Goal: Task Accomplishment & Management: Manage account settings

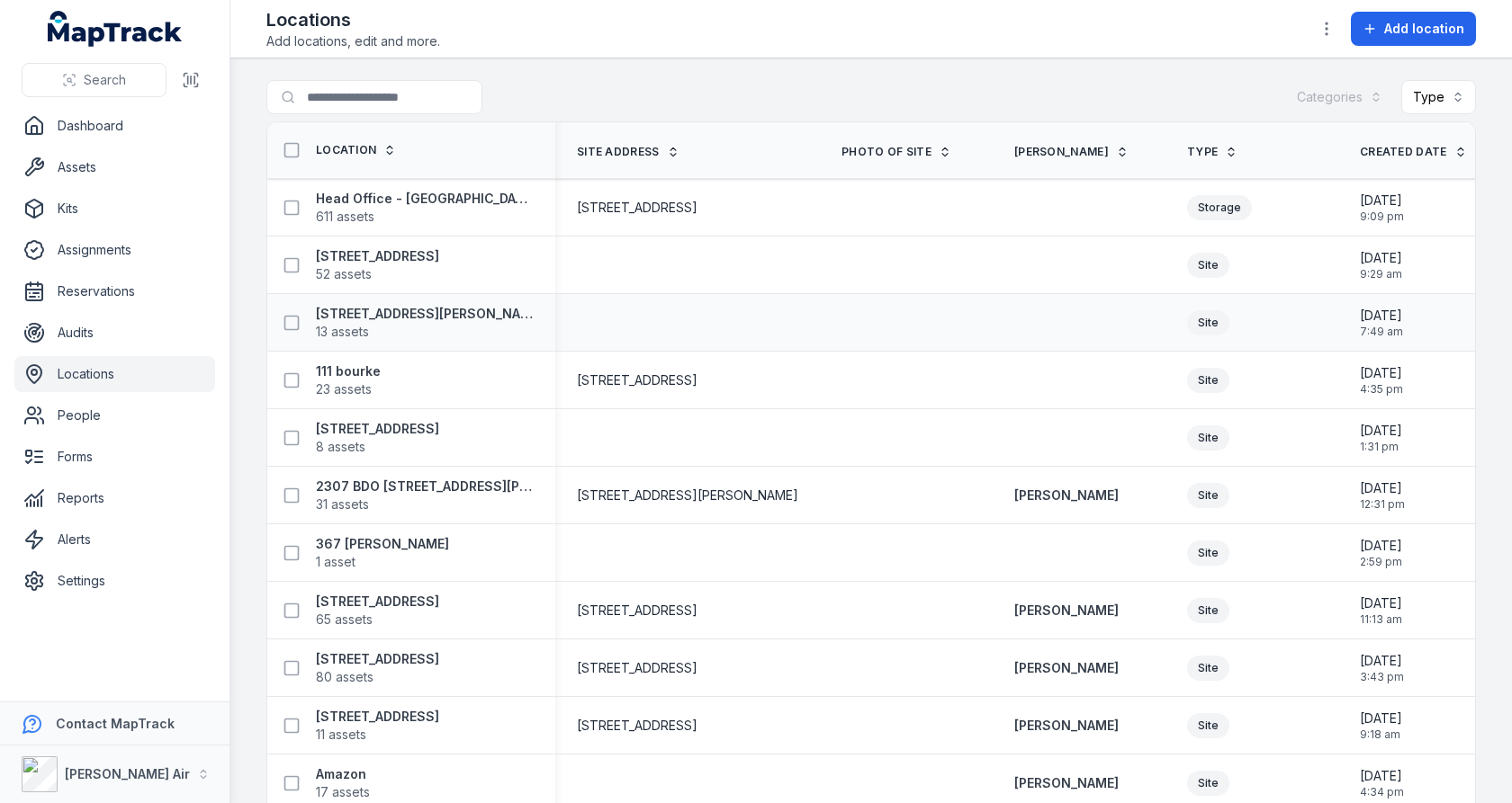
click at [714, 313] on td at bounding box center [688, 323] width 264 height 58
click at [718, 288] on td at bounding box center [688, 265] width 264 height 58
click at [697, 207] on span "[STREET_ADDRESS]" at bounding box center [638, 207] width 121 height 18
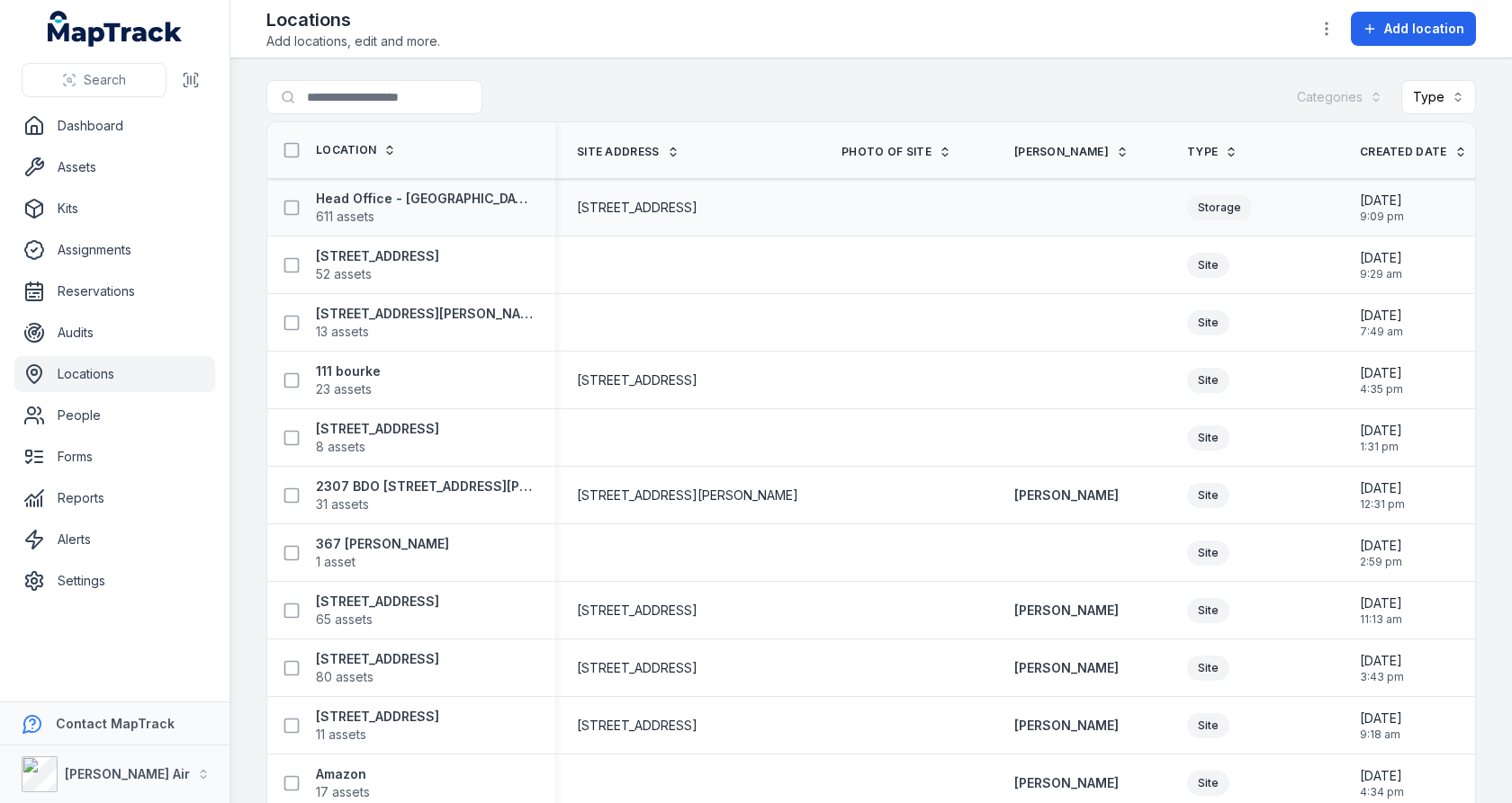
click at [697, 204] on span "[STREET_ADDRESS]" at bounding box center [638, 207] width 121 height 18
click at [712, 265] on div at bounding box center [688, 265] width 264 height 14
click at [102, 573] on link "Settings" at bounding box center [115, 581] width 201 height 36
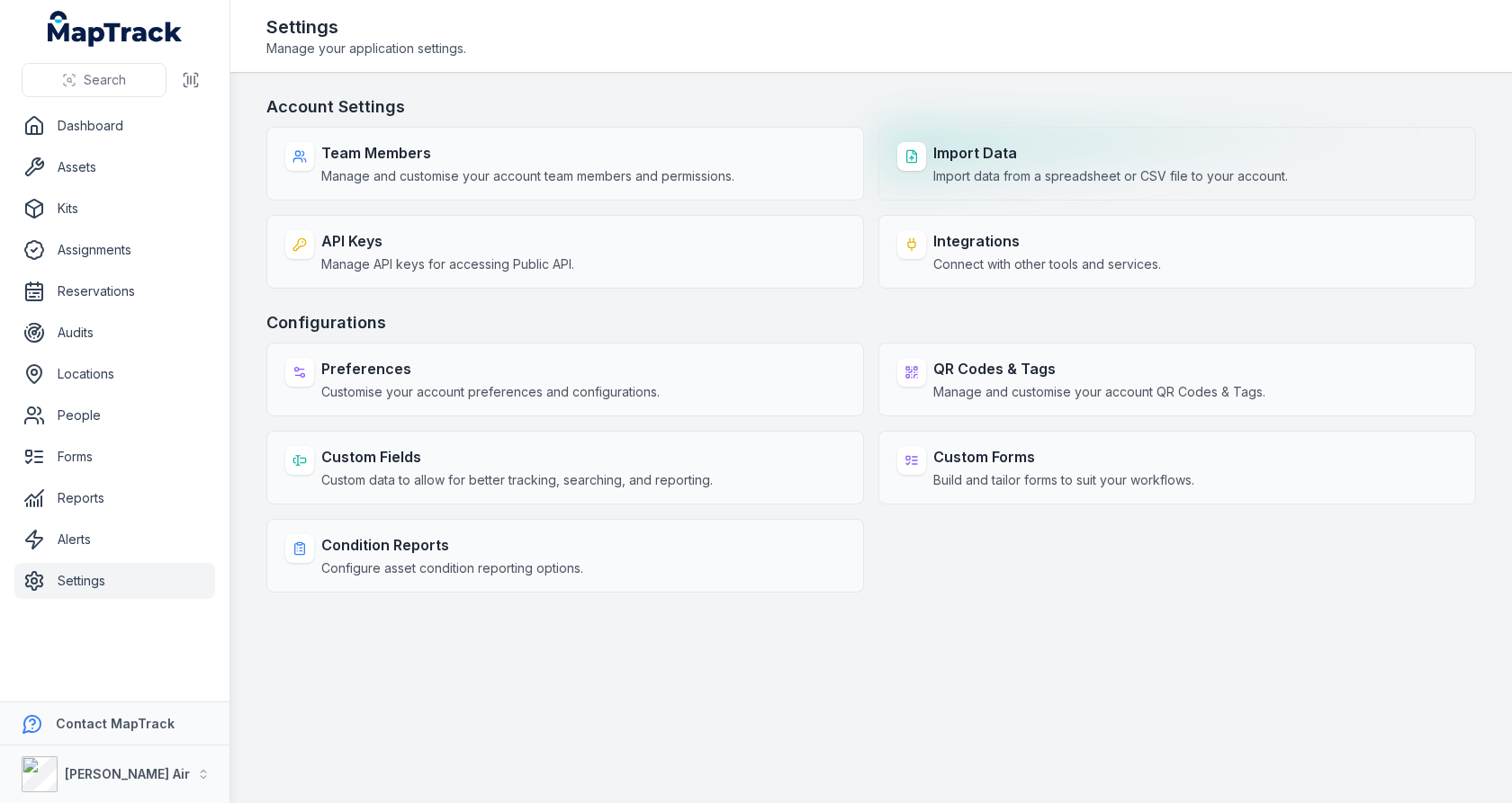
click at [968, 185] on div "Import Data Import data from a spreadsheet or CSV file to your account." at bounding box center [1178, 163] width 598 height 74
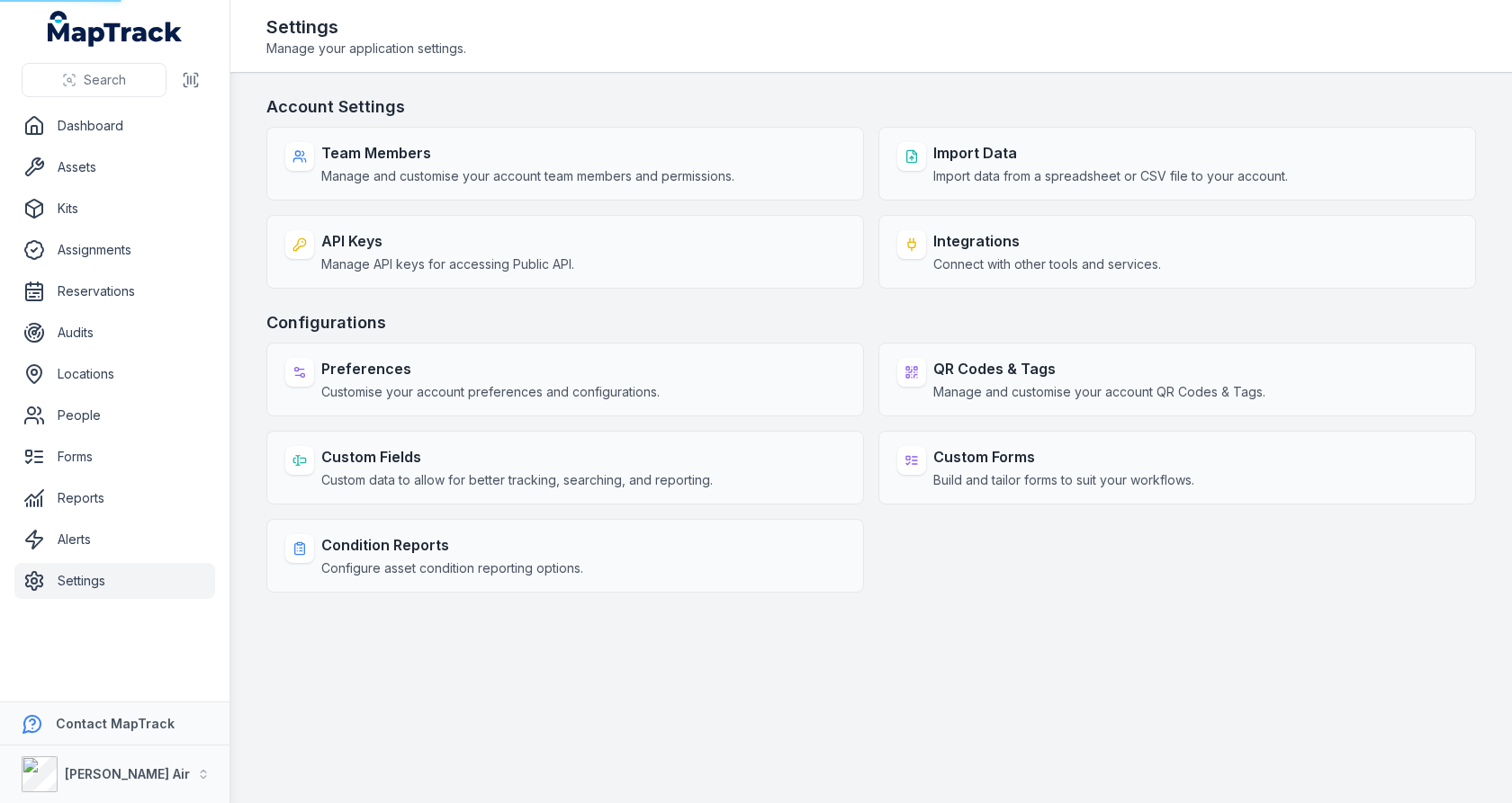
click at [971, 102] on h3 "Account Settings" at bounding box center [871, 107] width 1210 height 25
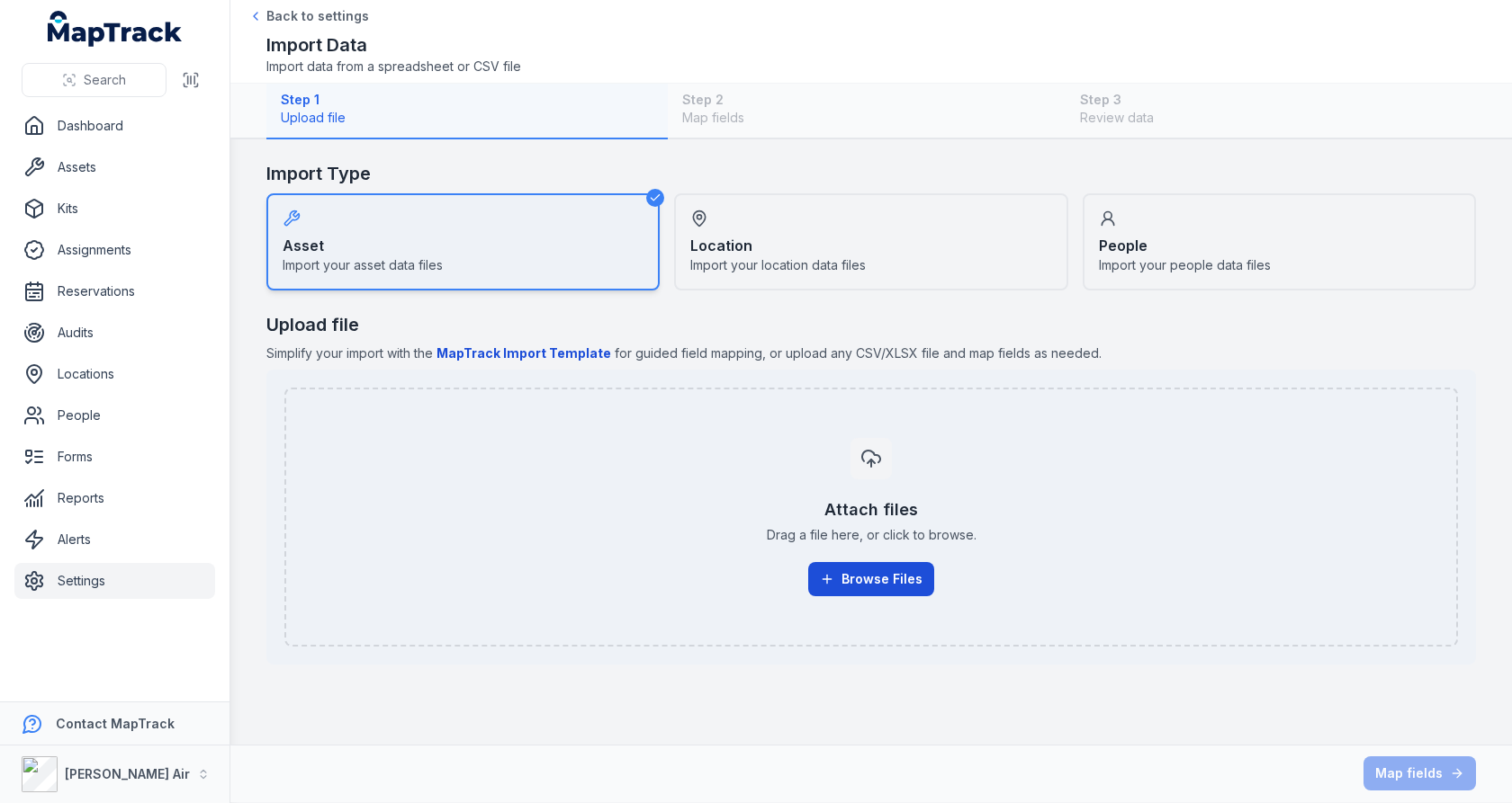
click at [881, 575] on button "Browse Files" at bounding box center [871, 579] width 126 height 34
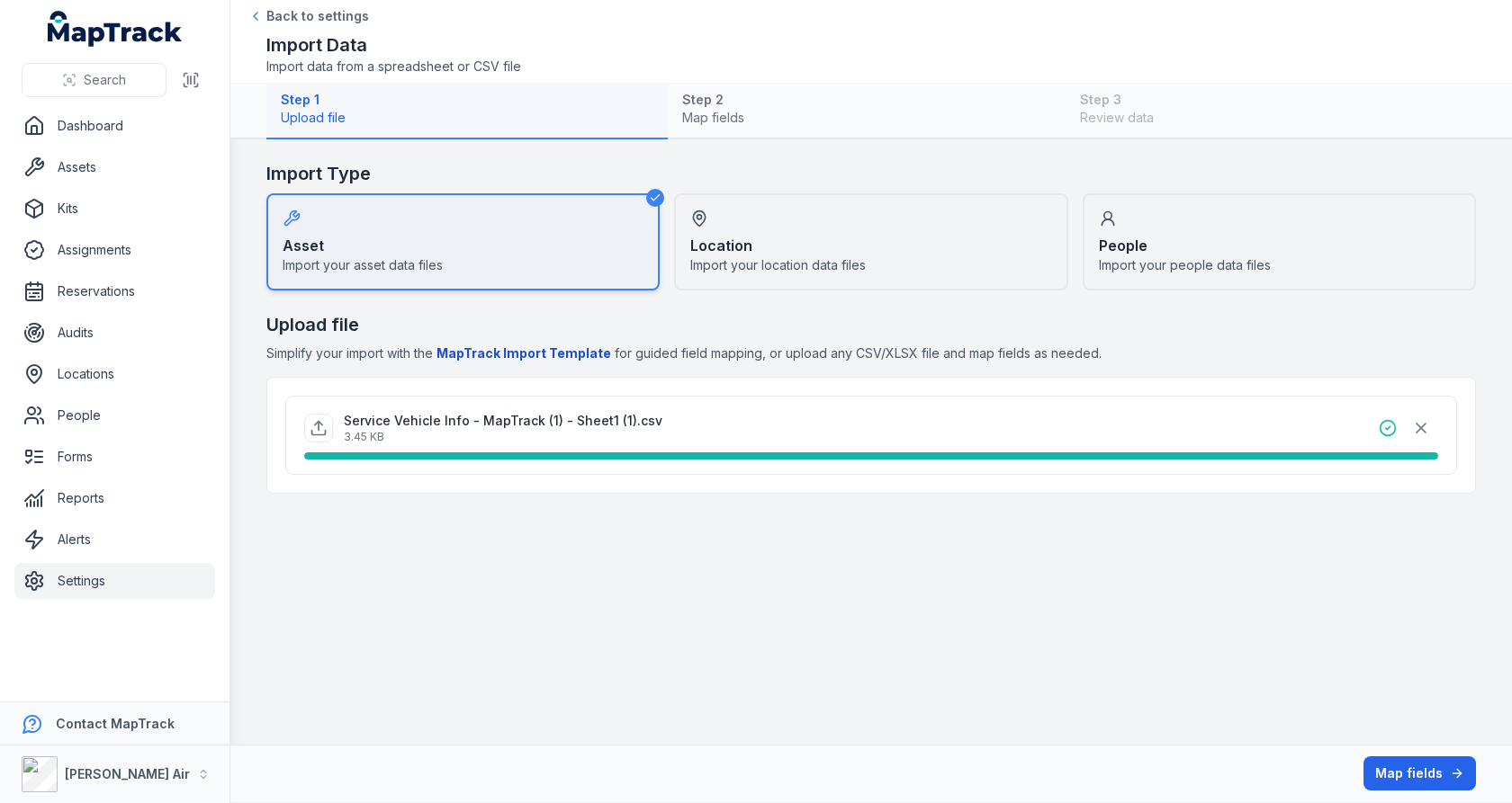
click at [1410, 756] on div "Map fields" at bounding box center [871, 773] width 1210 height 34
click at [1407, 764] on button "Map fields" at bounding box center [1420, 773] width 113 height 34
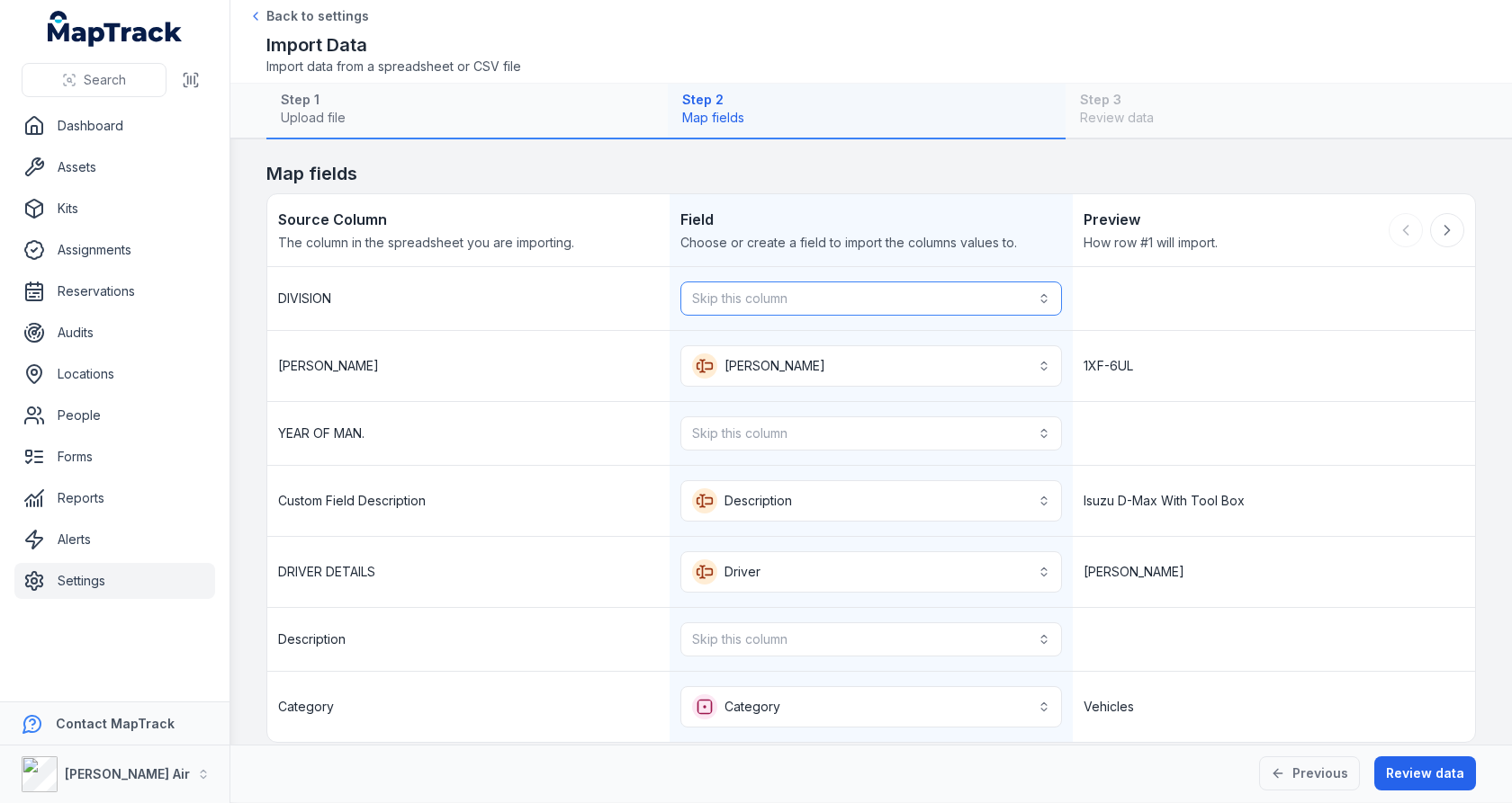
click at [942, 303] on button "Skip this column" at bounding box center [871, 299] width 381 height 34
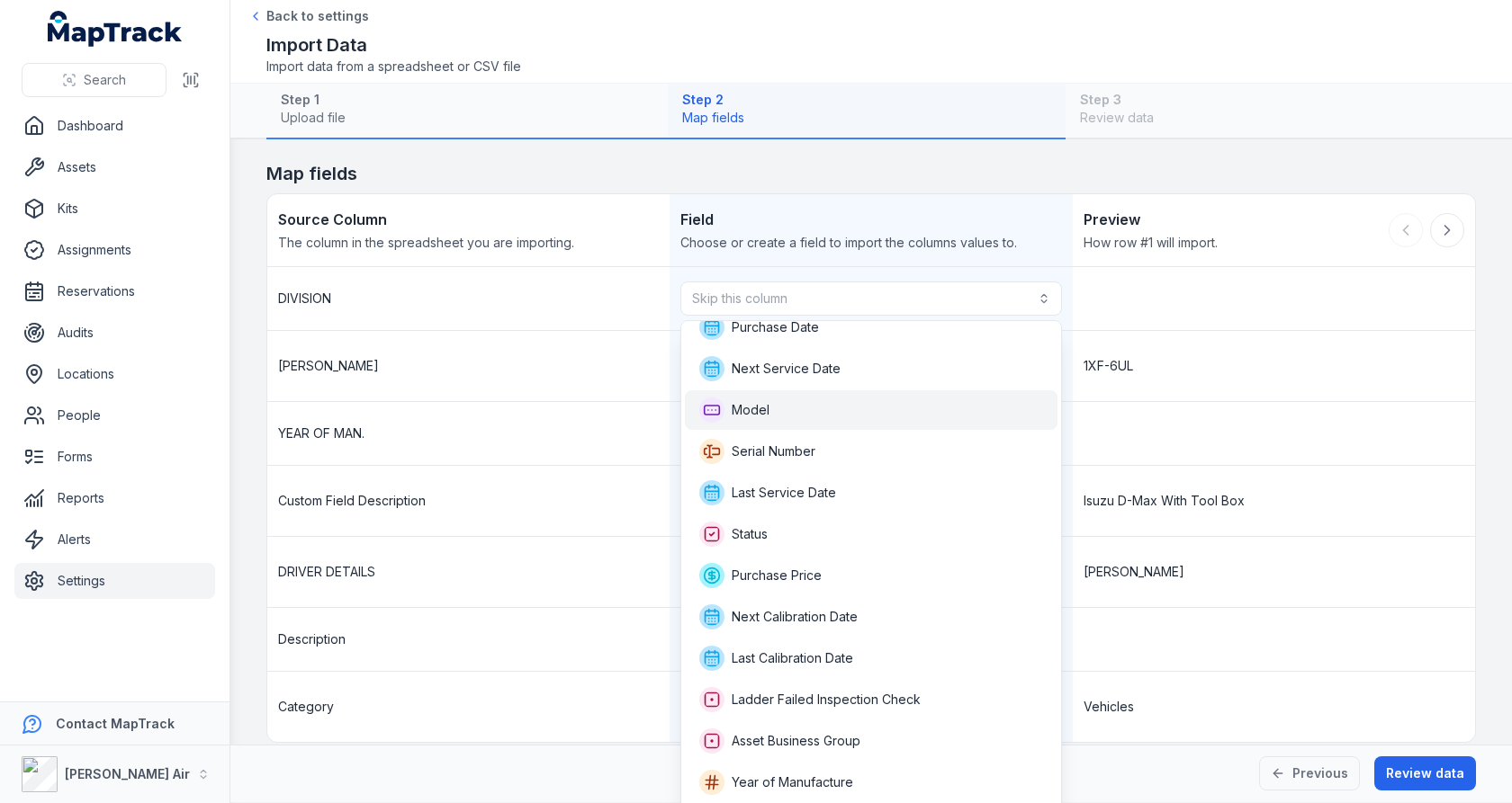
scroll to position [136, 0]
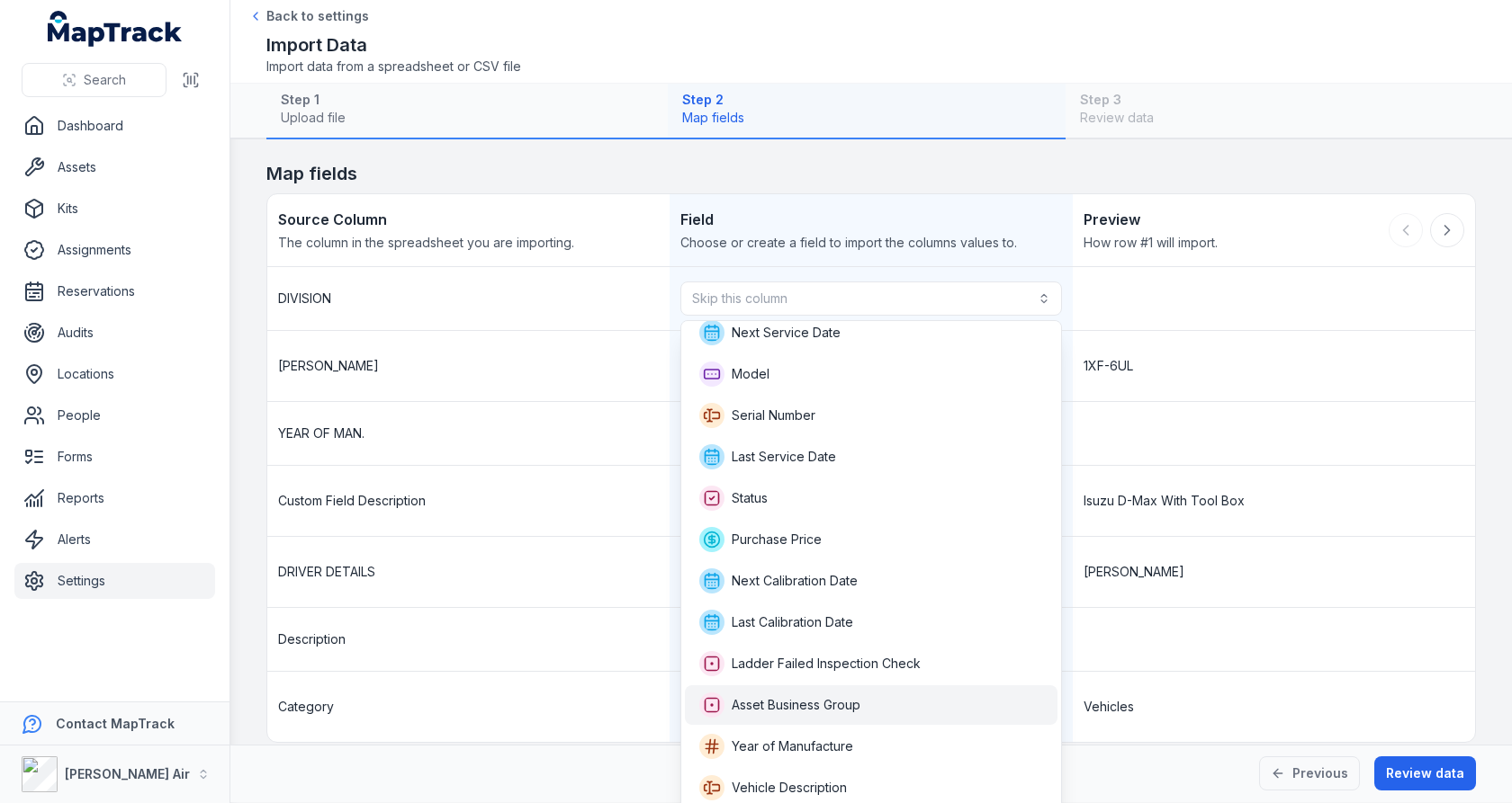
click at [839, 714] on span "Asset Business Group" at bounding box center [779, 705] width 161 height 25
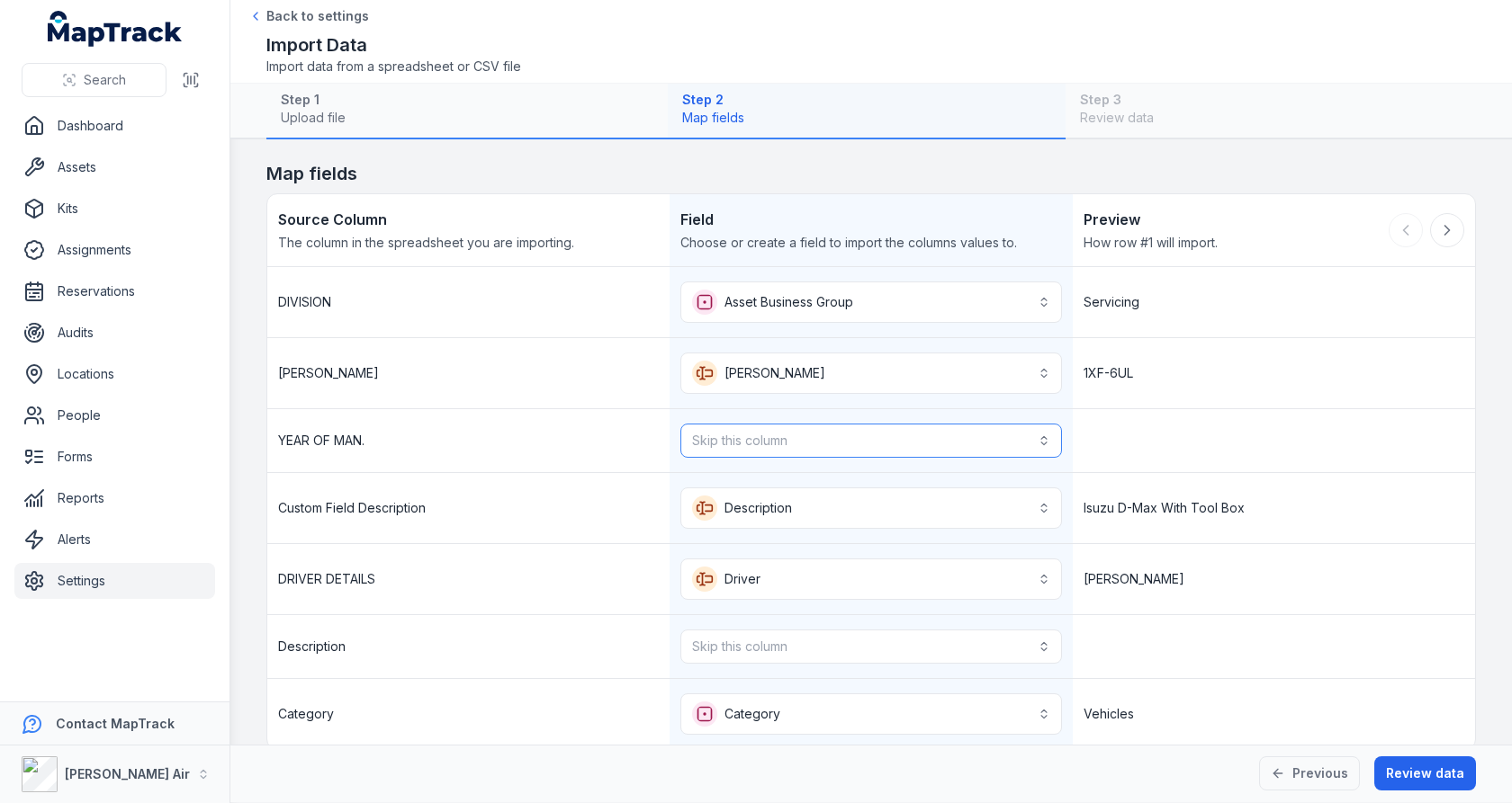
click at [847, 435] on button "Skip this column" at bounding box center [871, 440] width 381 height 34
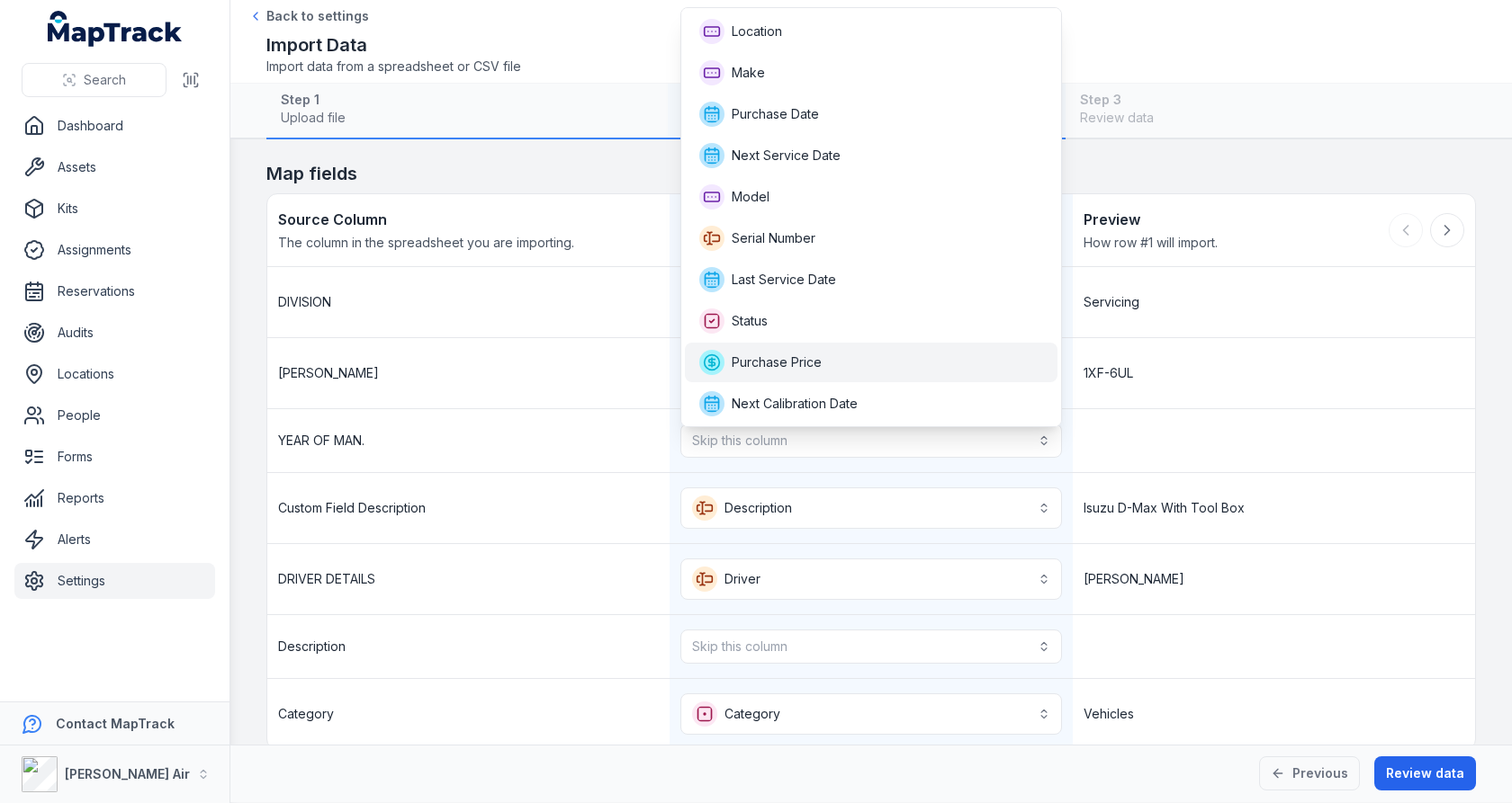
scroll to position [166, 0]
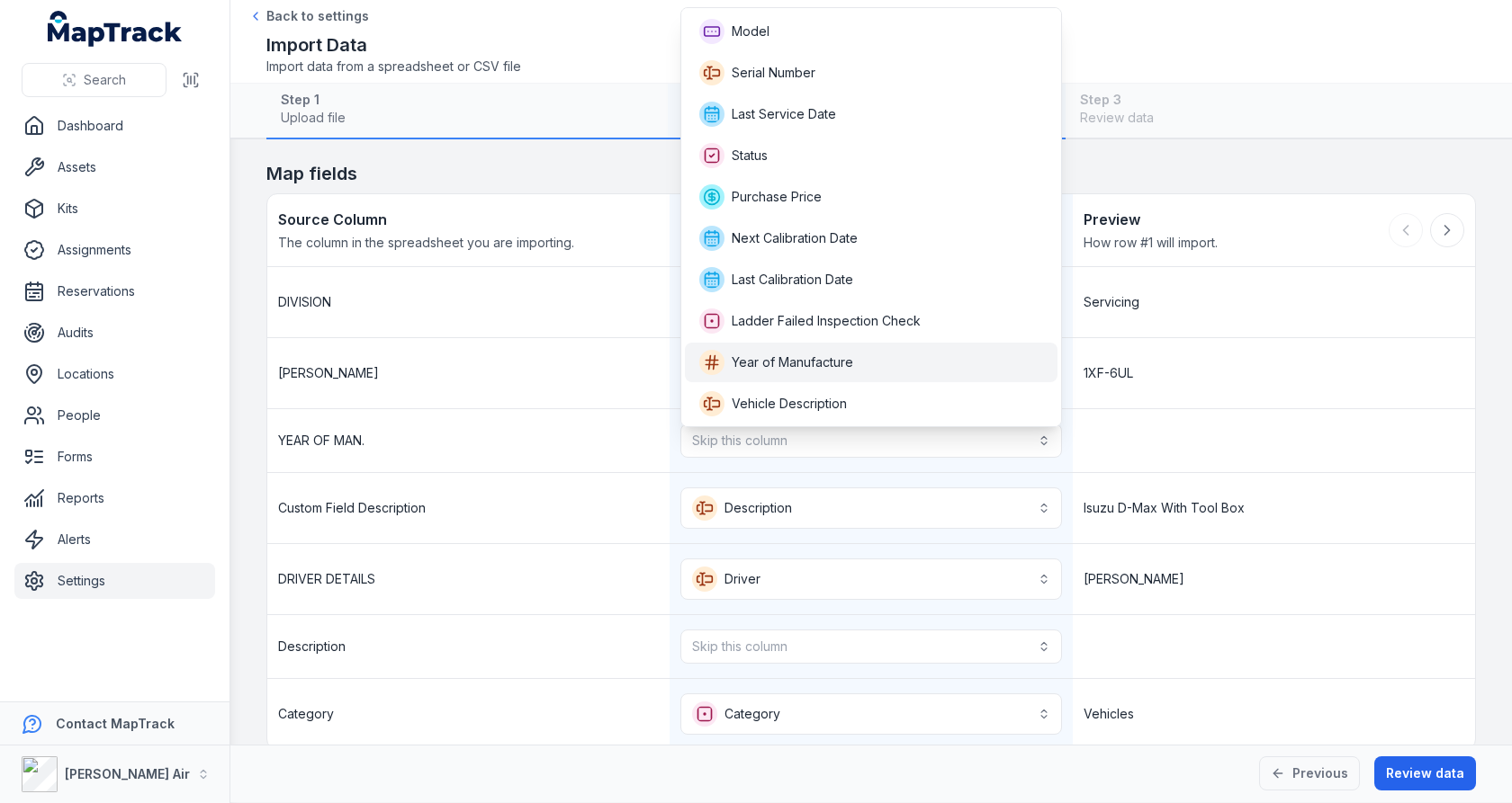
click at [838, 364] on span "Year of Manufacture" at bounding box center [792, 362] width 122 height 18
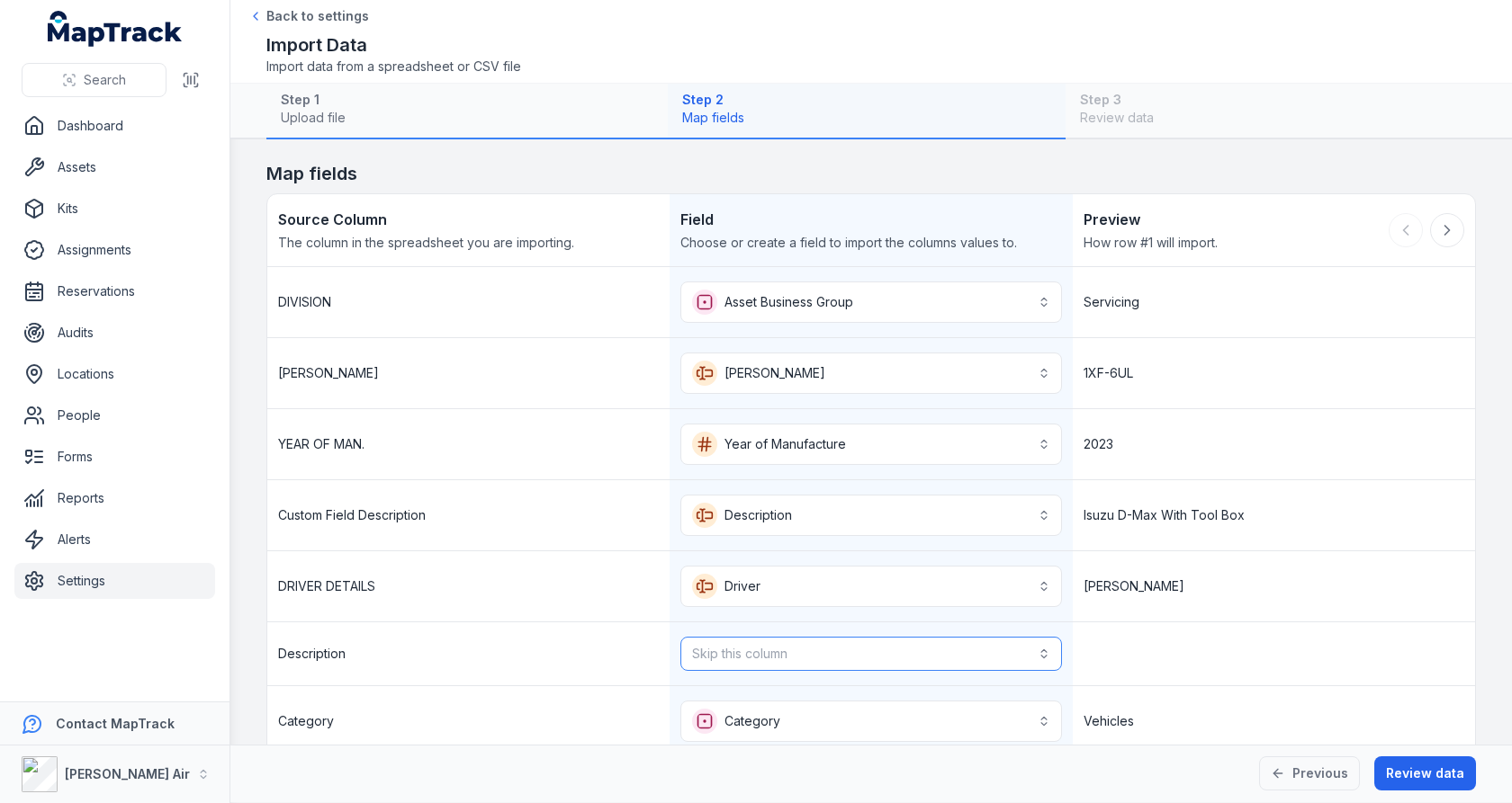
click at [788, 639] on button "Skip this column" at bounding box center [871, 654] width 381 height 34
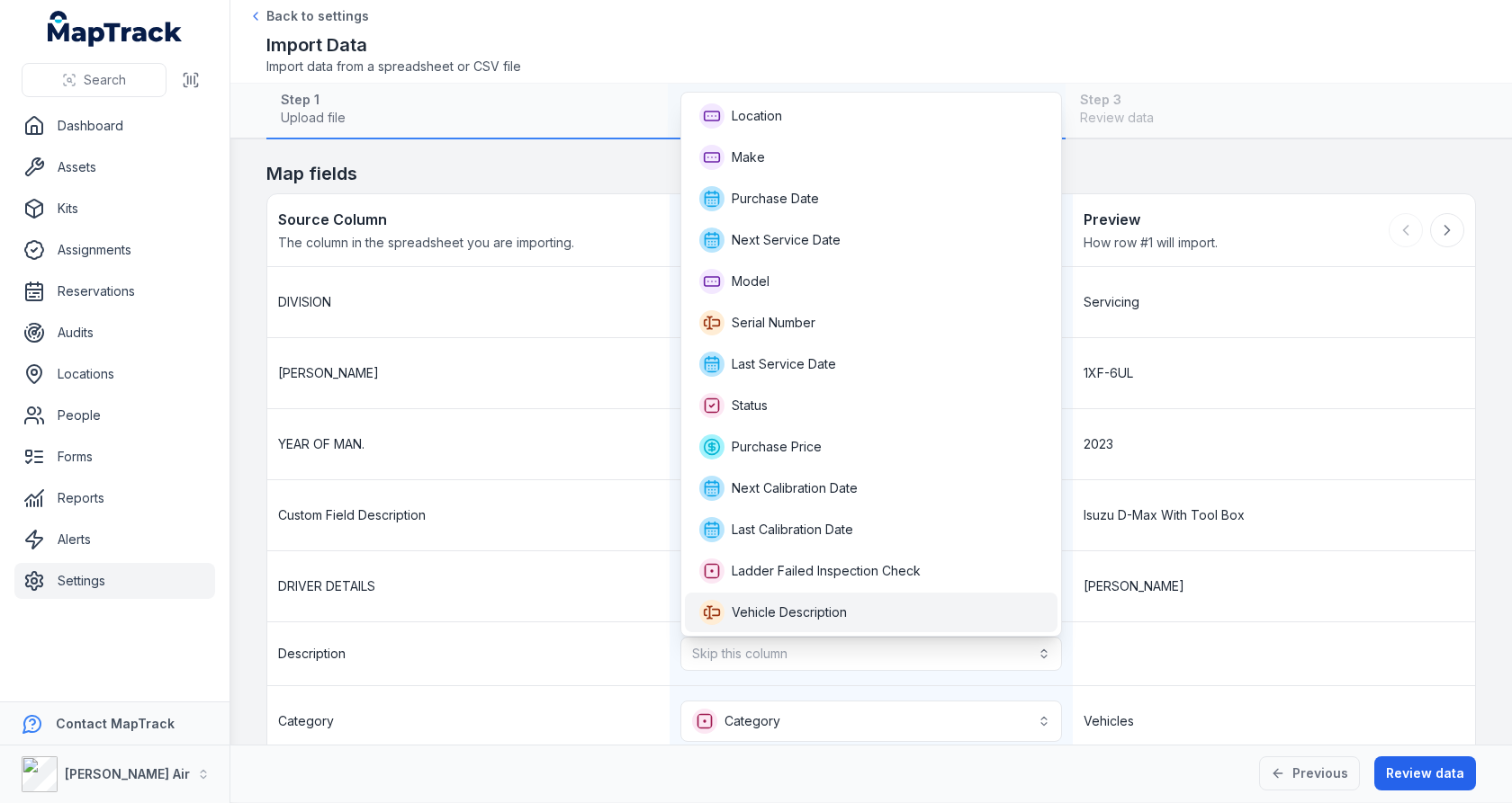
click at [830, 606] on span "Vehicle Description" at bounding box center [790, 612] width 115 height 18
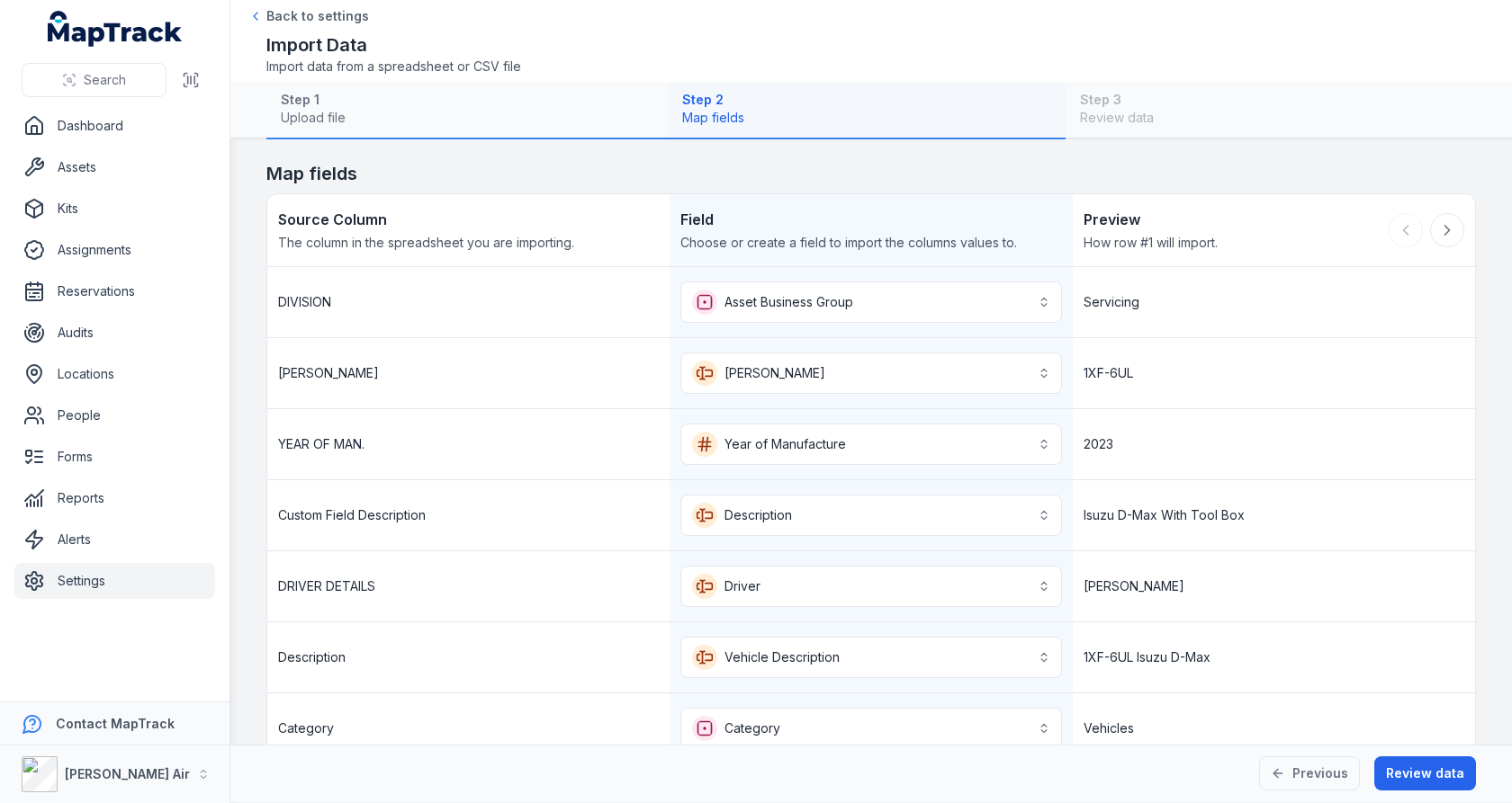
click at [1197, 563] on div "[PERSON_NAME]" at bounding box center [1275, 586] width 402 height 70
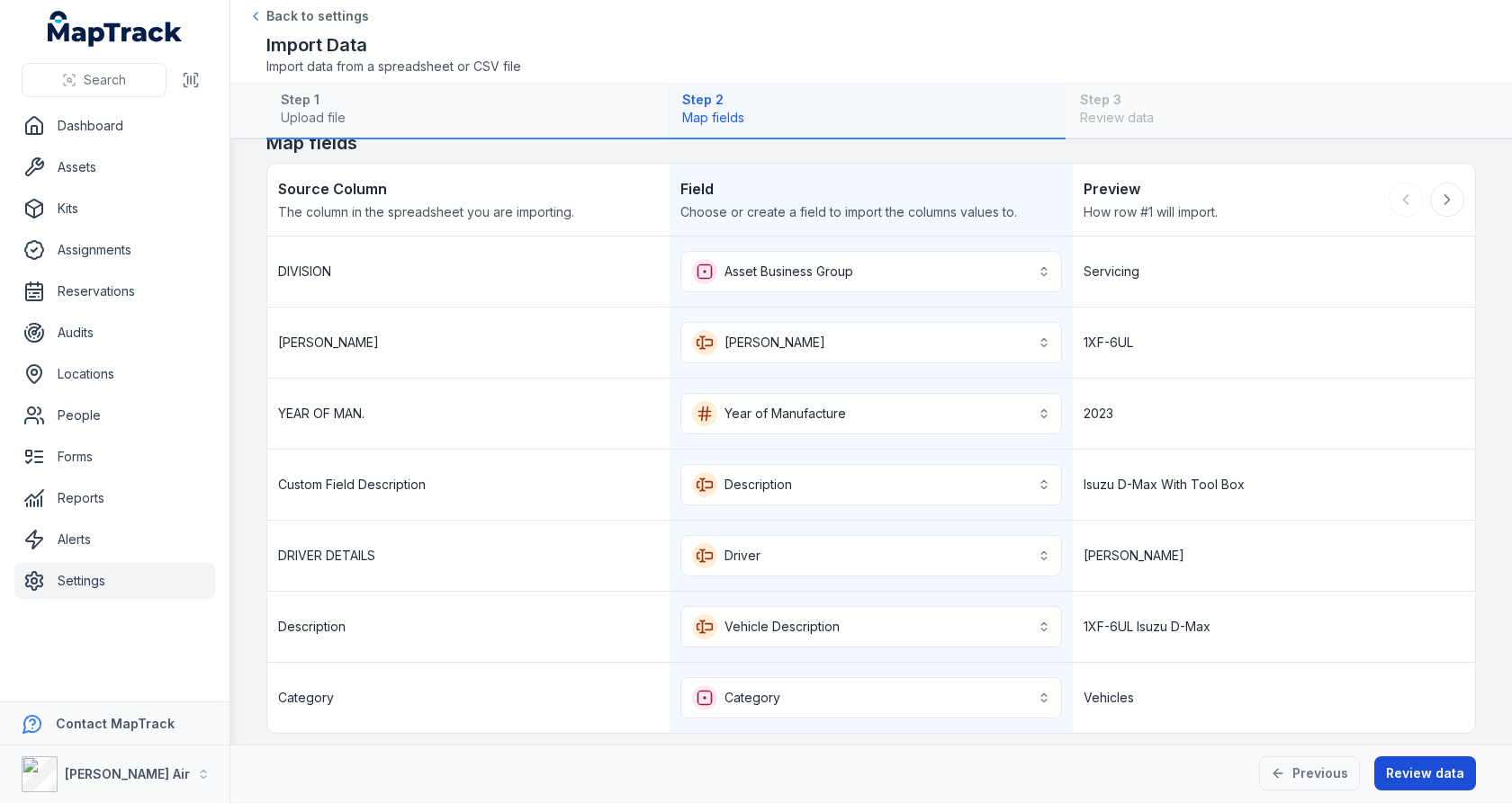
click at [1437, 772] on button "Review data" at bounding box center [1424, 773] width 101 height 34
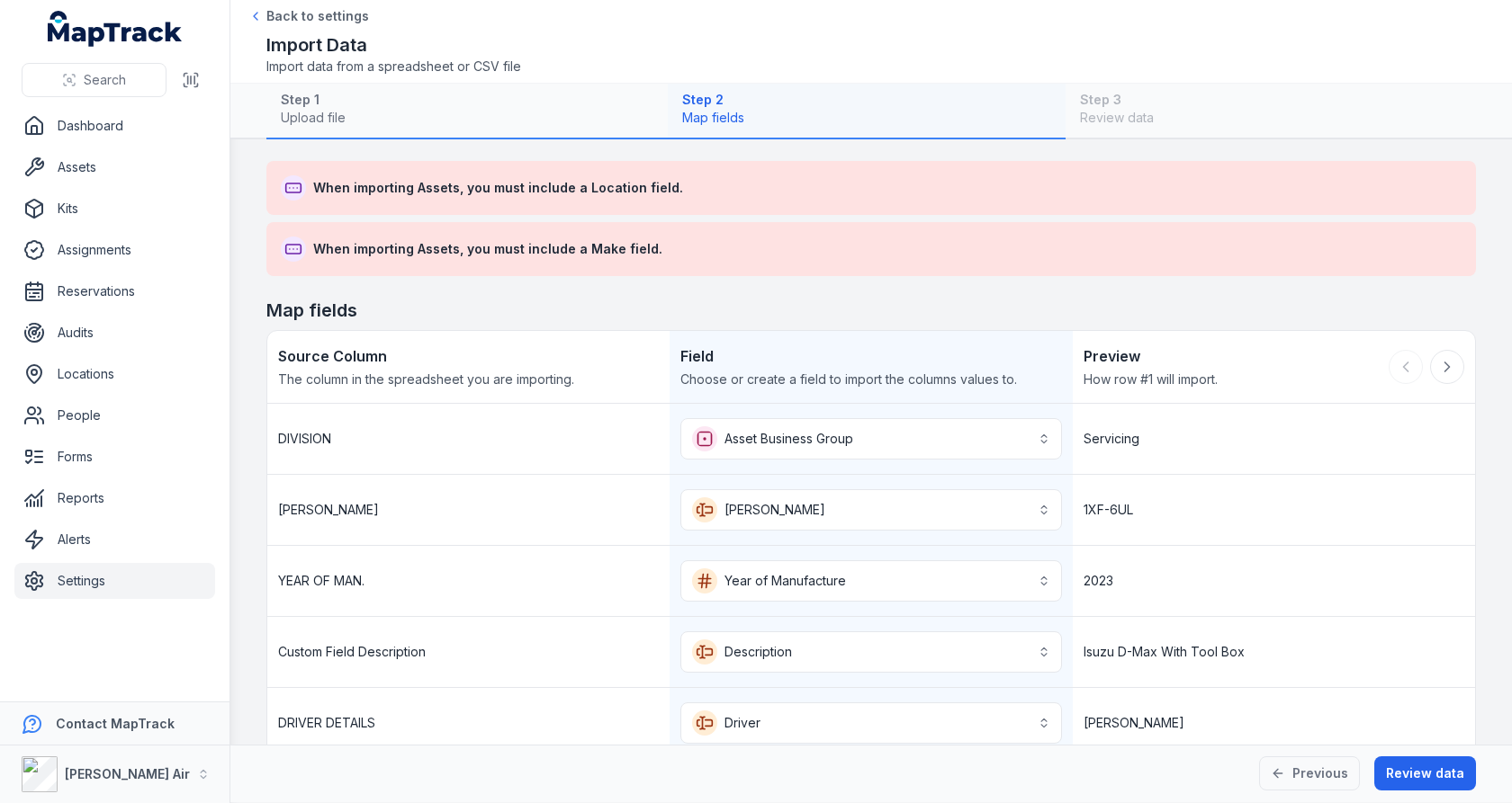
click at [601, 184] on span "When importing Assets, you must include a Location field." at bounding box center [497, 187] width 370 height 18
click at [919, 224] on div "When importing Assets, you must include a Make field." at bounding box center [871, 249] width 1210 height 54
click at [147, 572] on link "Settings" at bounding box center [115, 581] width 201 height 36
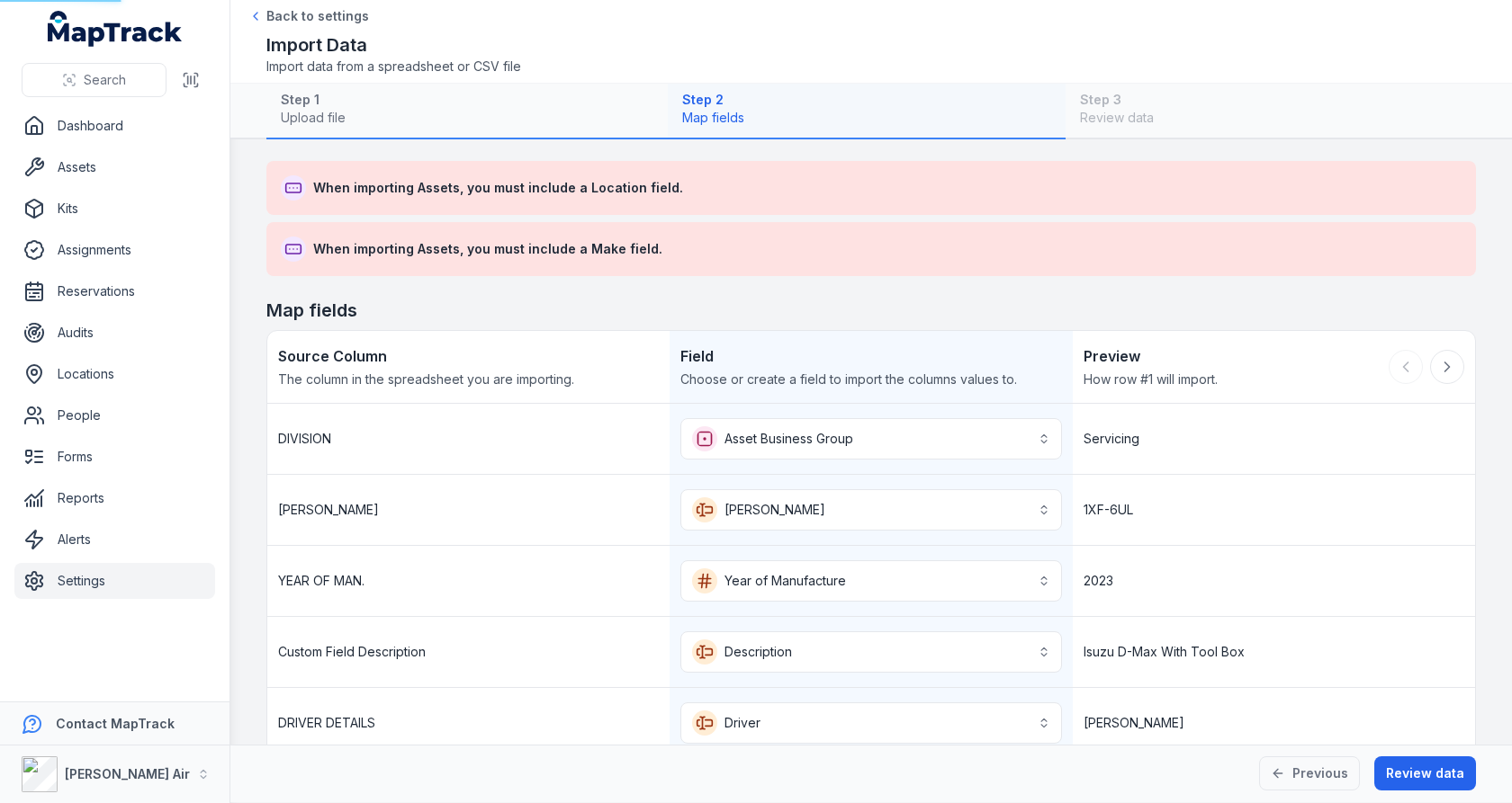
click at [729, 243] on div "When importing Assets, you must include a Make field." at bounding box center [871, 248] width 1181 height 25
click at [979, 250] on div "When importing Assets, you must include a Make field." at bounding box center [871, 248] width 1181 height 25
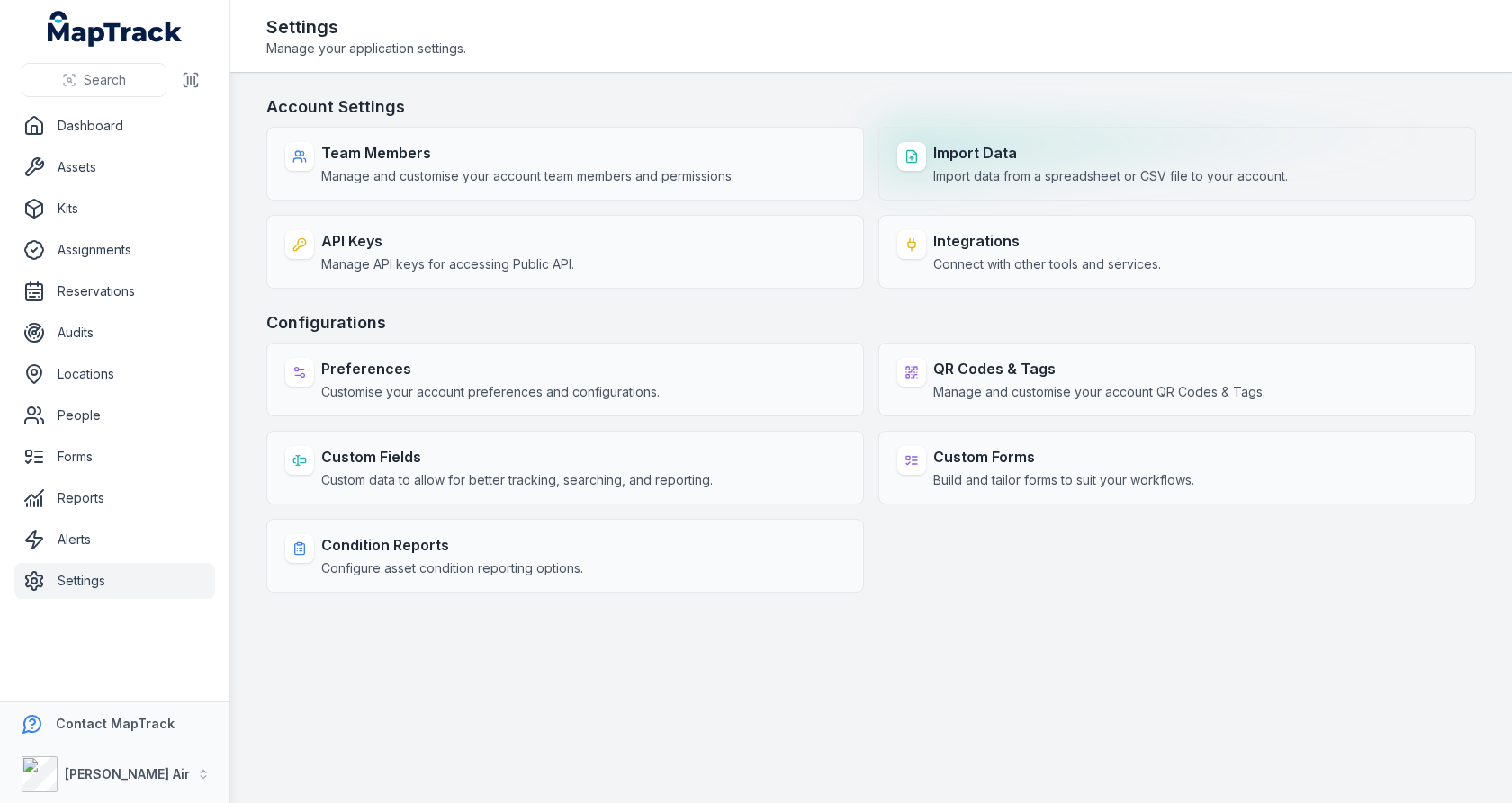
click at [991, 160] on strong "Import Data" at bounding box center [1111, 153] width 355 height 21
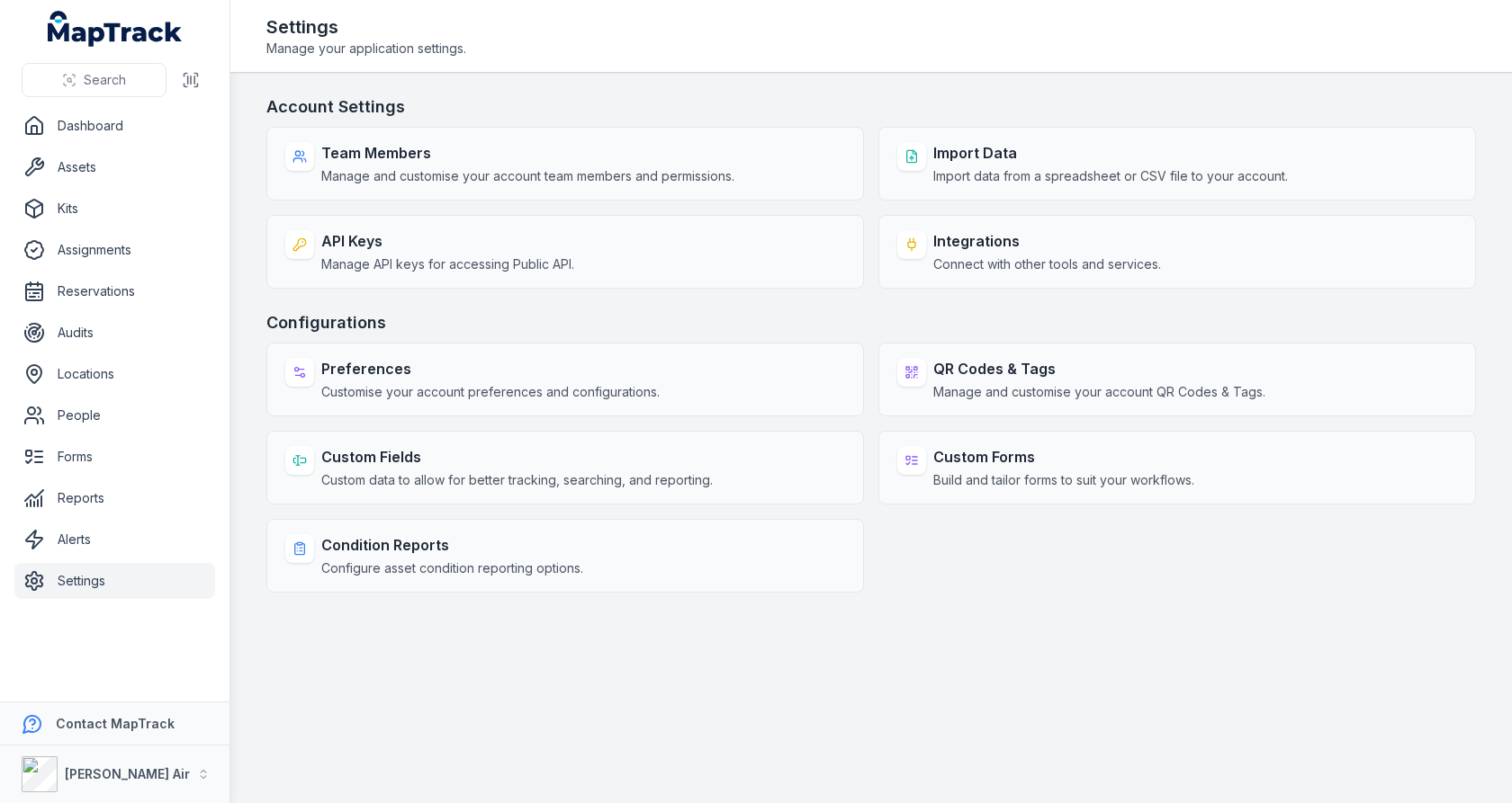
click at [956, 72] on header "Toggle Navigation Settings Manage your application settings." at bounding box center [871, 36] width 1282 height 73
click at [875, 105] on h3 "Account Settings" at bounding box center [871, 107] width 1210 height 25
click at [812, 80] on main "Account Settings Team Members Manage and customise your account team members an…" at bounding box center [871, 437] width 1282 height 730
click at [812, 79] on main "Account Settings Team Members Manage and customise your account team members an…" at bounding box center [871, 437] width 1282 height 730
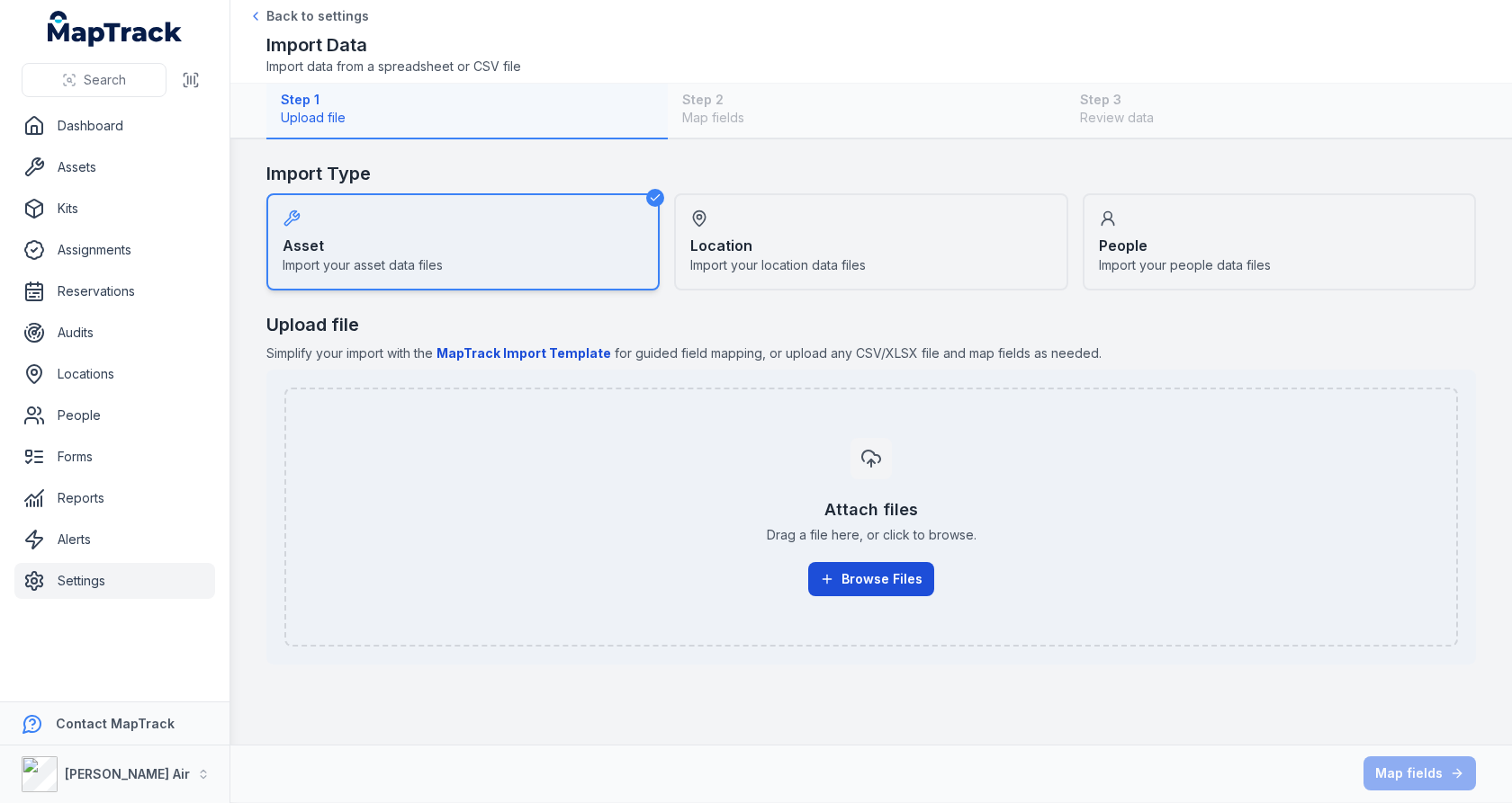
click at [857, 570] on button "Browse Files" at bounding box center [871, 579] width 126 height 34
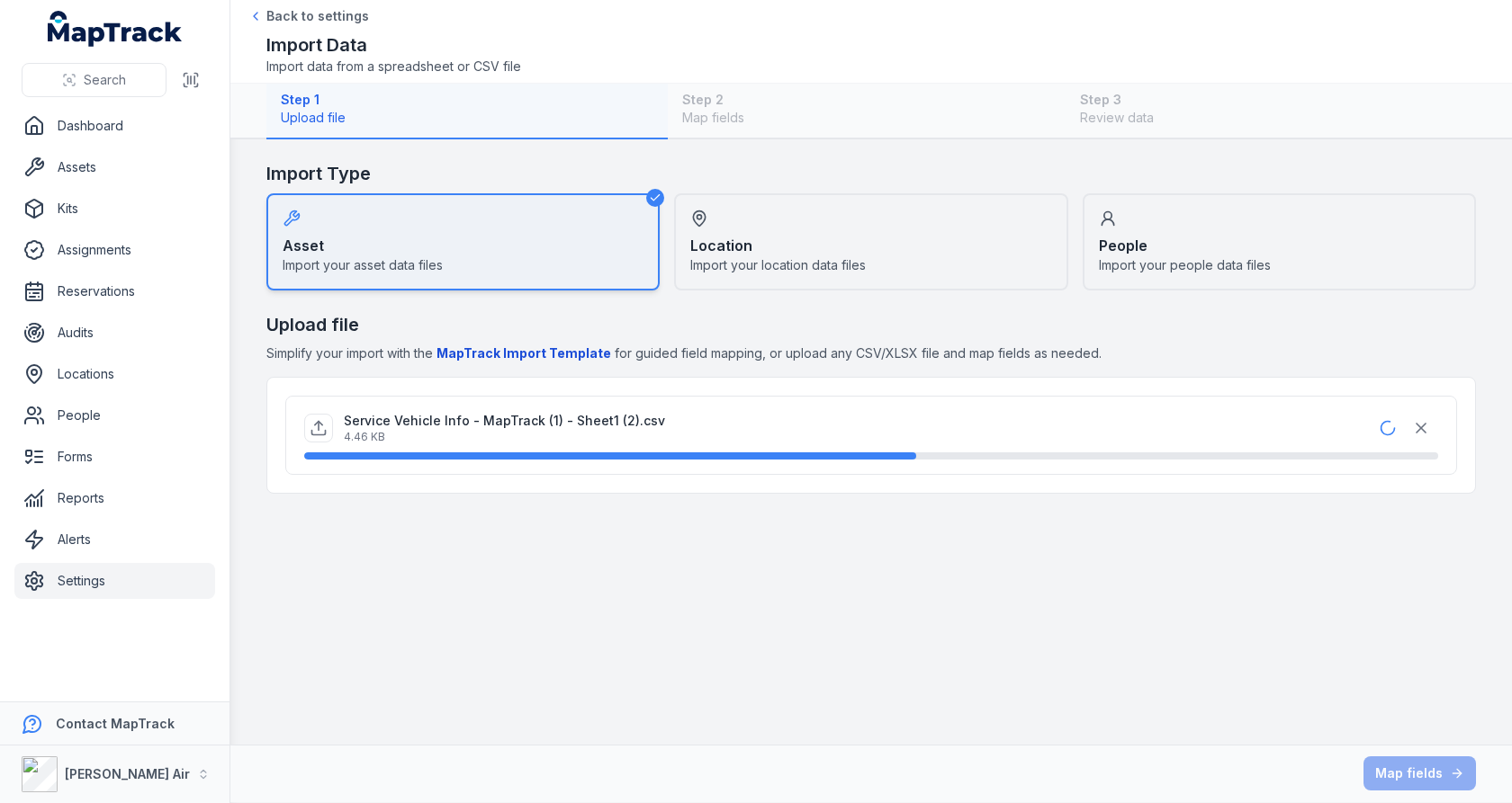
click at [1009, 347] on span "Simplify your import with the MapTrack Import Template for guided field mapping…" at bounding box center [871, 353] width 1210 height 18
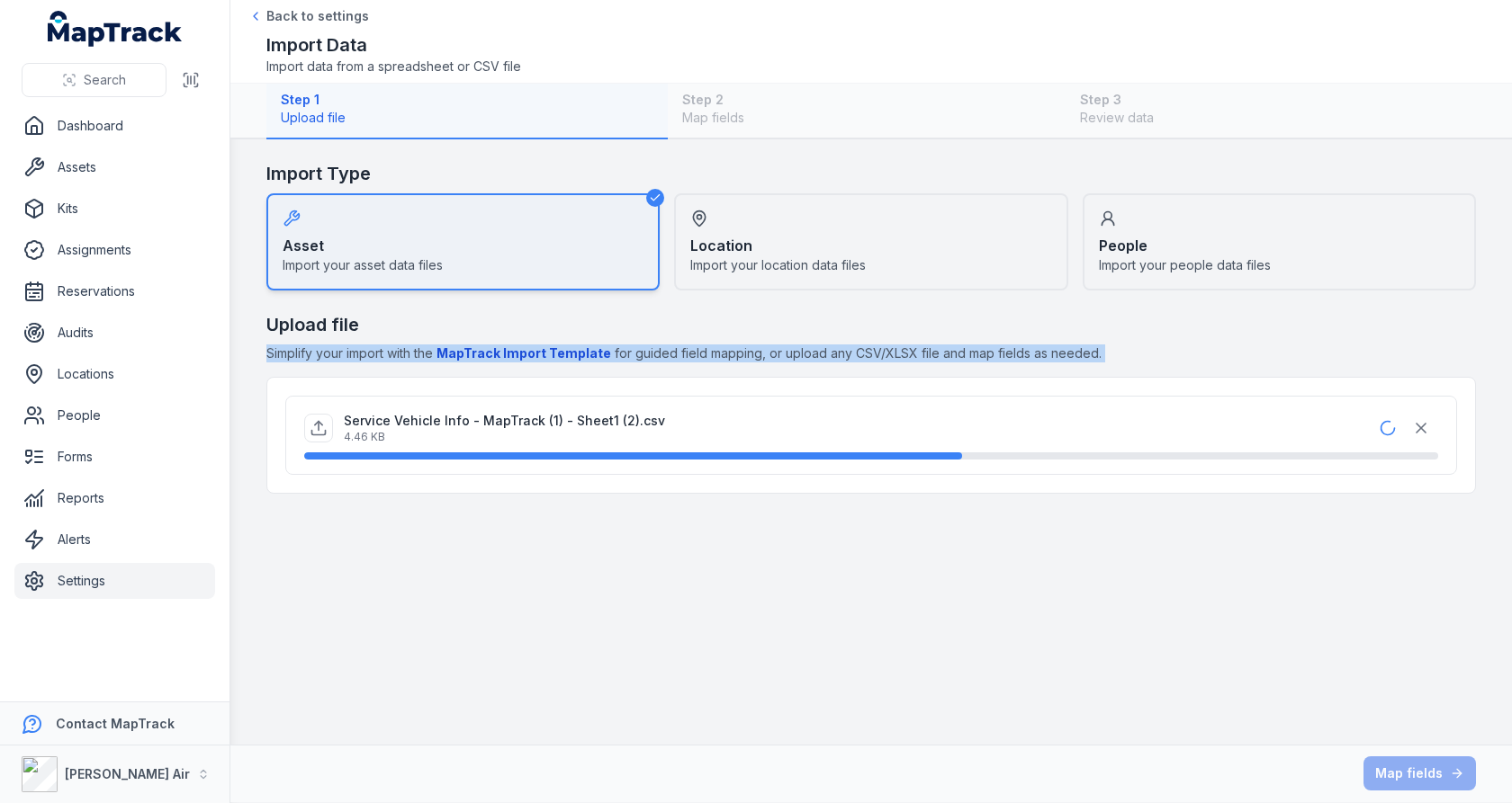
click at [1009, 347] on span "Simplify your import with the MapTrack Import Template for guided field mapping…" at bounding box center [871, 353] width 1210 height 18
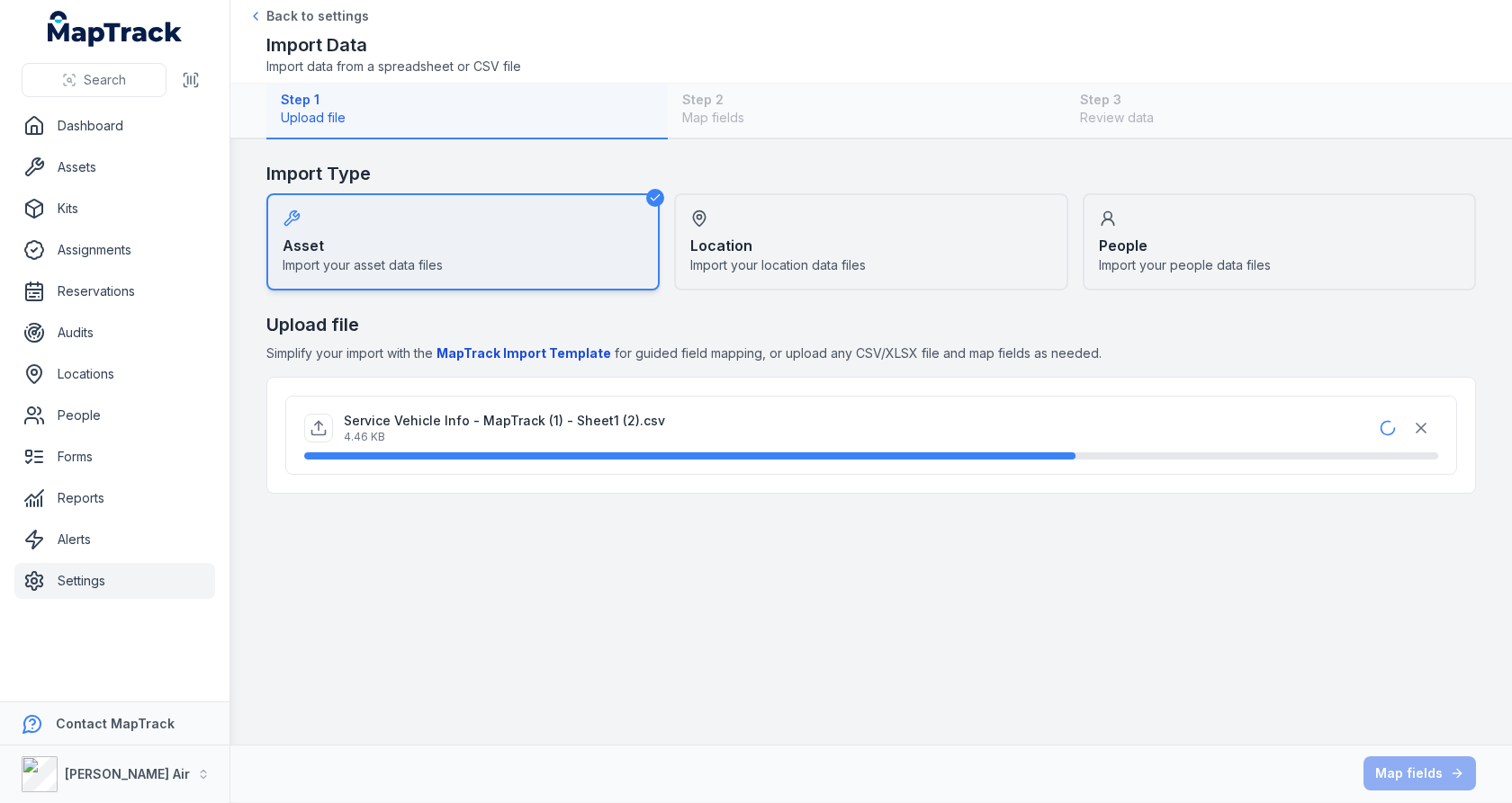
click at [1018, 320] on h2 "Upload file" at bounding box center [871, 325] width 1210 height 25
click at [821, 351] on span "Simplify your import with the MapTrack Import Template for guided field mapping…" at bounding box center [871, 353] width 1210 height 18
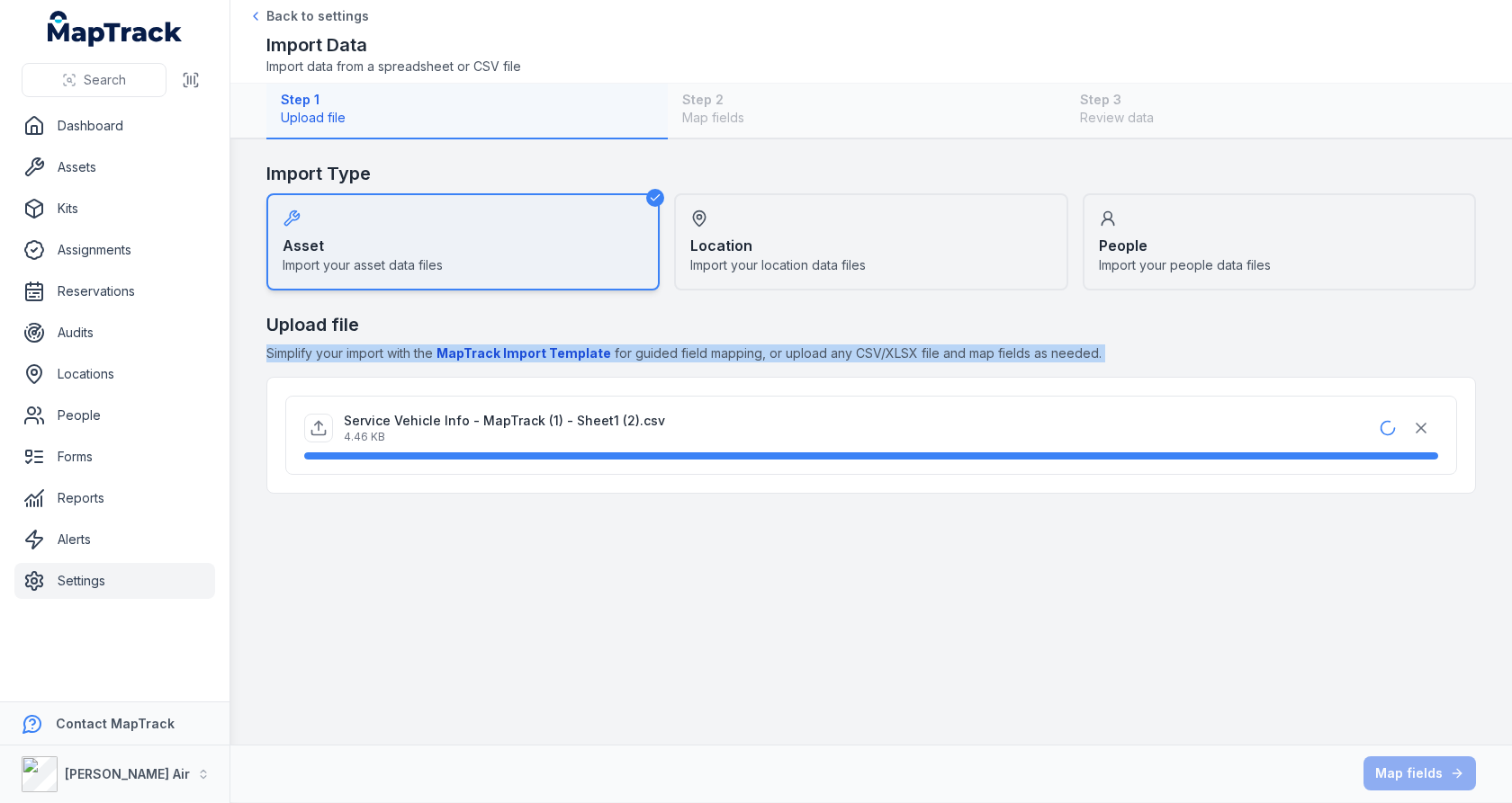
click at [821, 351] on span "Simplify your import with the MapTrack Import Template for guided field mapping…" at bounding box center [871, 353] width 1210 height 18
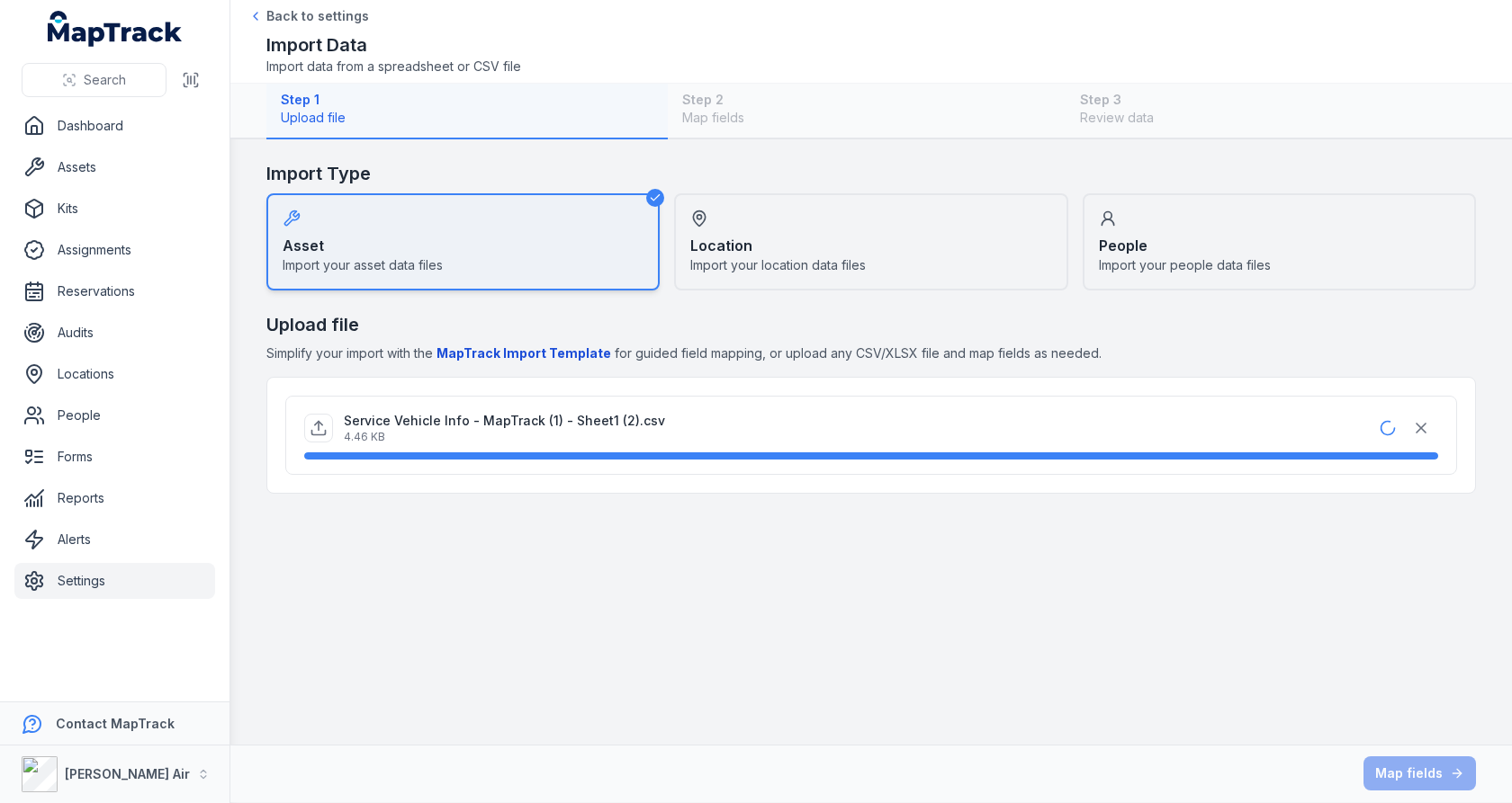
click at [820, 329] on h2 "Upload file" at bounding box center [871, 325] width 1210 height 25
click at [808, 347] on span "Simplify your import with the MapTrack Import Template for guided field mapping…" at bounding box center [871, 353] width 1210 height 18
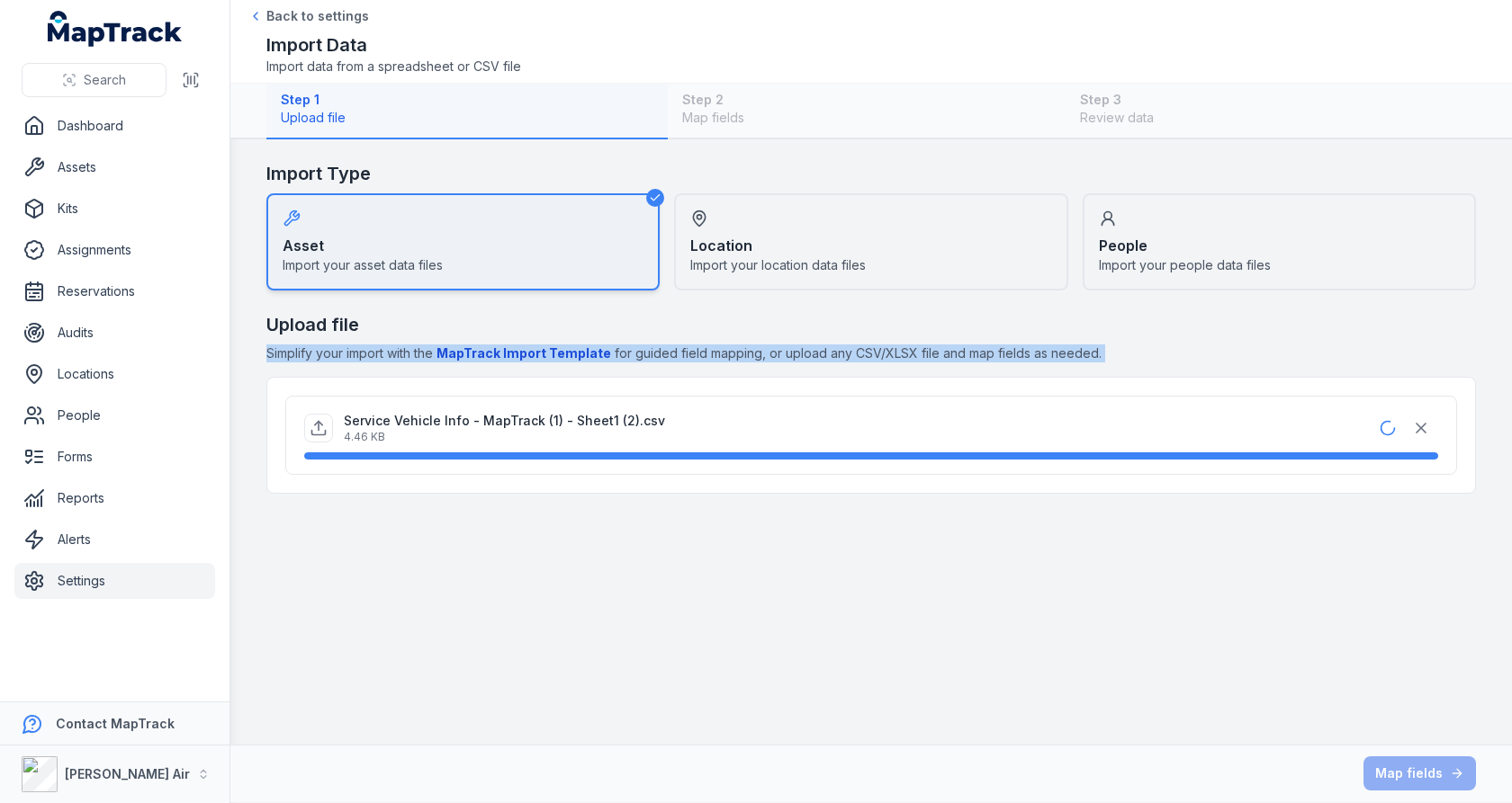
click at [808, 347] on span "Simplify your import with the MapTrack Import Template for guided field mapping…" at bounding box center [871, 353] width 1210 height 18
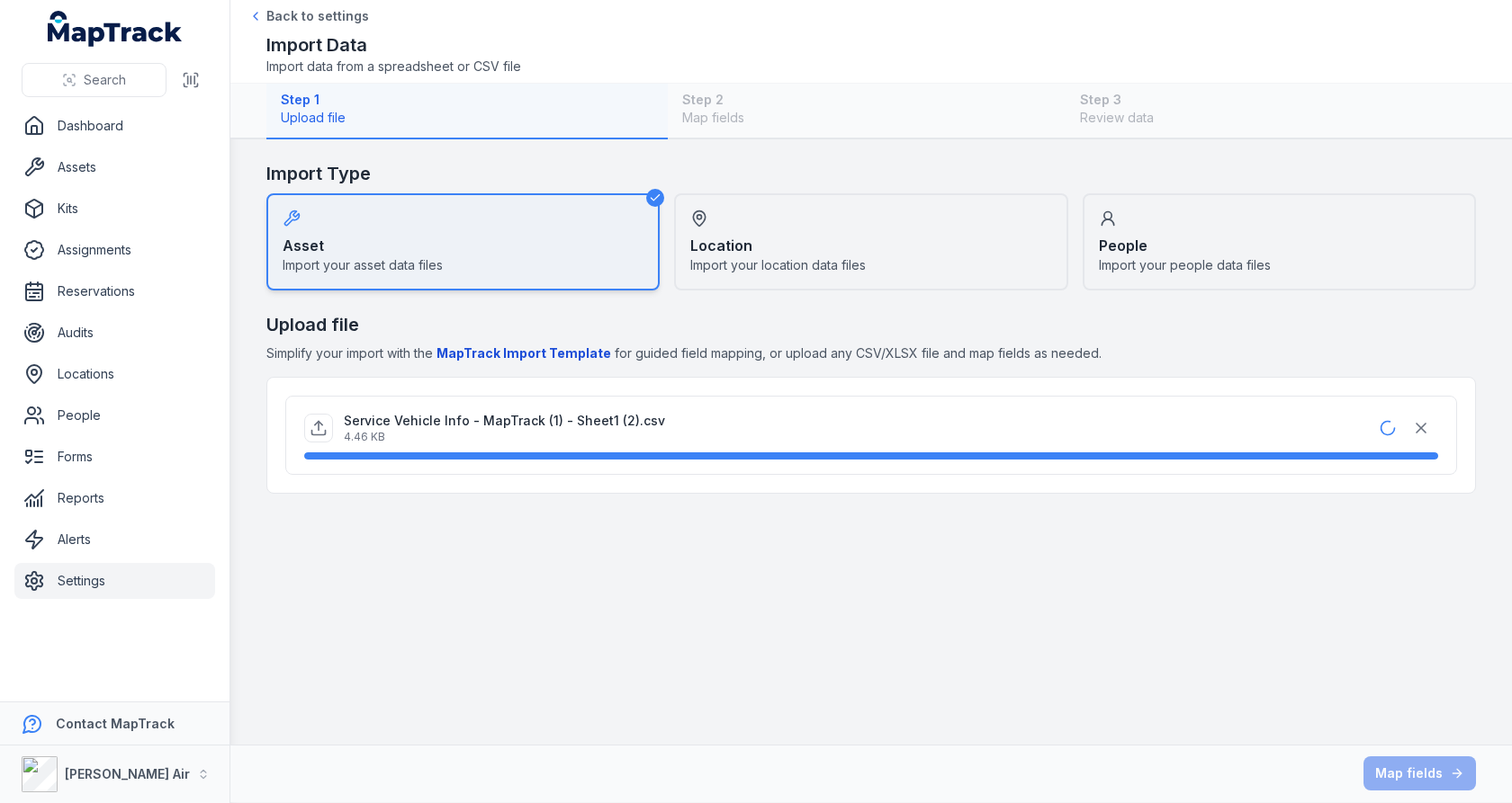
click at [822, 328] on h2 "Upload file" at bounding box center [871, 325] width 1210 height 25
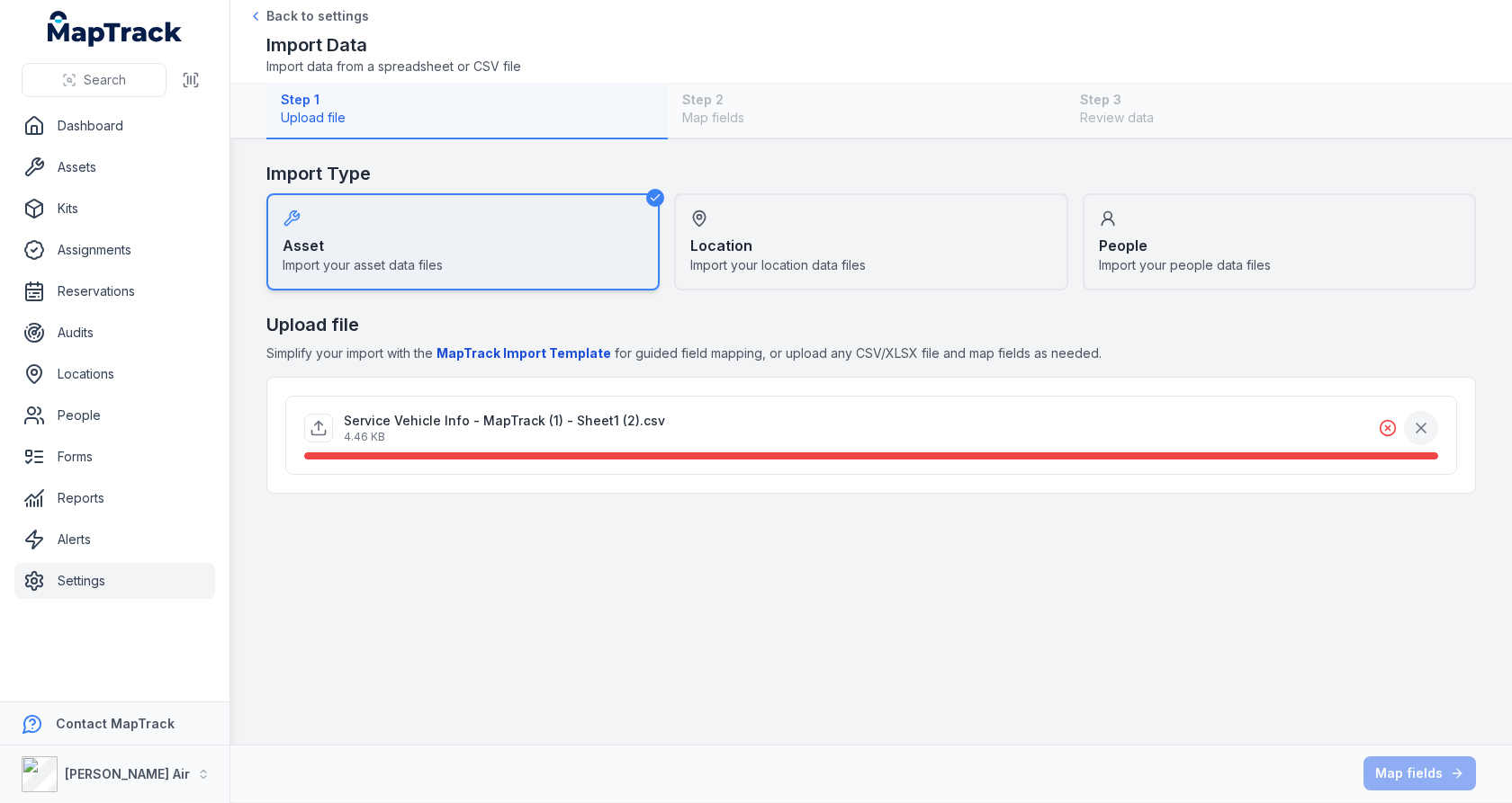
click at [1415, 420] on icon "button" at bounding box center [1421, 428] width 18 height 18
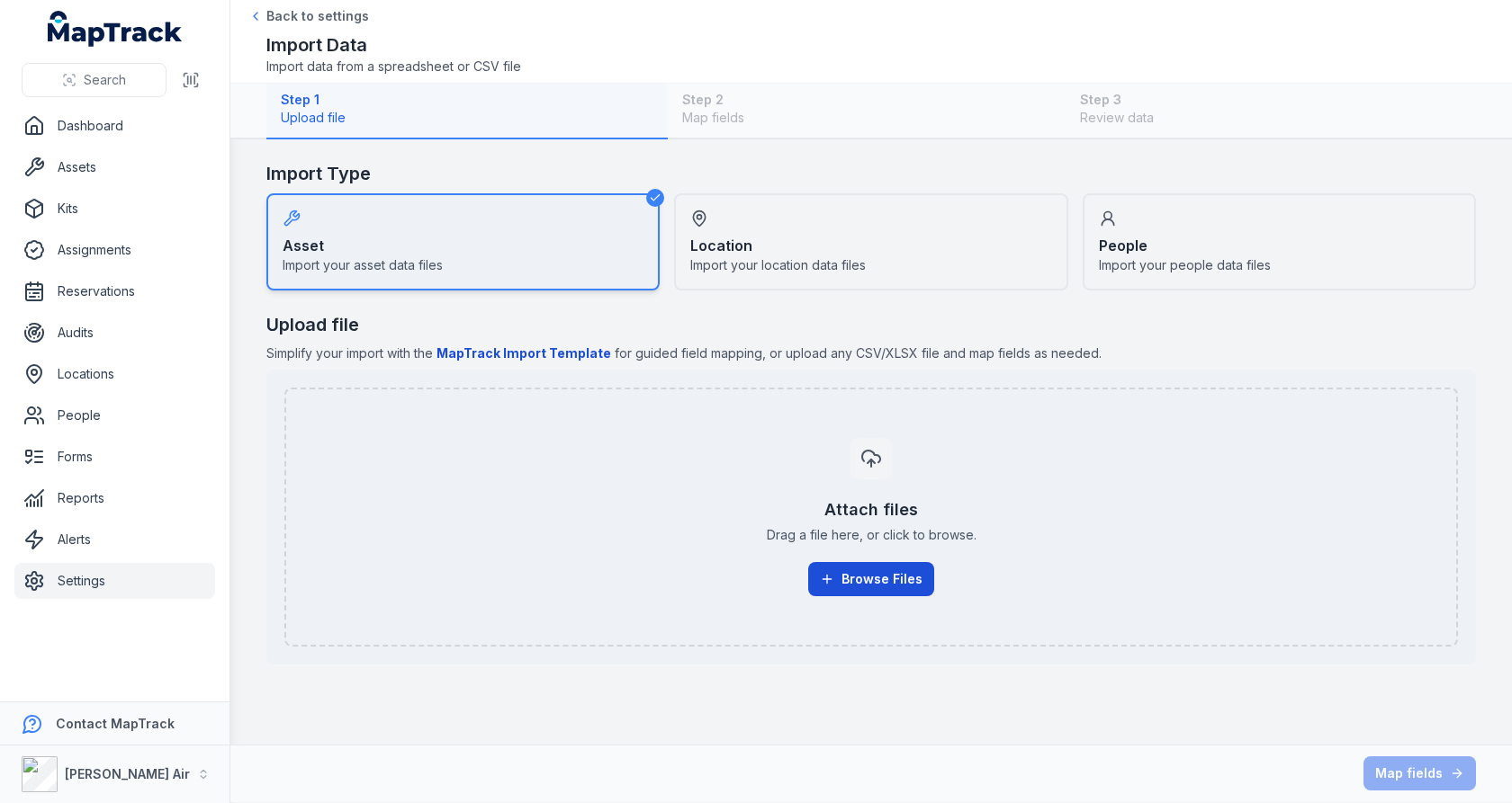
click at [908, 565] on button "Browse Files" at bounding box center [871, 579] width 126 height 34
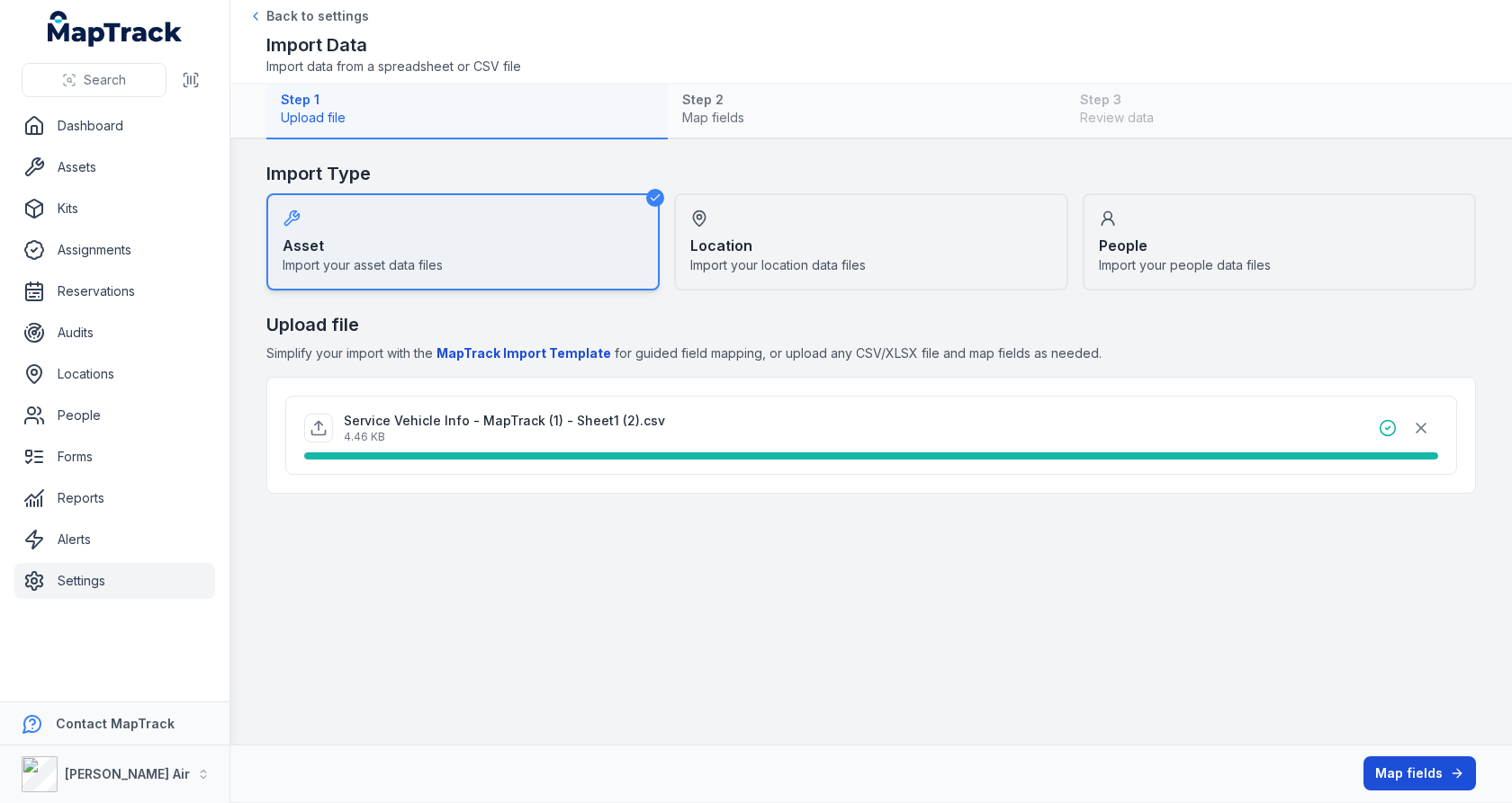
click at [1422, 759] on button "Map fields" at bounding box center [1420, 773] width 113 height 34
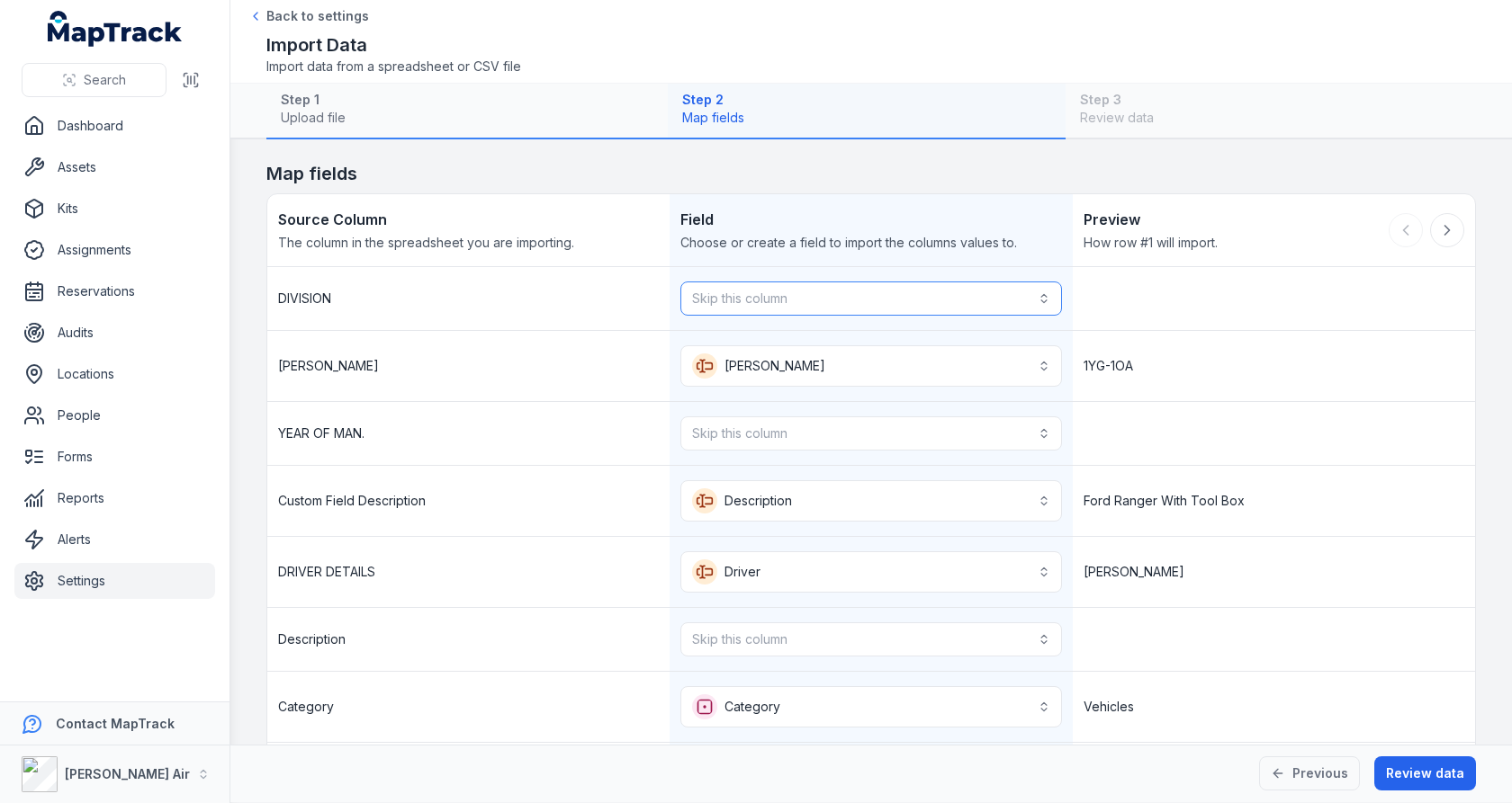
click at [1001, 295] on button "Skip this column" at bounding box center [871, 299] width 381 height 34
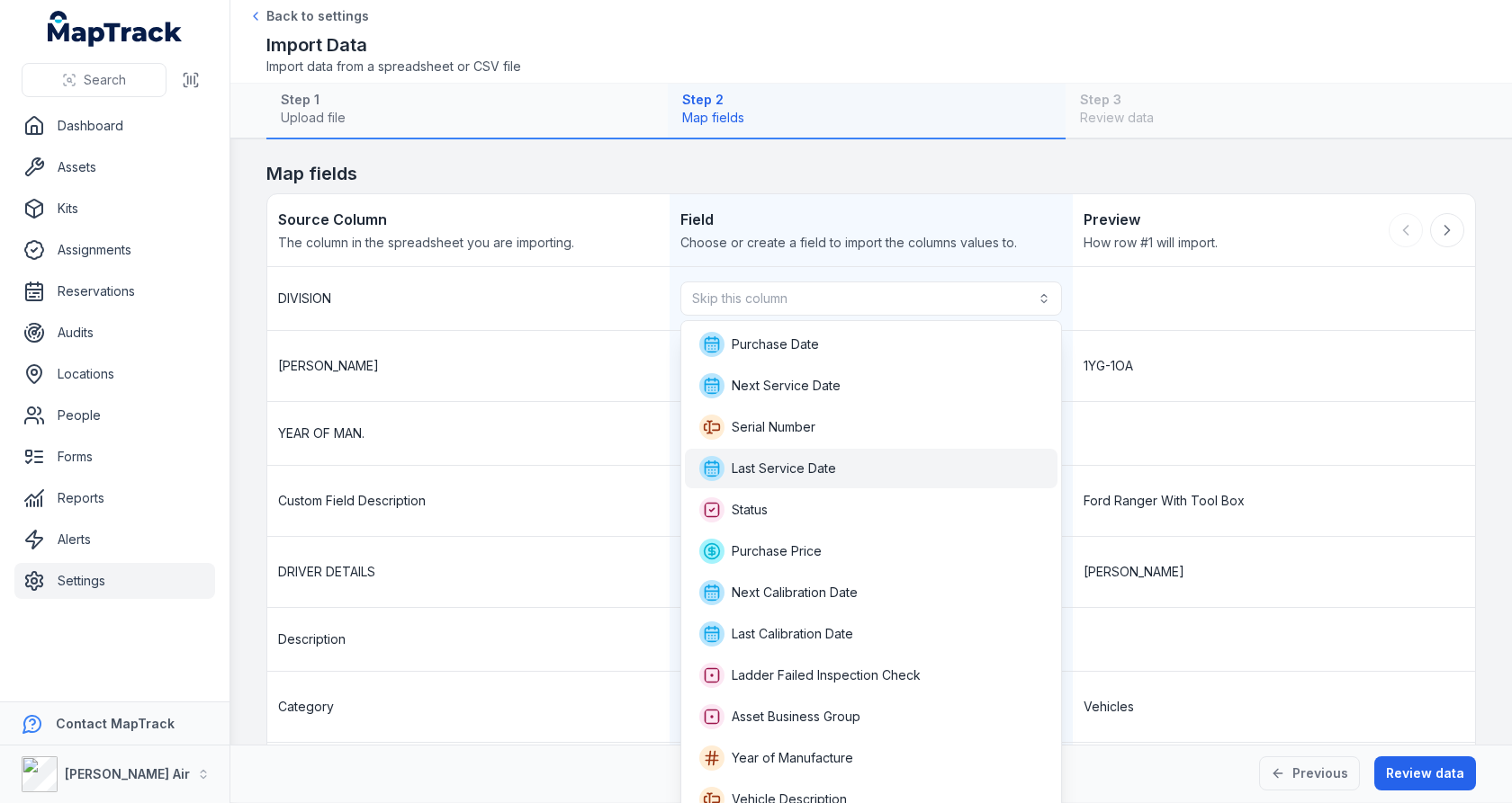
scroll to position [12, 0]
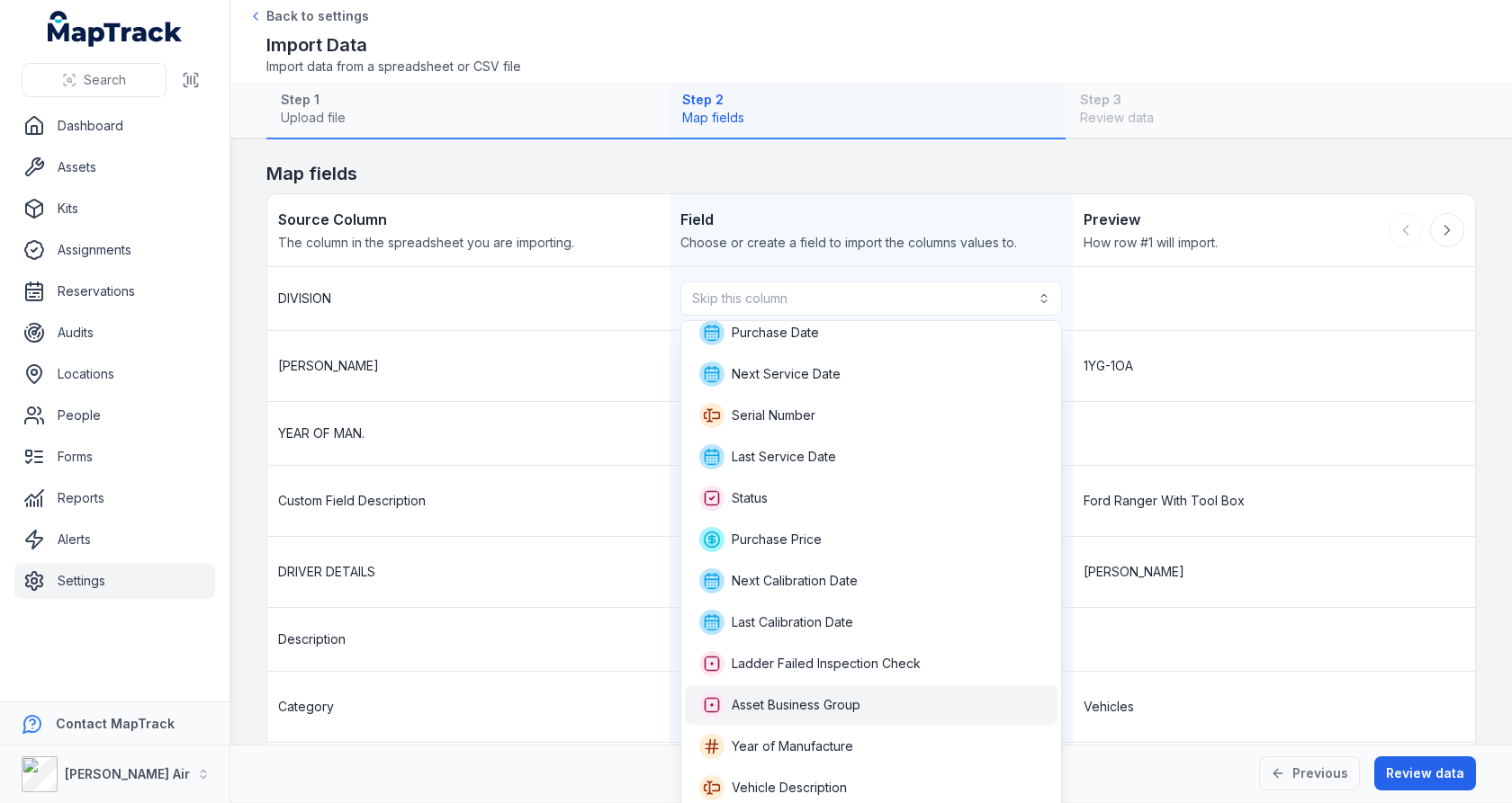
click at [866, 704] on div "Asset Business Group" at bounding box center [871, 705] width 344 height 25
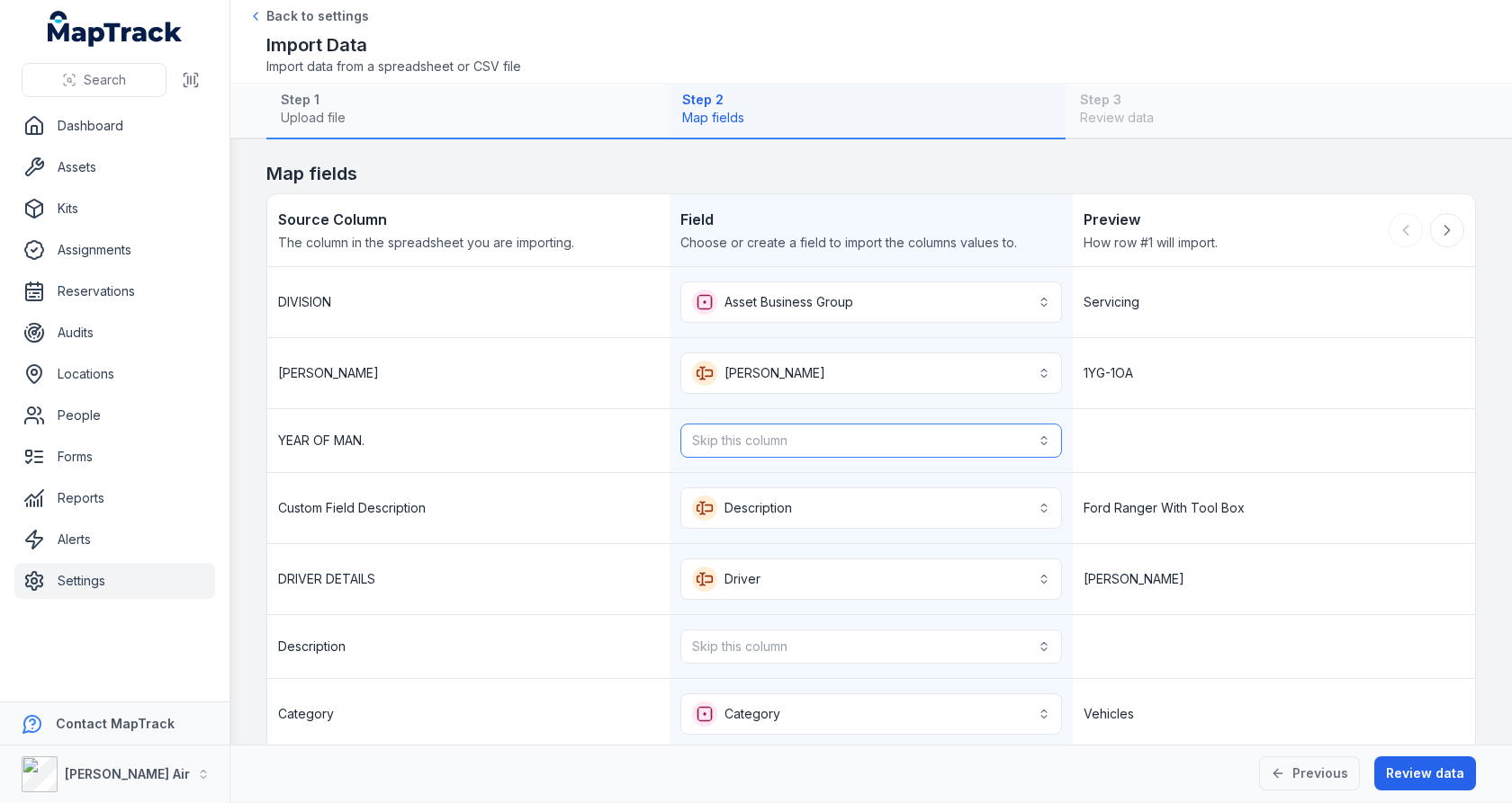
click at [879, 423] on button "Skip this column" at bounding box center [871, 440] width 381 height 34
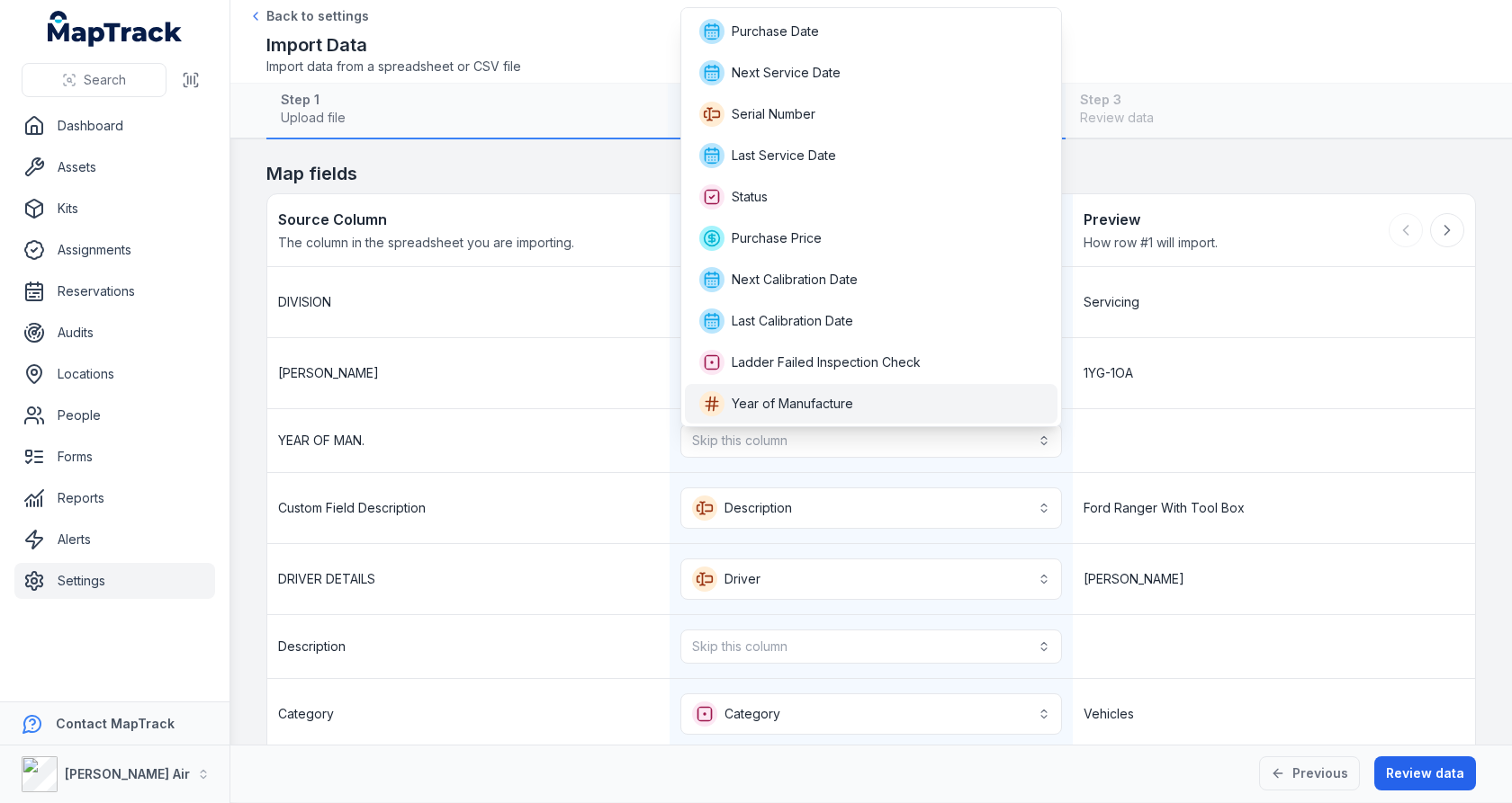
click at [882, 405] on div "Year of Manufacture" at bounding box center [871, 404] width 344 height 25
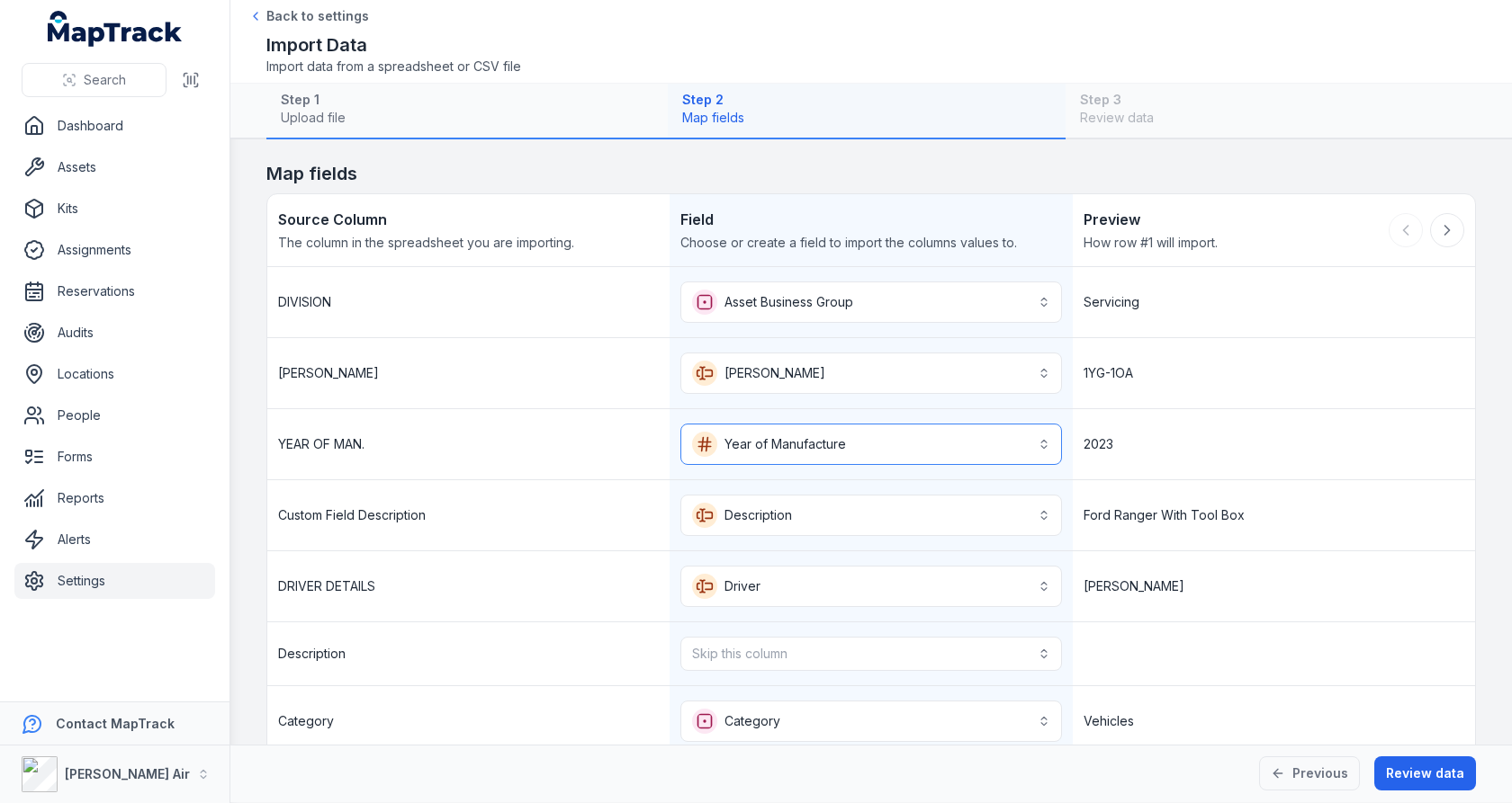
scroll to position [33, 0]
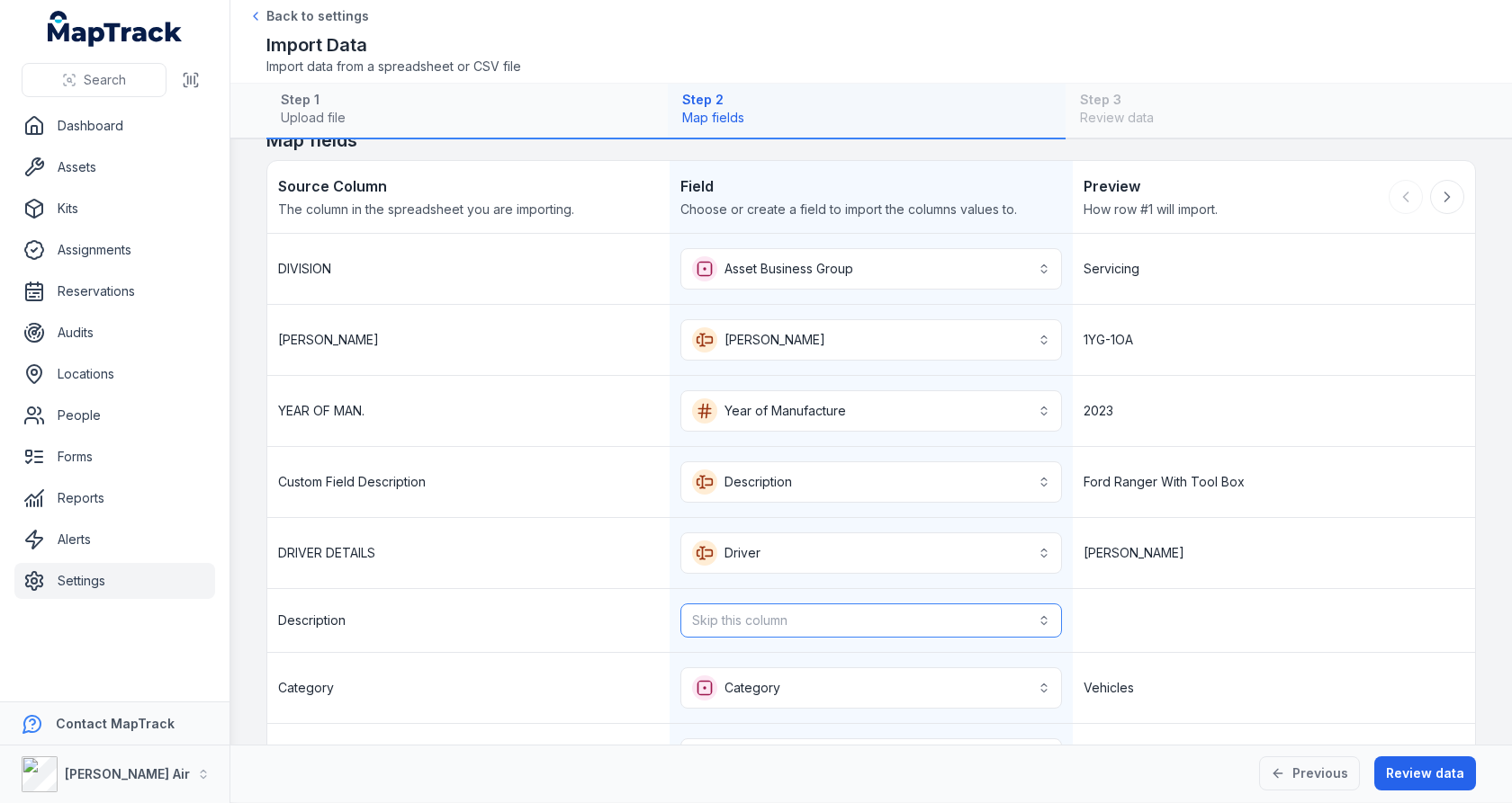
click at [952, 604] on button "Skip this column" at bounding box center [871, 621] width 381 height 34
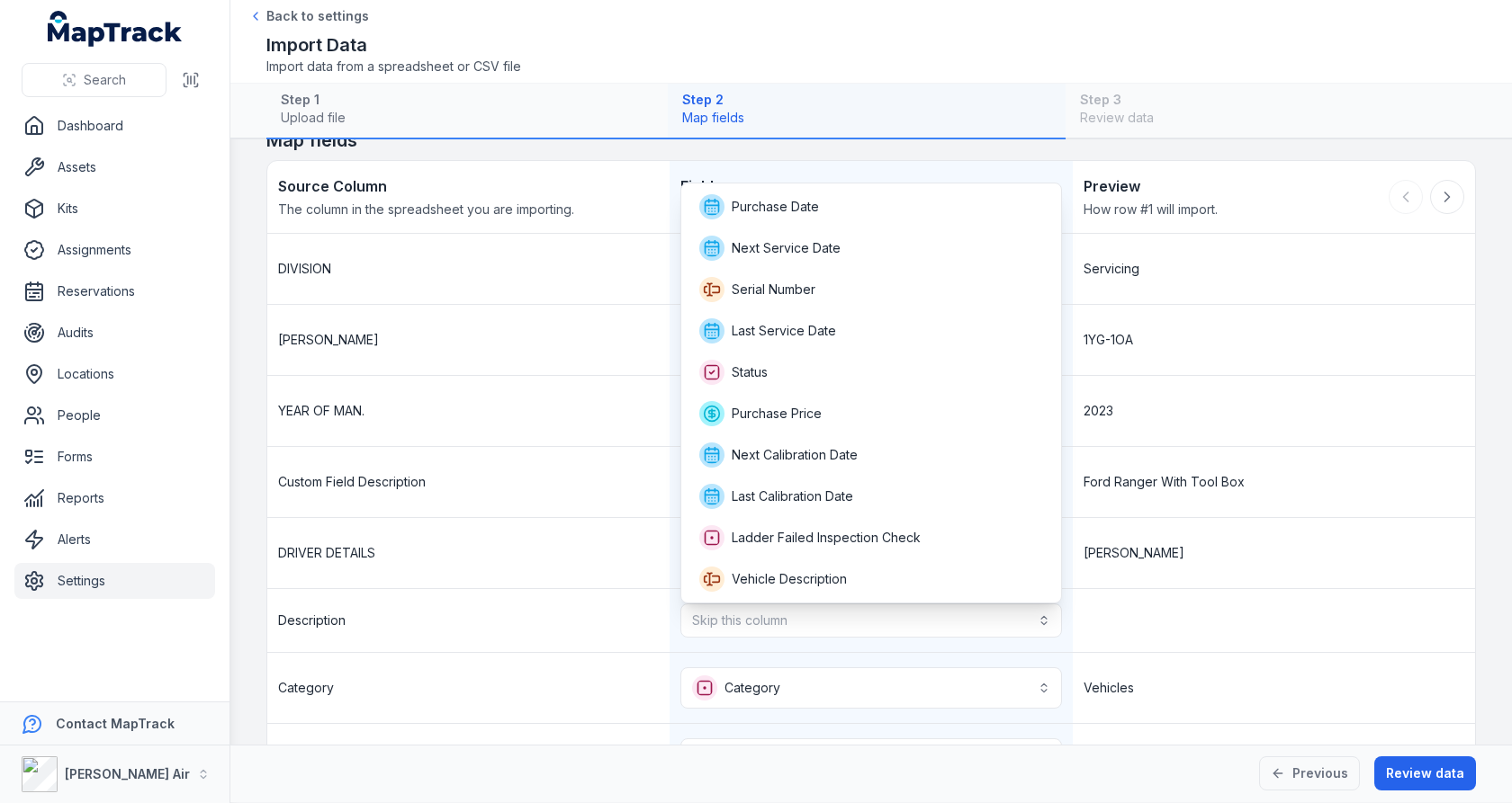
click at [1134, 526] on div "**********" at bounding box center [871, 584] width 1208 height 703
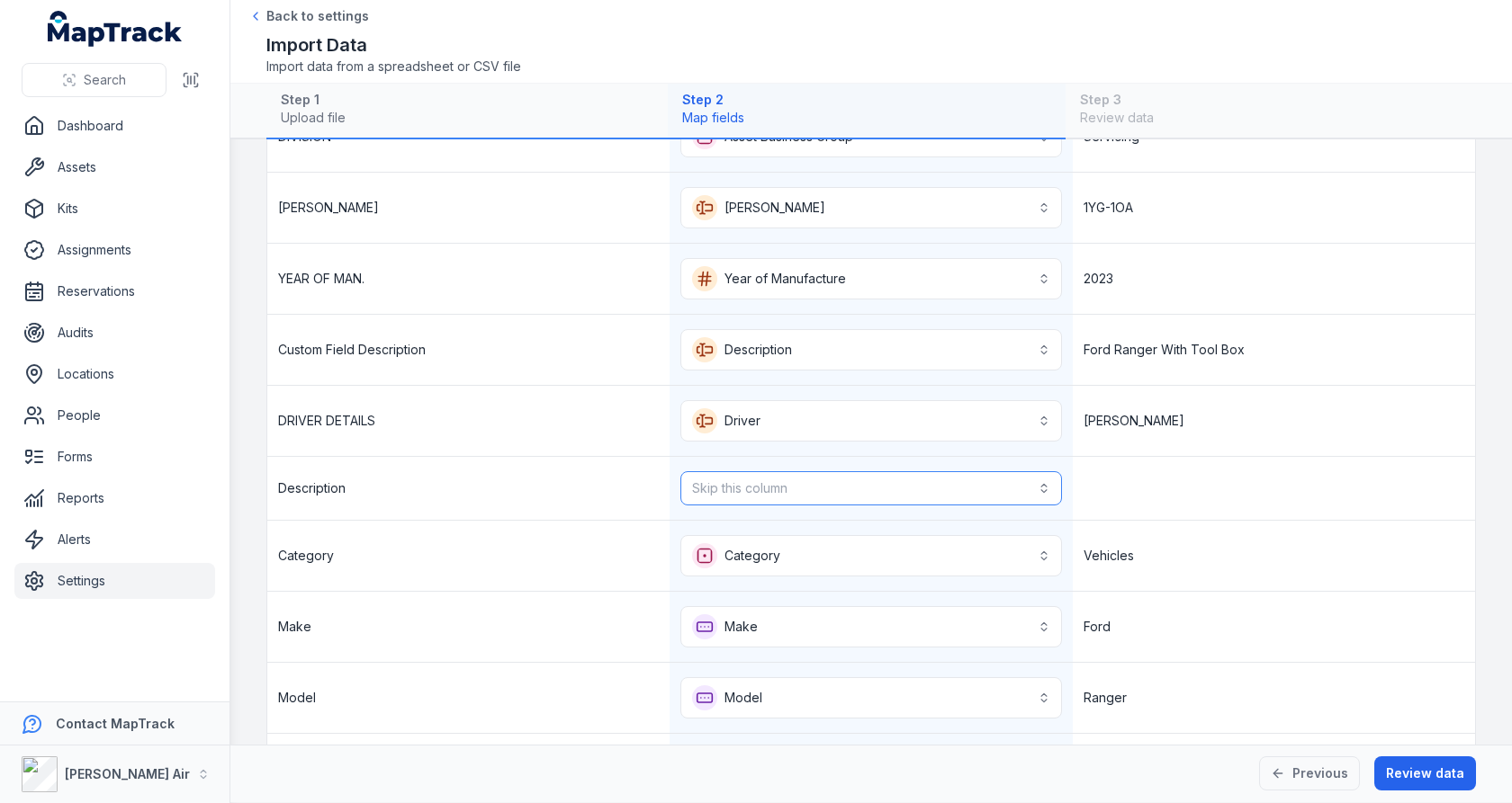
scroll to position [214, 0]
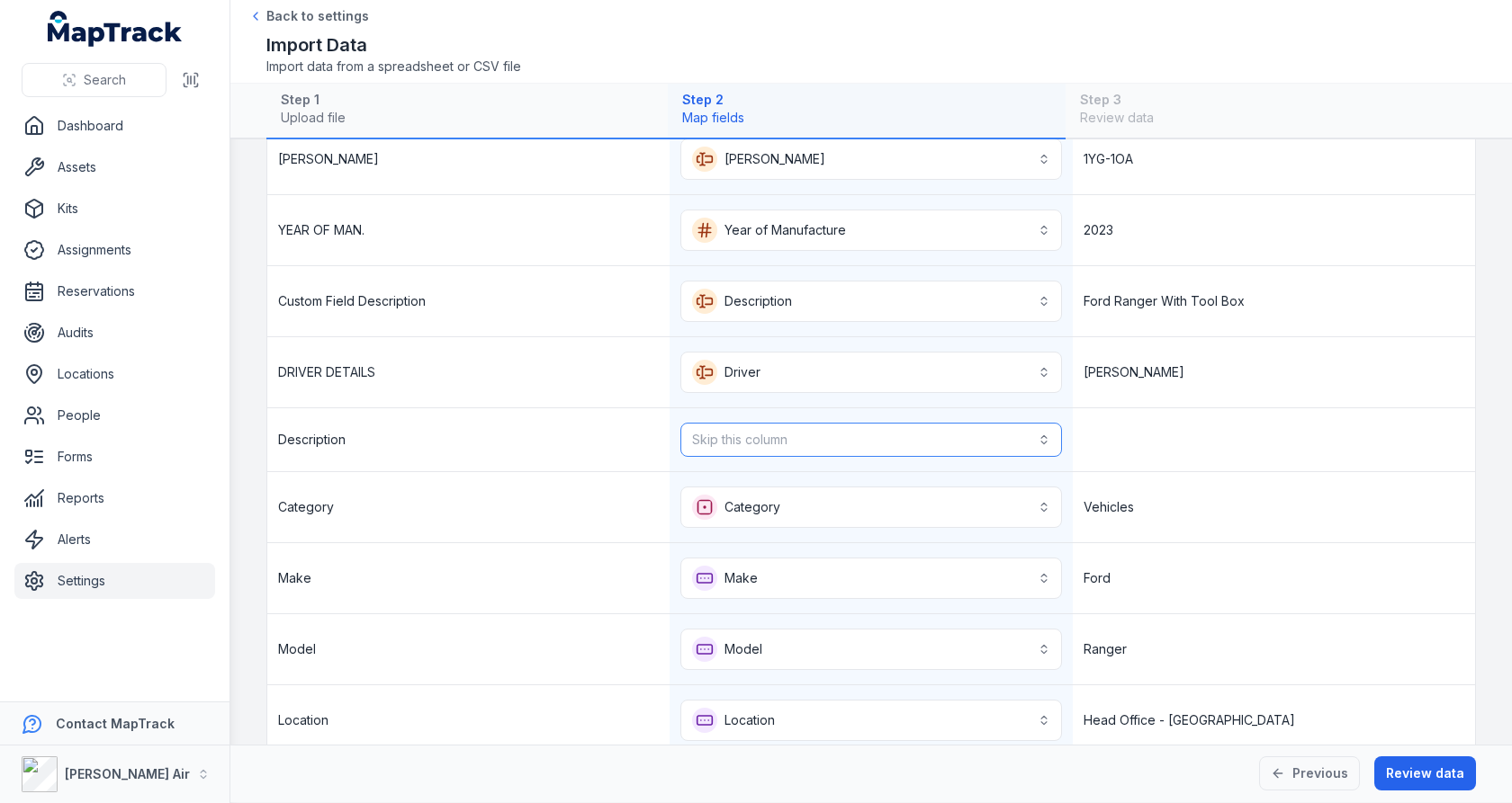
click at [921, 427] on button "Skip this column" at bounding box center [871, 439] width 381 height 34
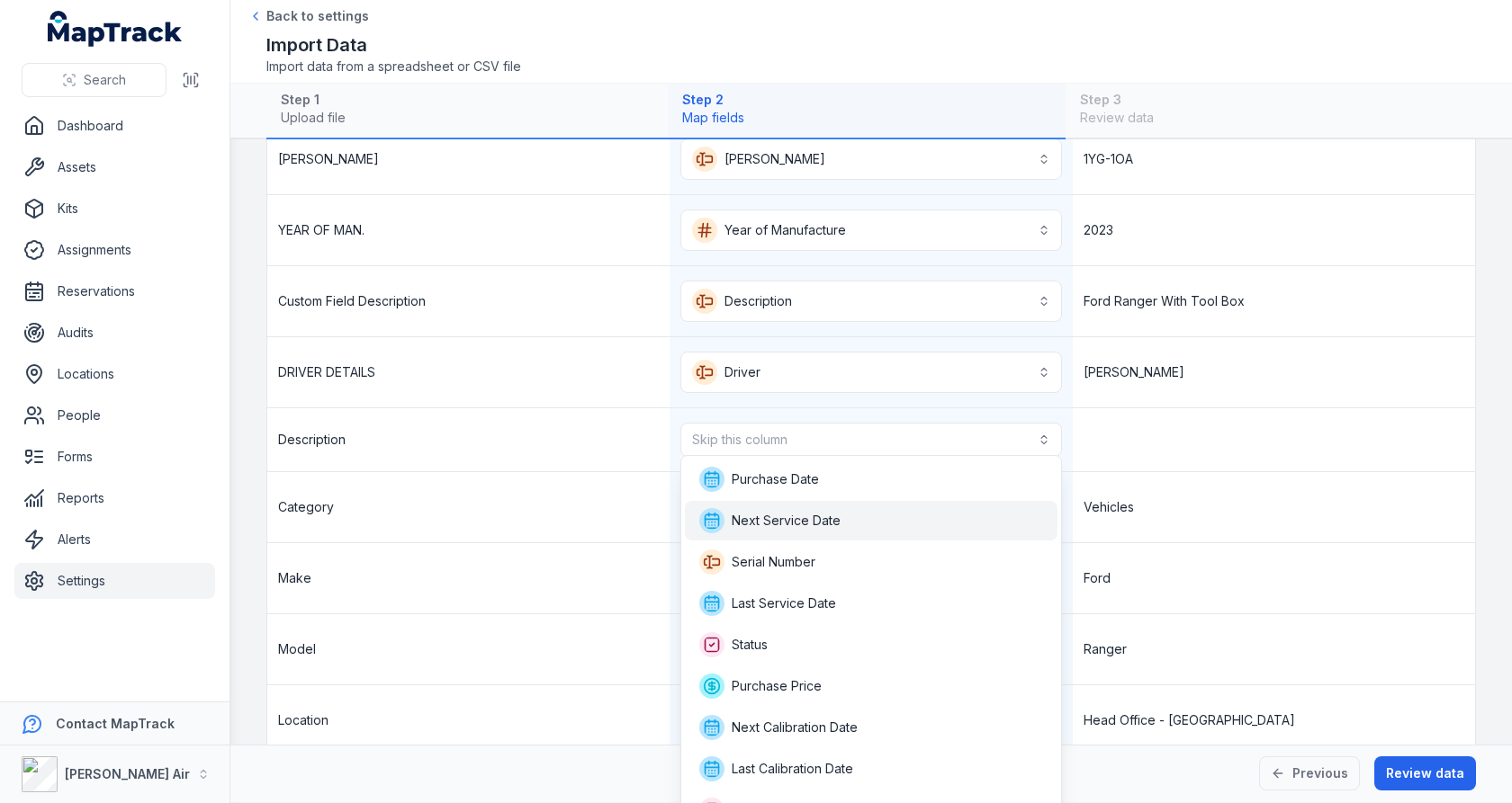
scroll to position [64, 0]
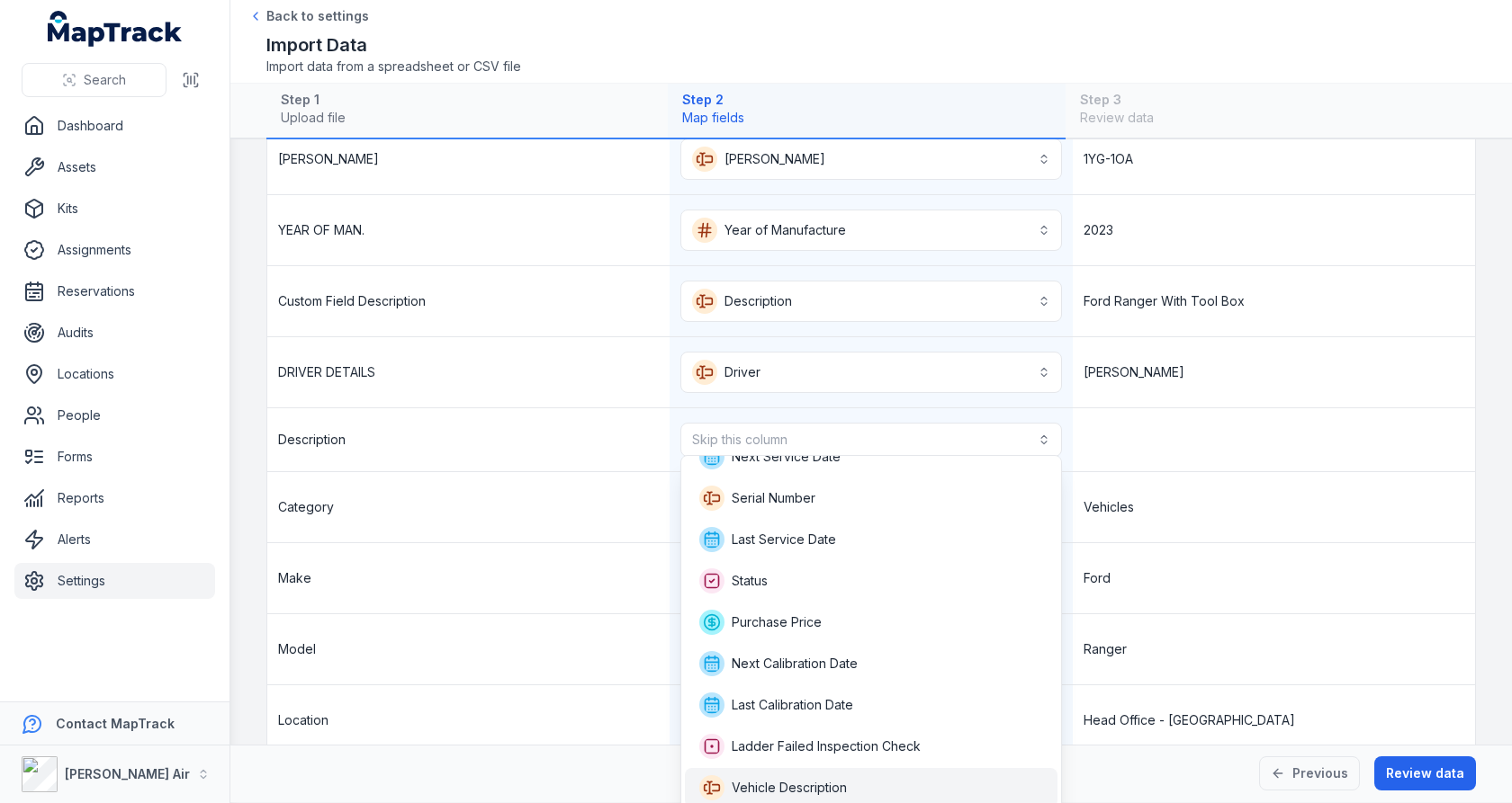
click at [893, 780] on div "Purchase Date Next Service Date Serial Number Last Service Date Status Purchase…" at bounding box center [871, 633] width 382 height 356
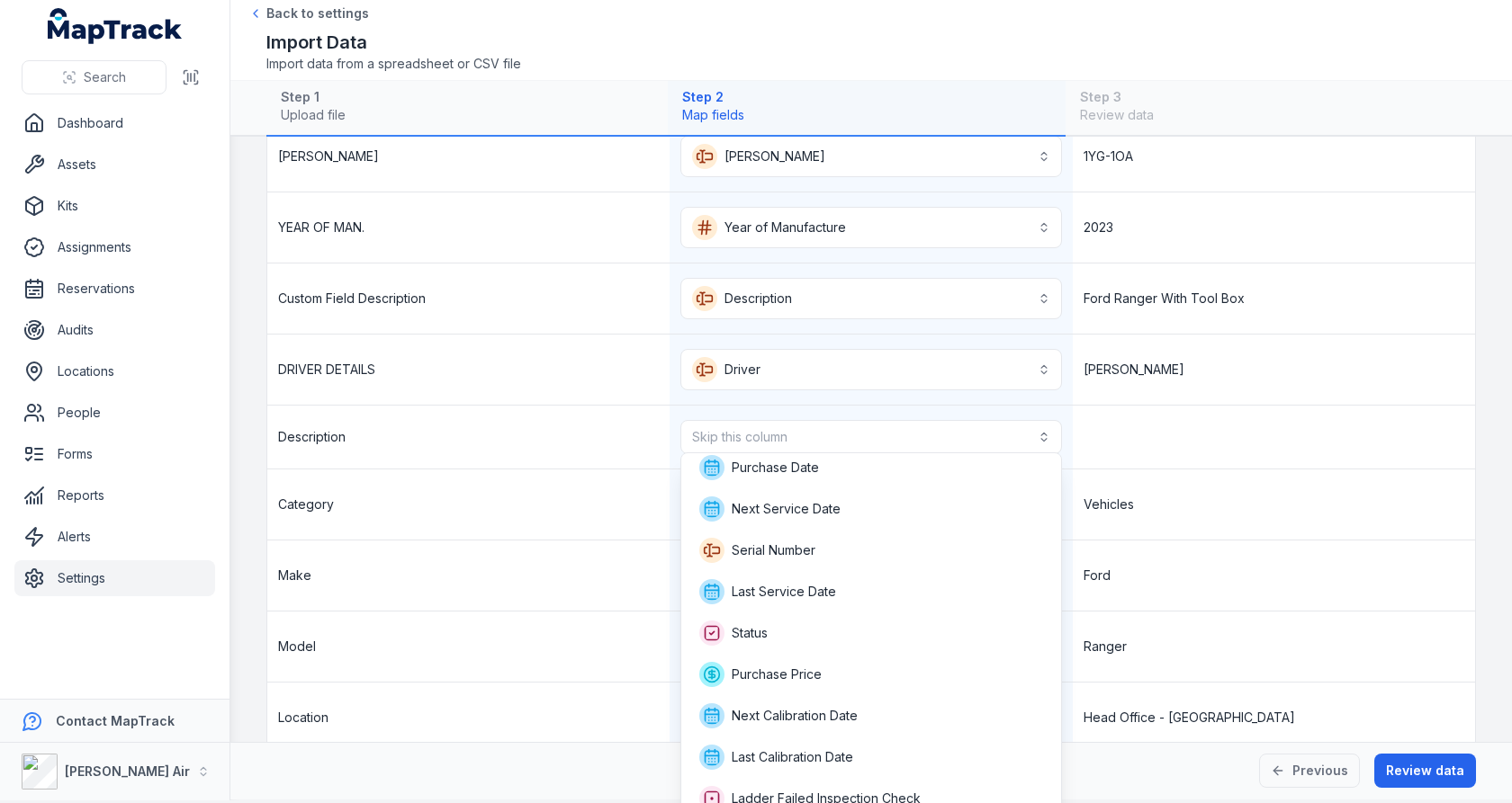
click at [1215, 491] on div "**********" at bounding box center [871, 401] width 1208 height 703
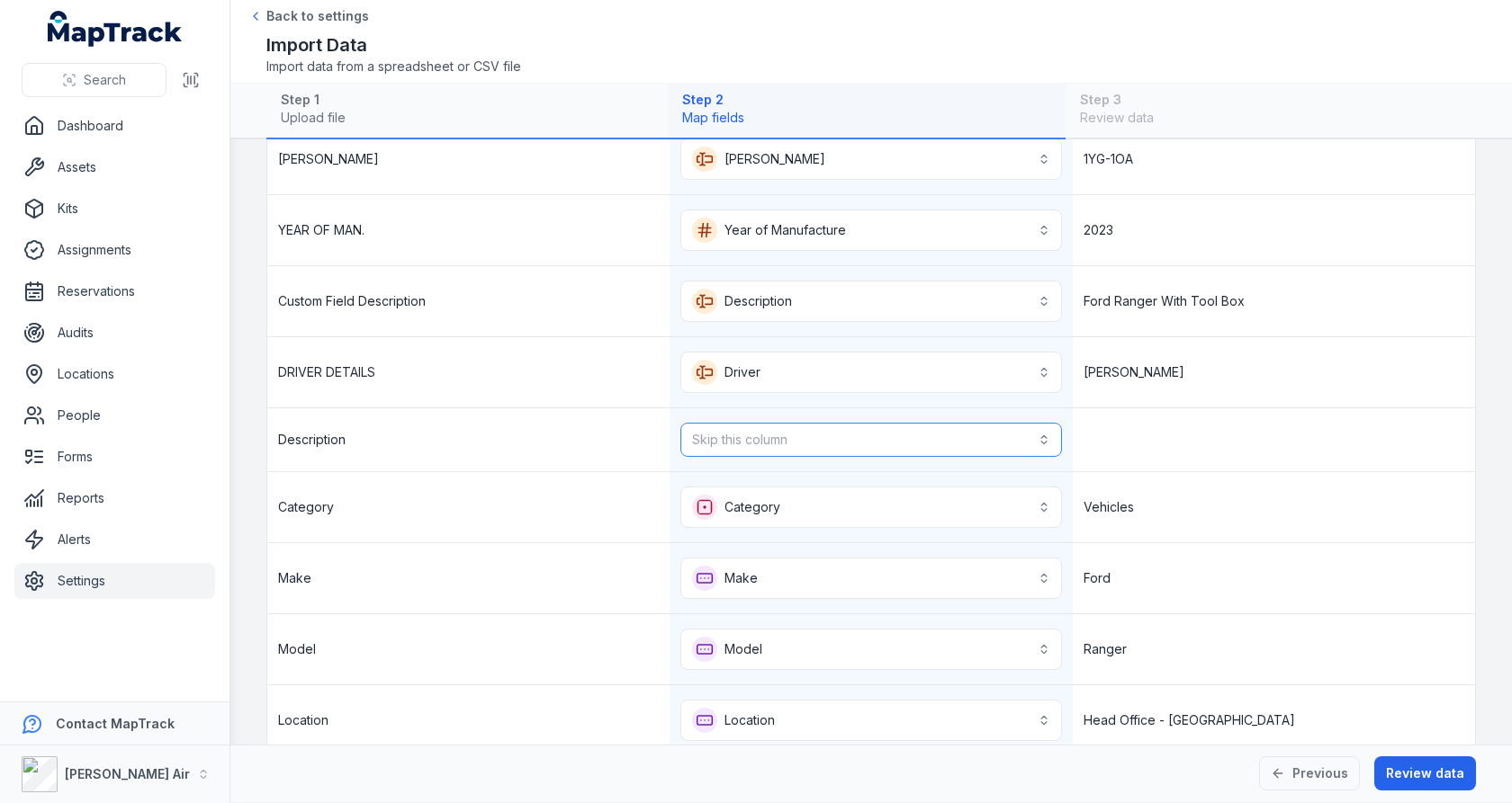
scroll to position [0, 0]
click at [947, 433] on button "Skip this column" at bounding box center [871, 439] width 381 height 34
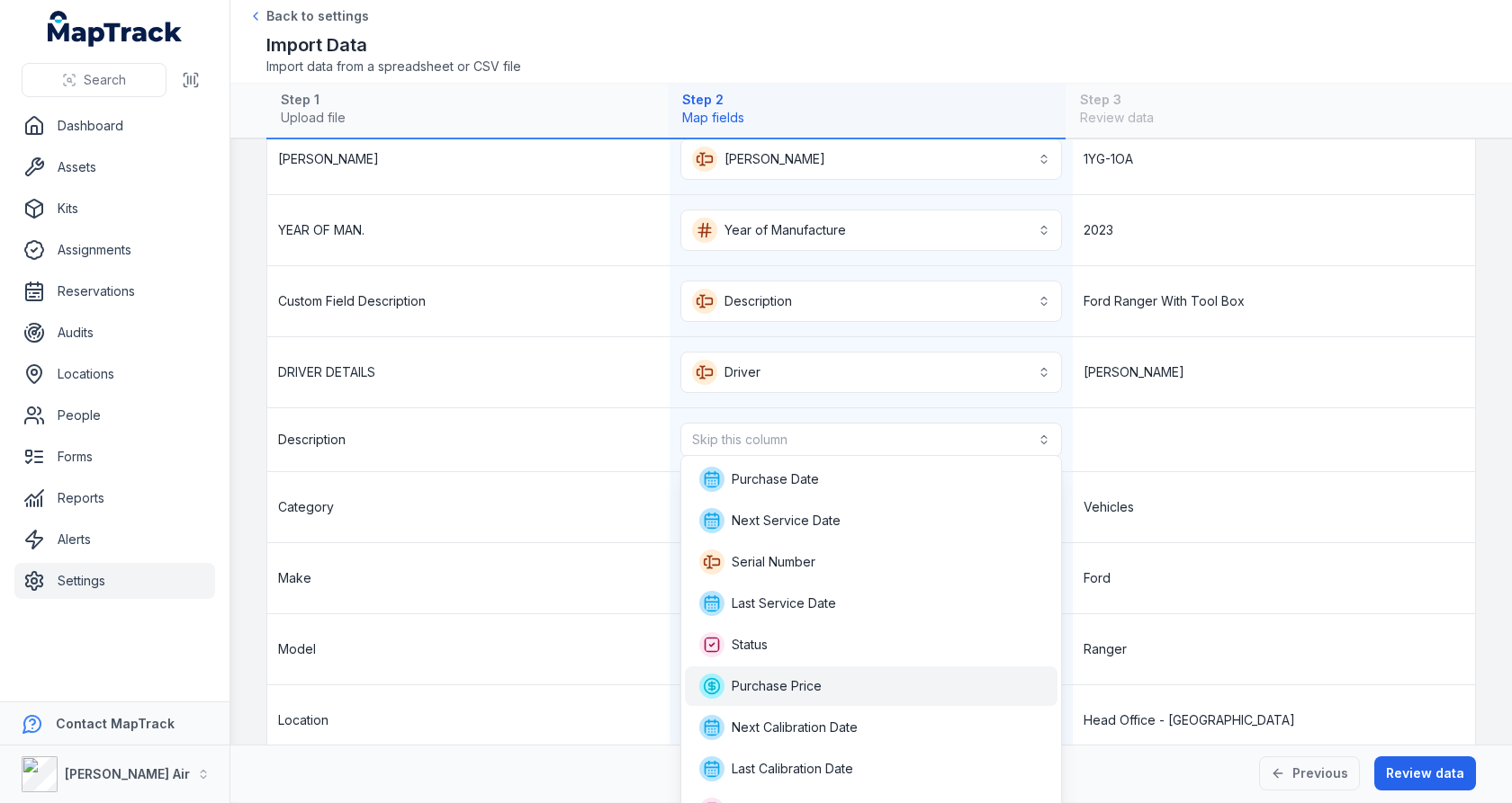
scroll to position [64, 0]
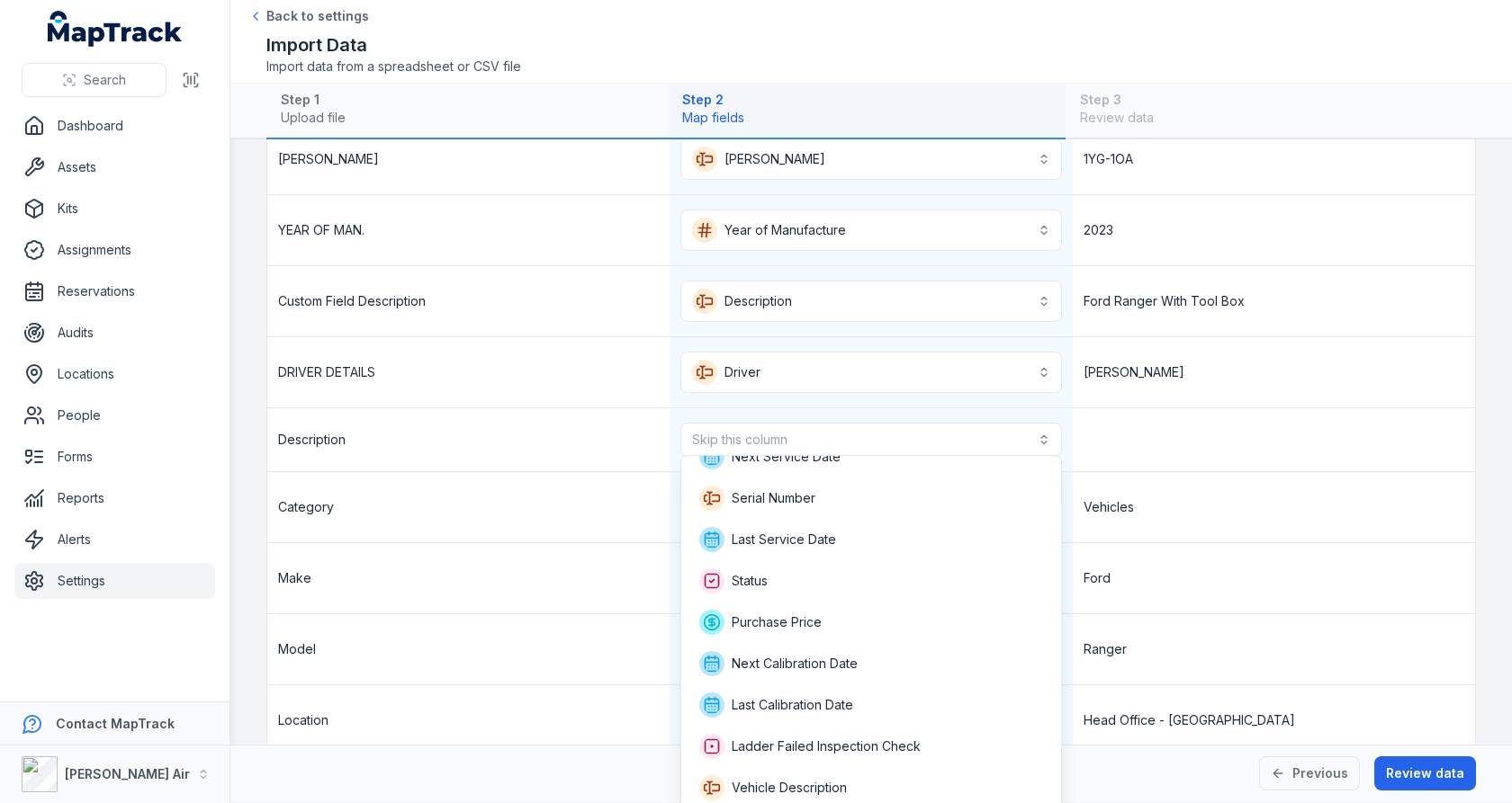
click at [872, 380] on div "**********" at bounding box center [871, 404] width 1208 height 703
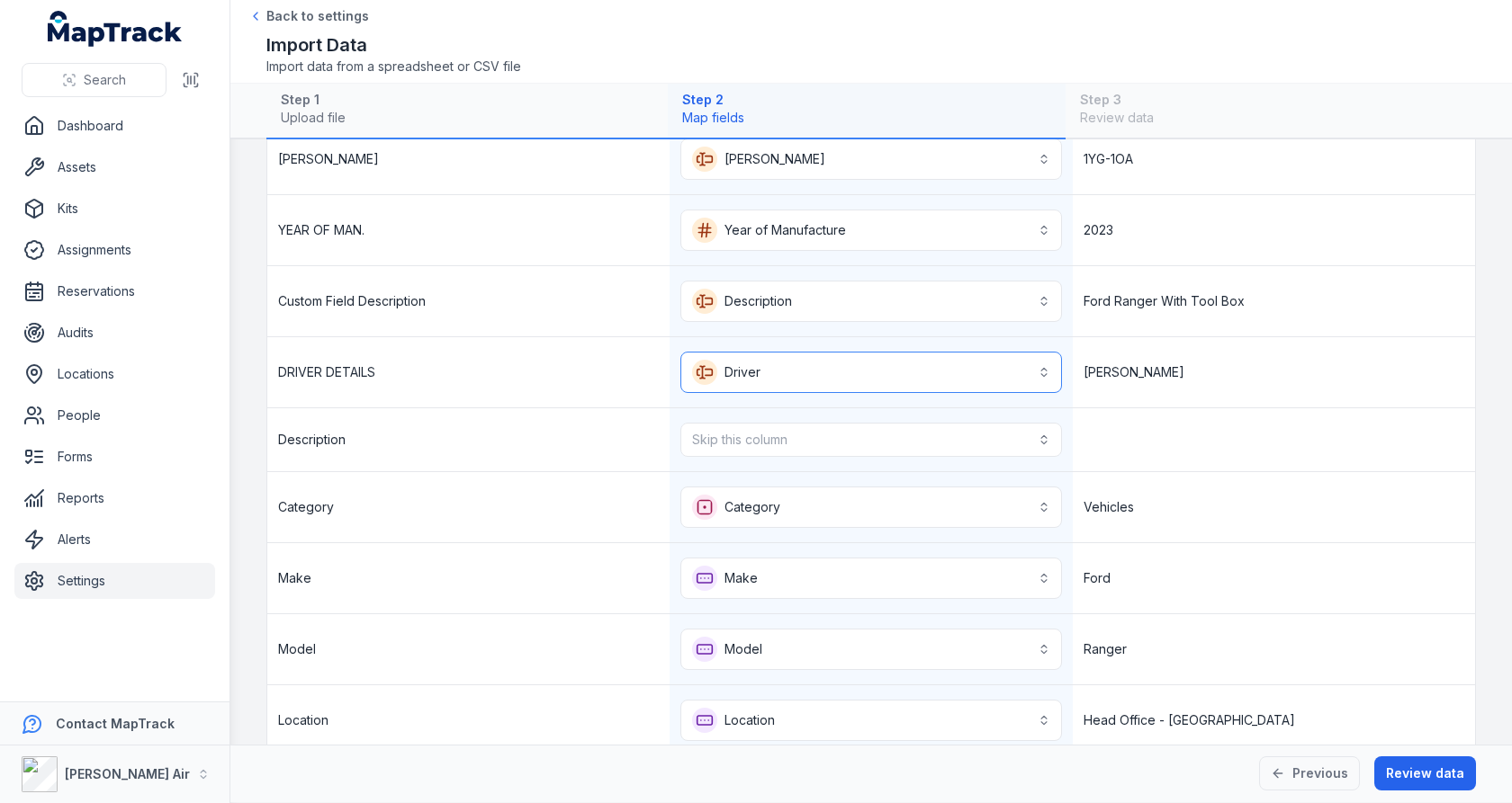
click at [874, 377] on button "**********" at bounding box center [871, 372] width 381 height 41
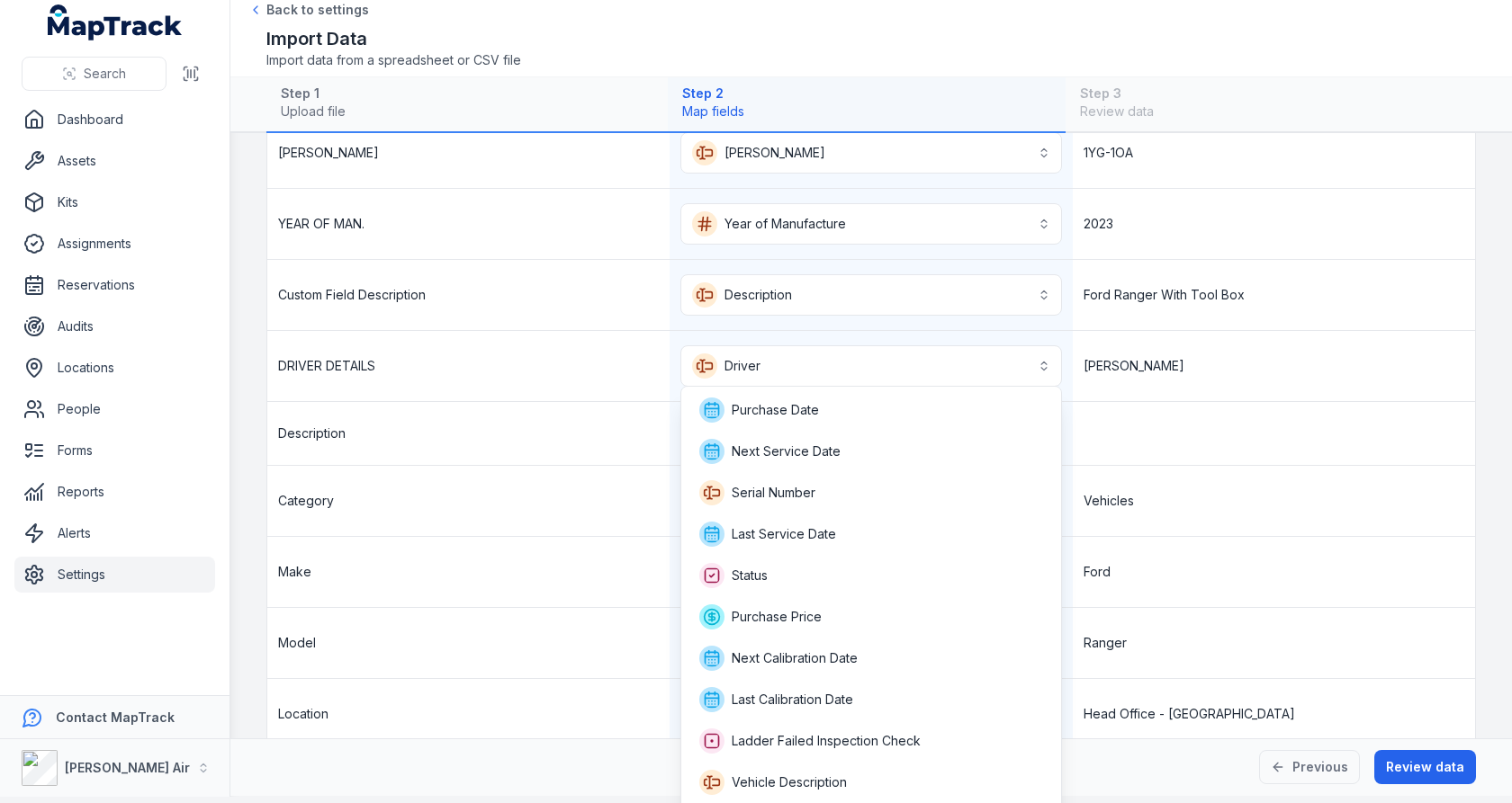
scroll to position [36, 0]
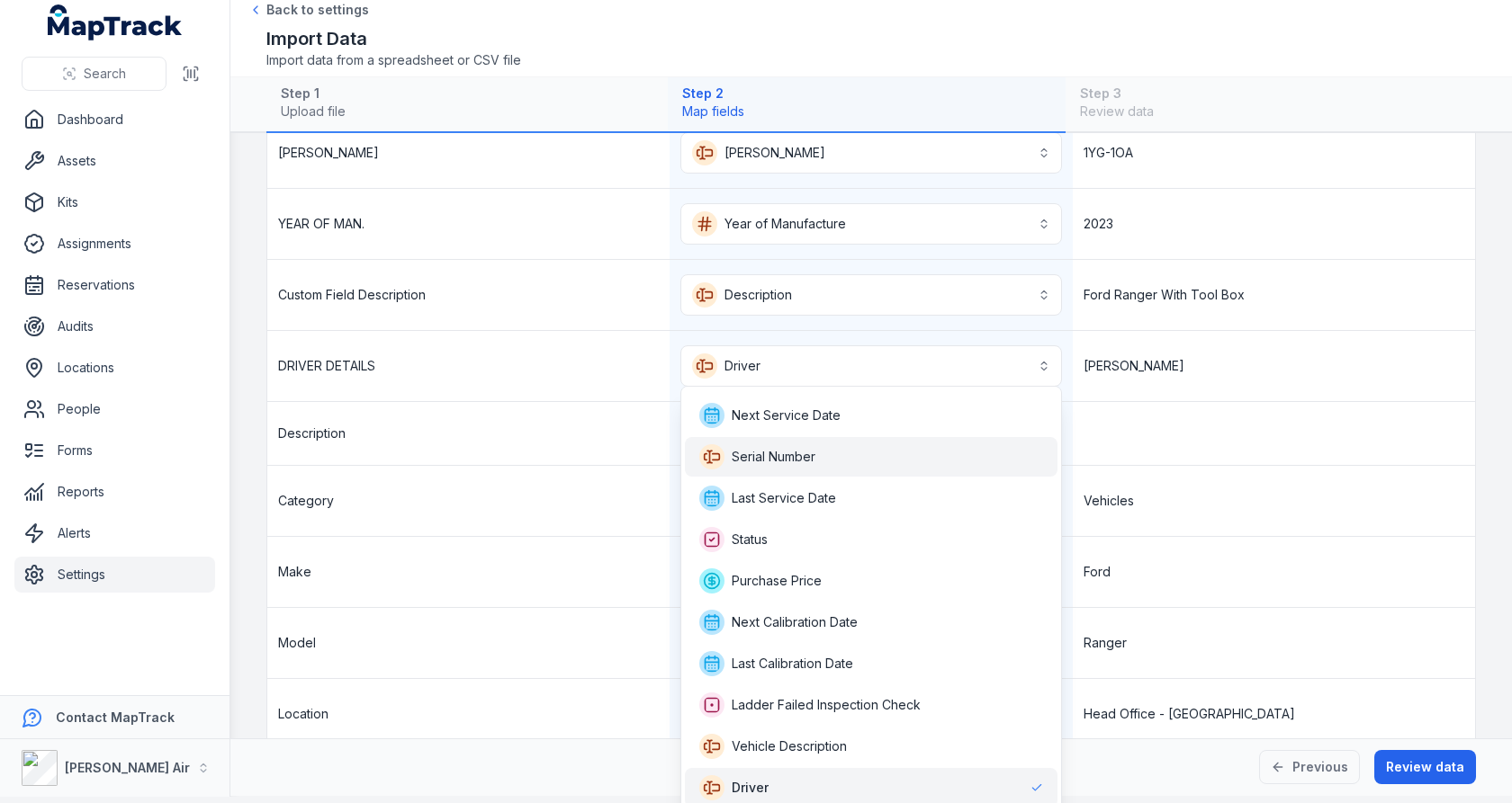
click at [862, 445] on div "Serial Number" at bounding box center [871, 457] width 344 height 25
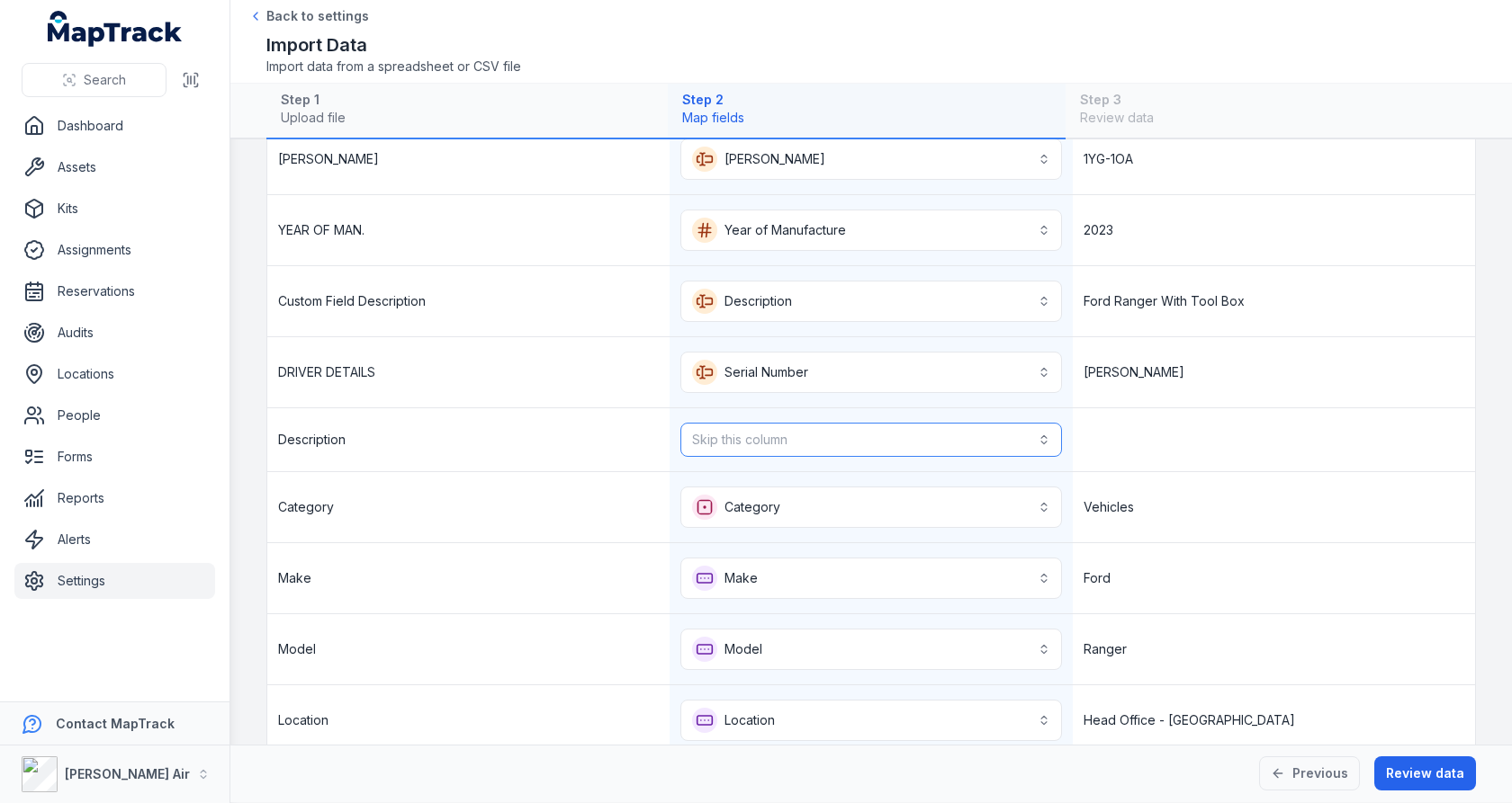
click at [857, 438] on button "Skip this column" at bounding box center [871, 439] width 381 height 34
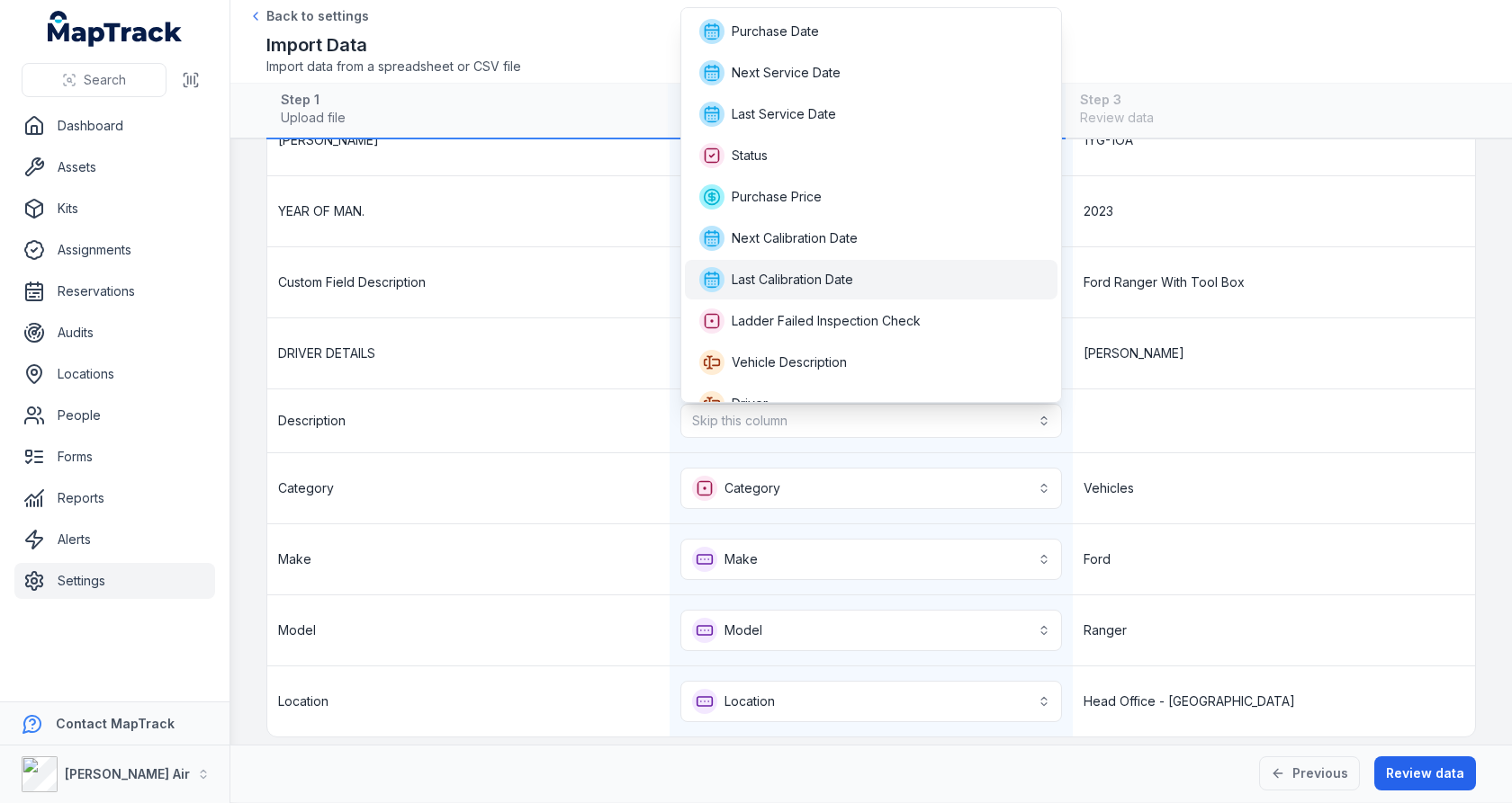
click at [1262, 417] on div "Description Skip this column" at bounding box center [871, 422] width 1208 height 64
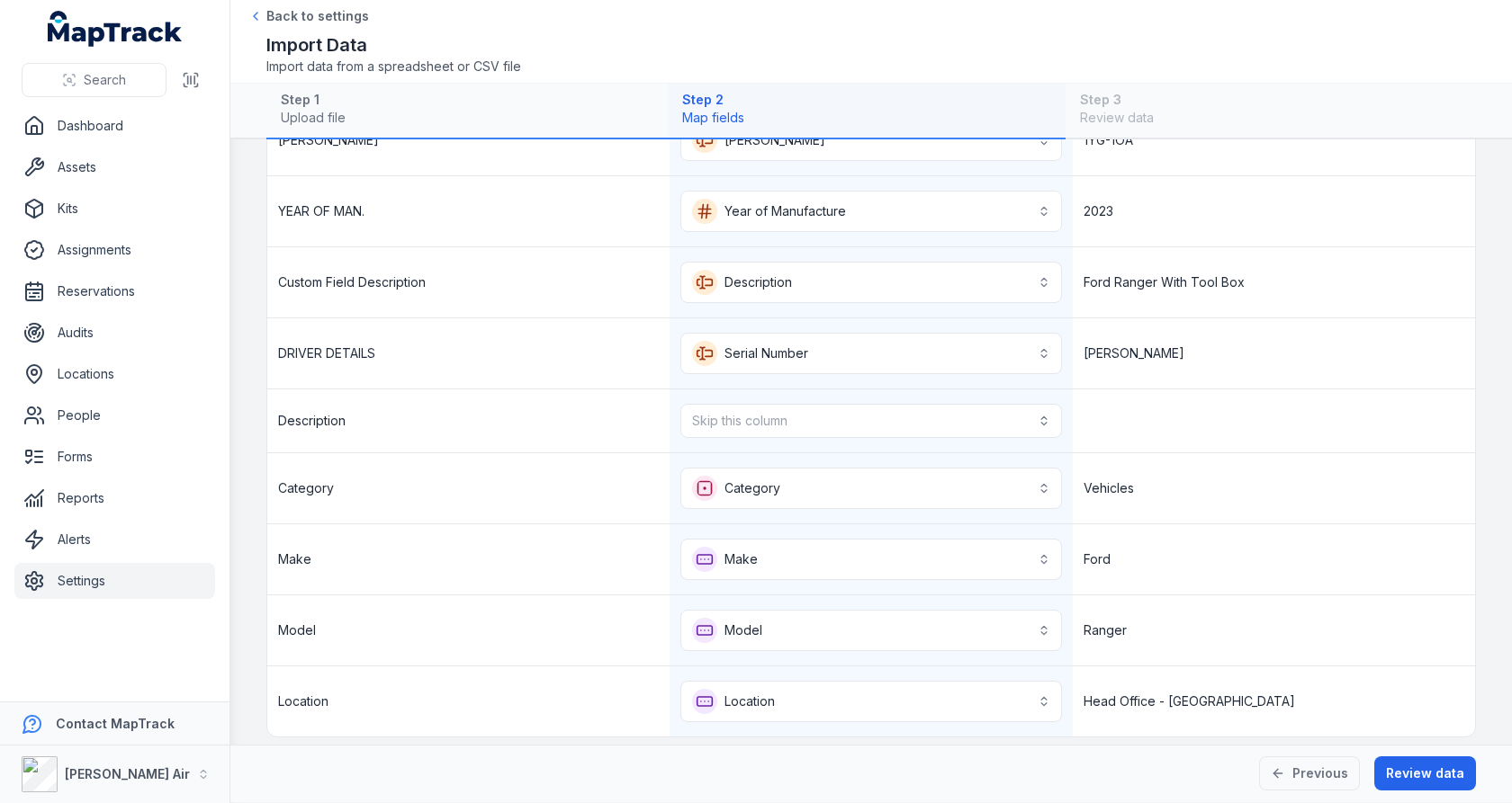
click at [1257, 417] on div at bounding box center [1275, 422] width 402 height 63
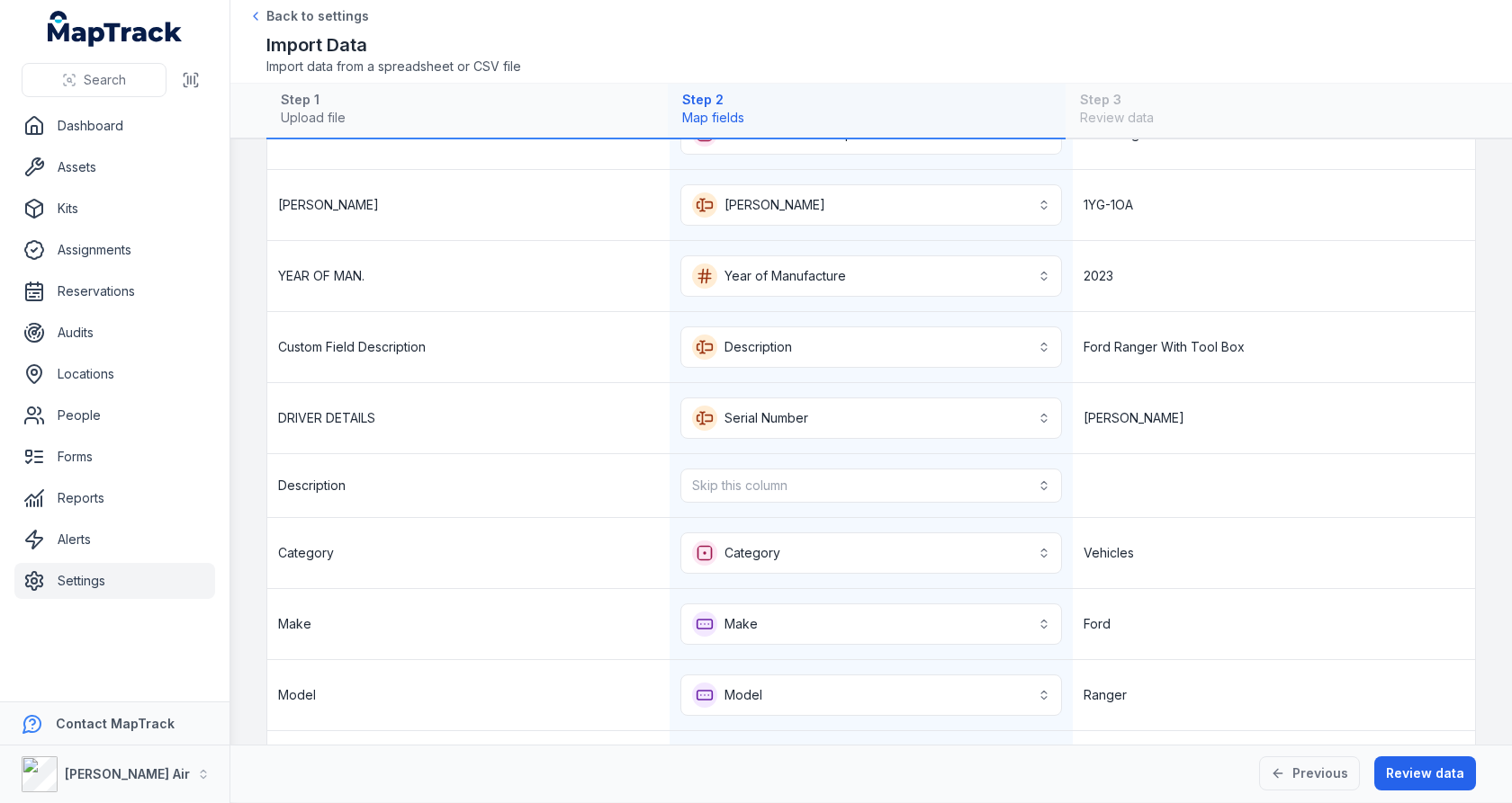
scroll to position [172, 0]
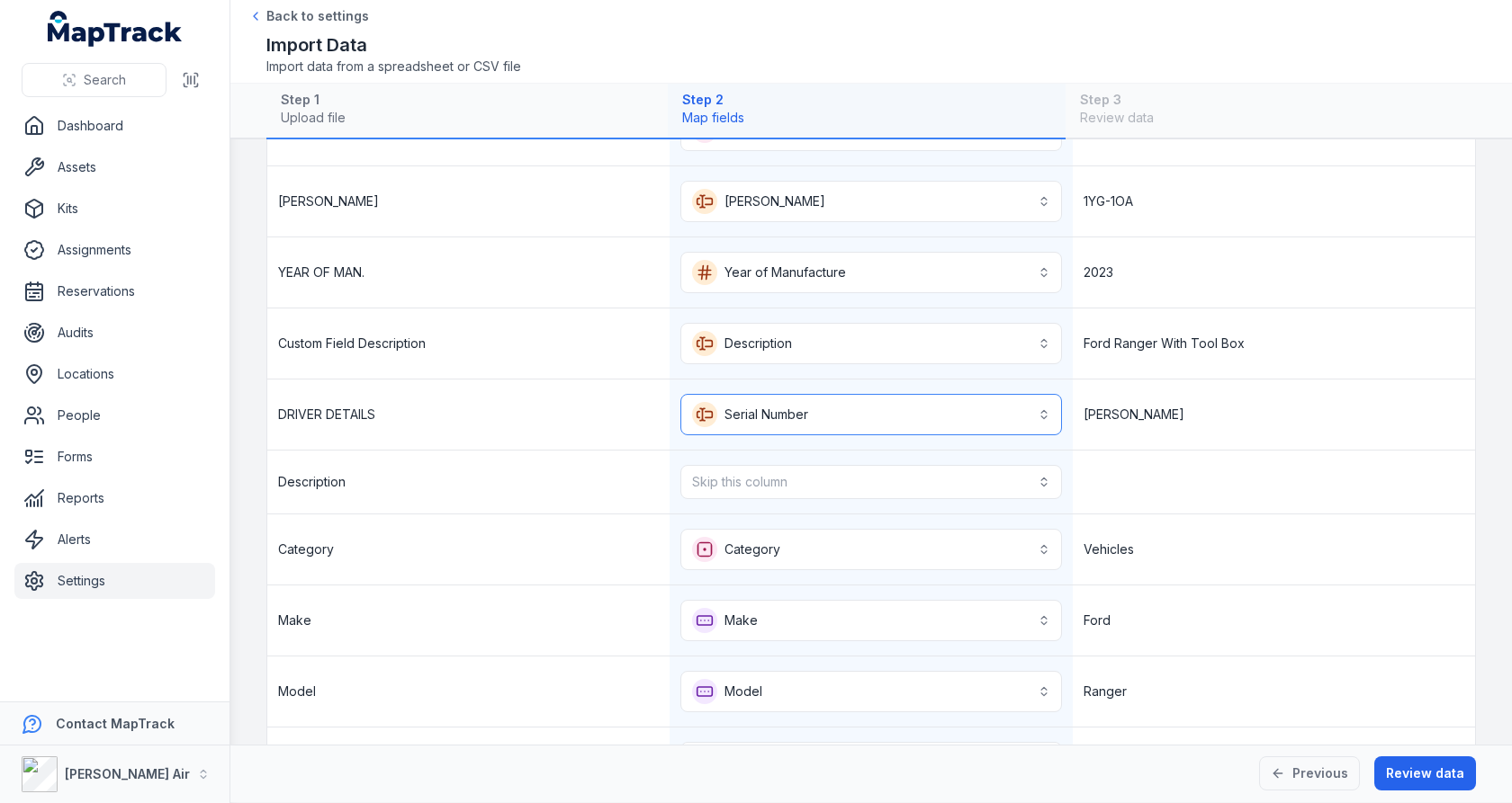
click at [987, 406] on button "**********" at bounding box center [871, 415] width 381 height 41
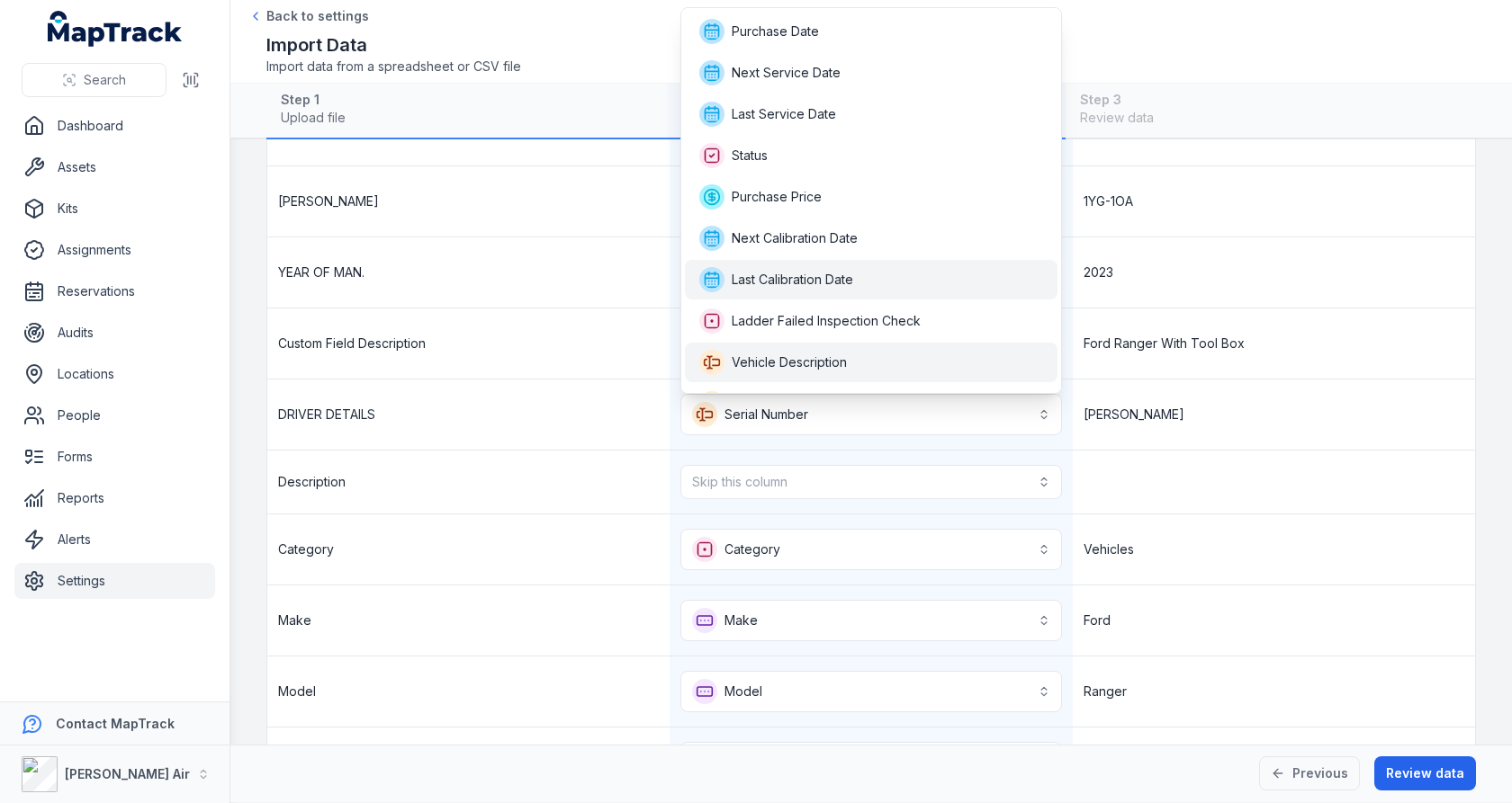
scroll to position [74, 0]
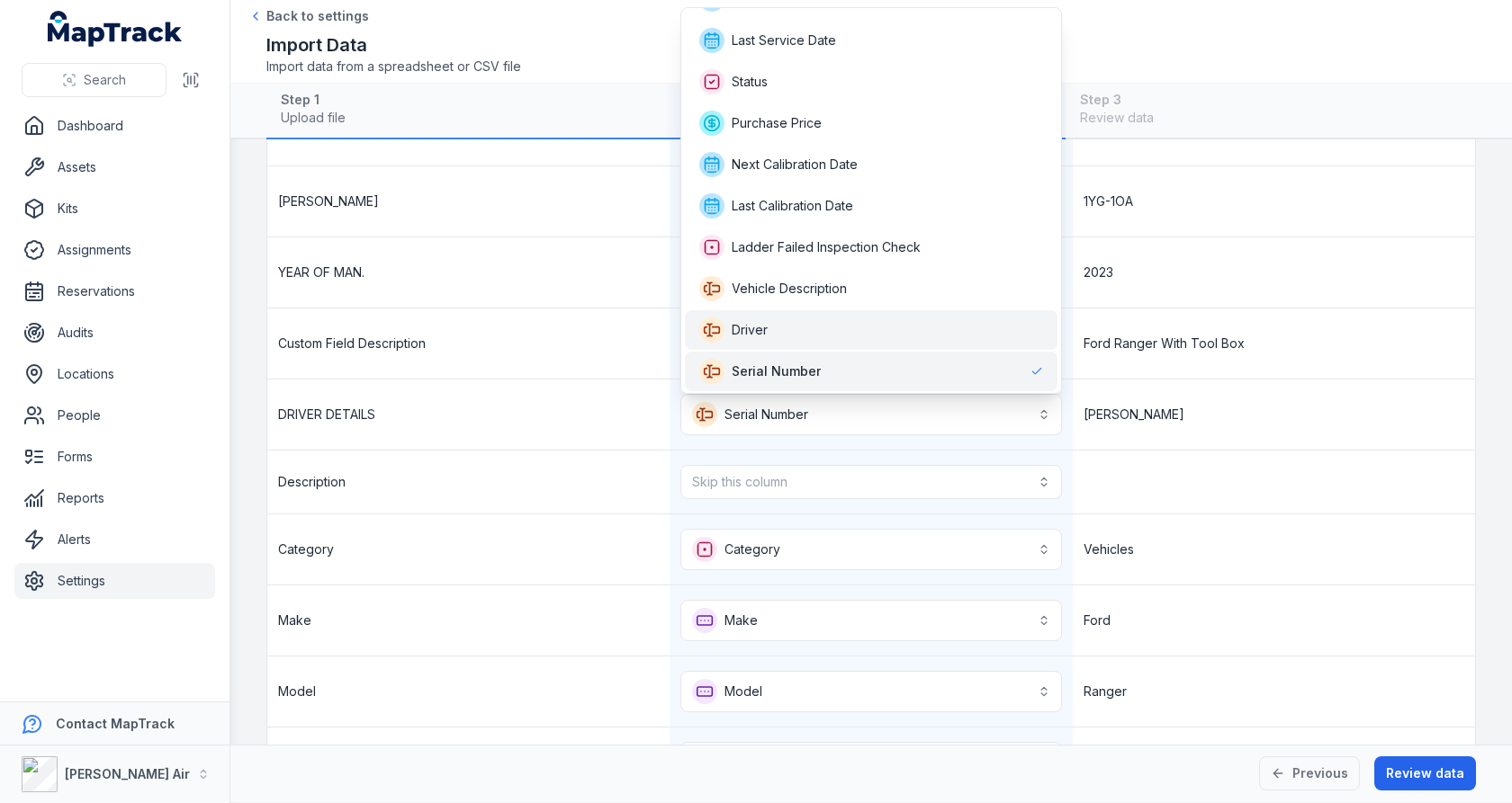
click at [948, 321] on div "Driver" at bounding box center [871, 329] width 344 height 25
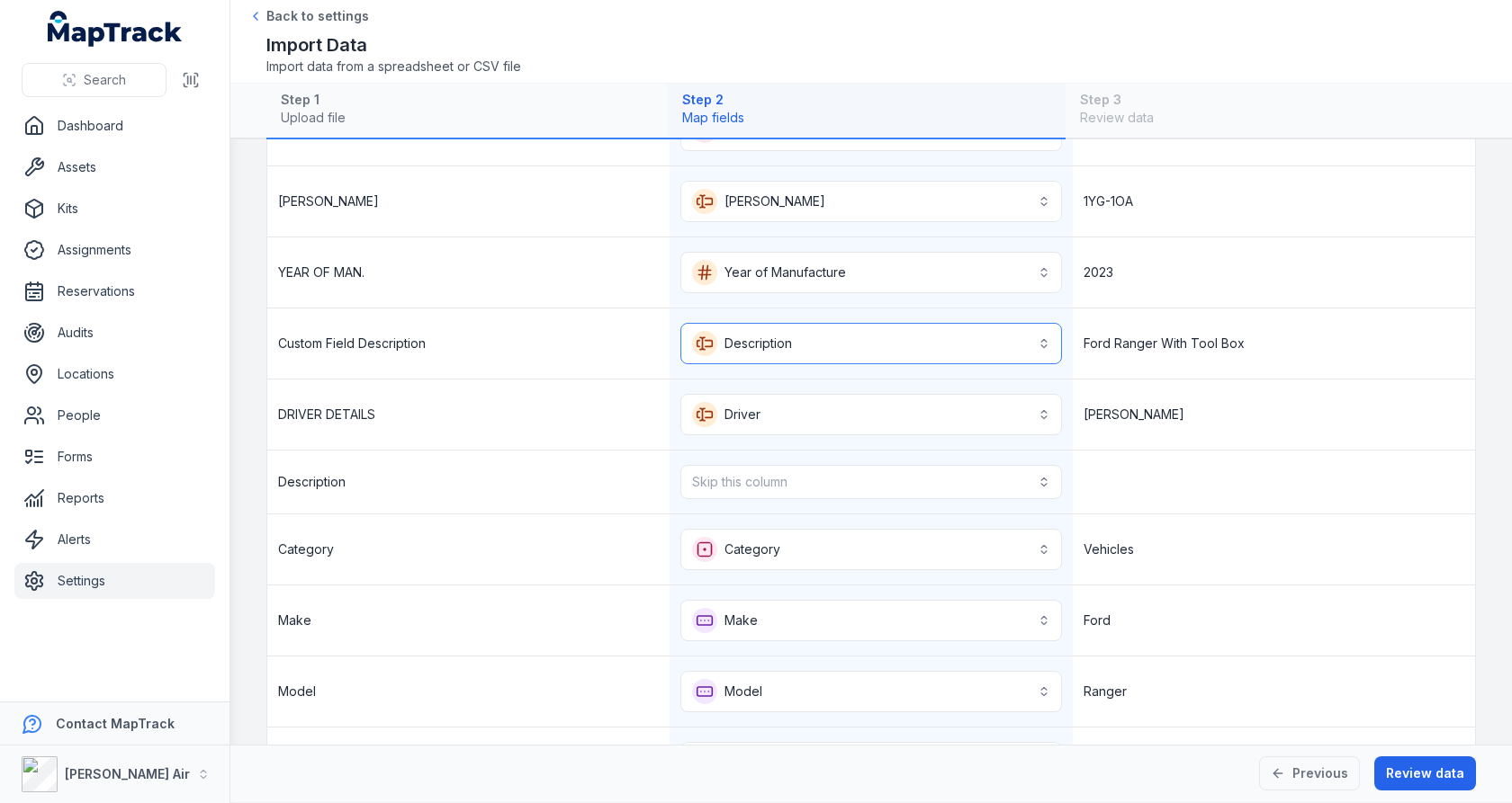
click at [929, 336] on button "**********" at bounding box center [871, 343] width 381 height 41
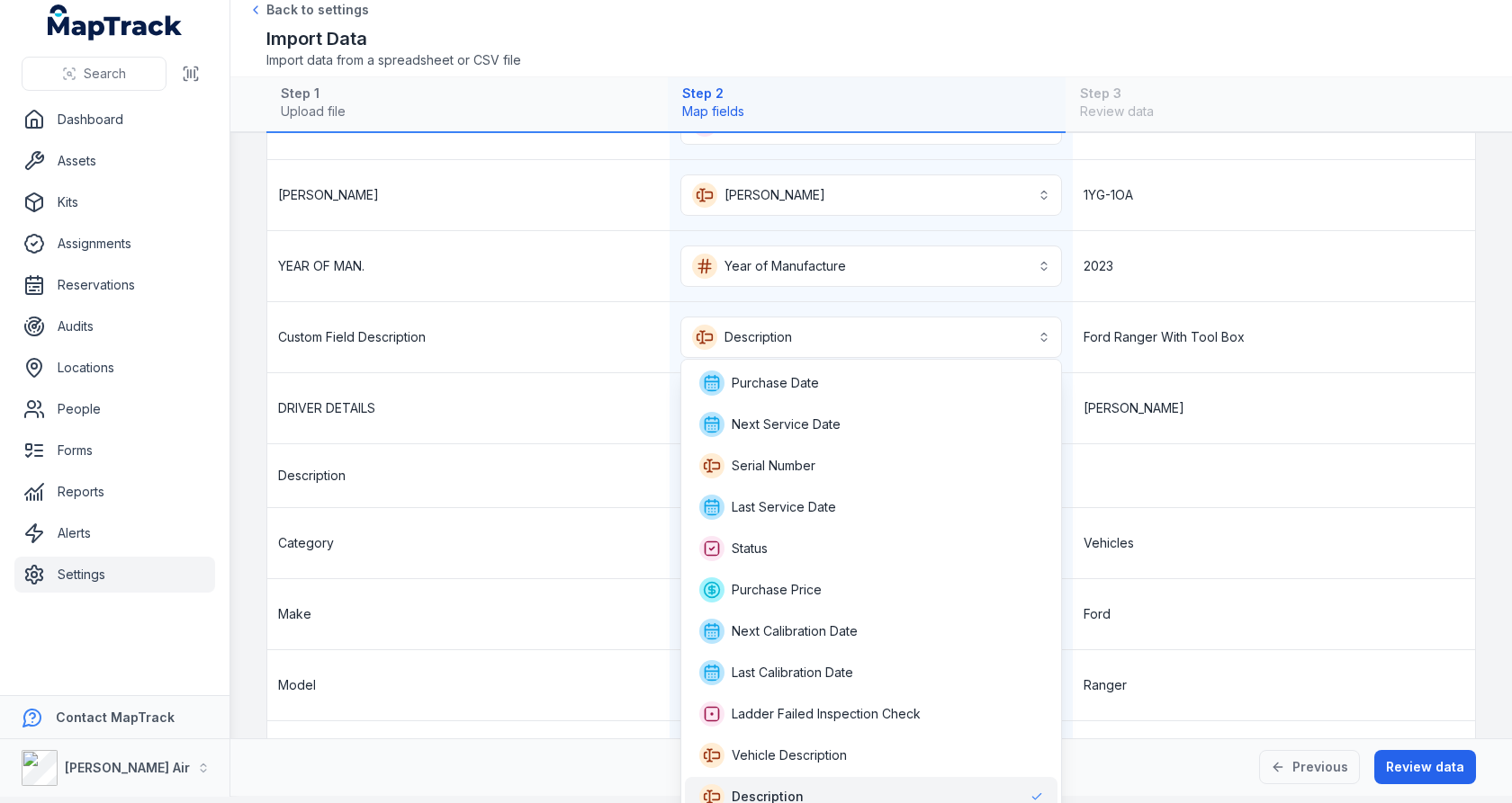
scroll to position [9, 0]
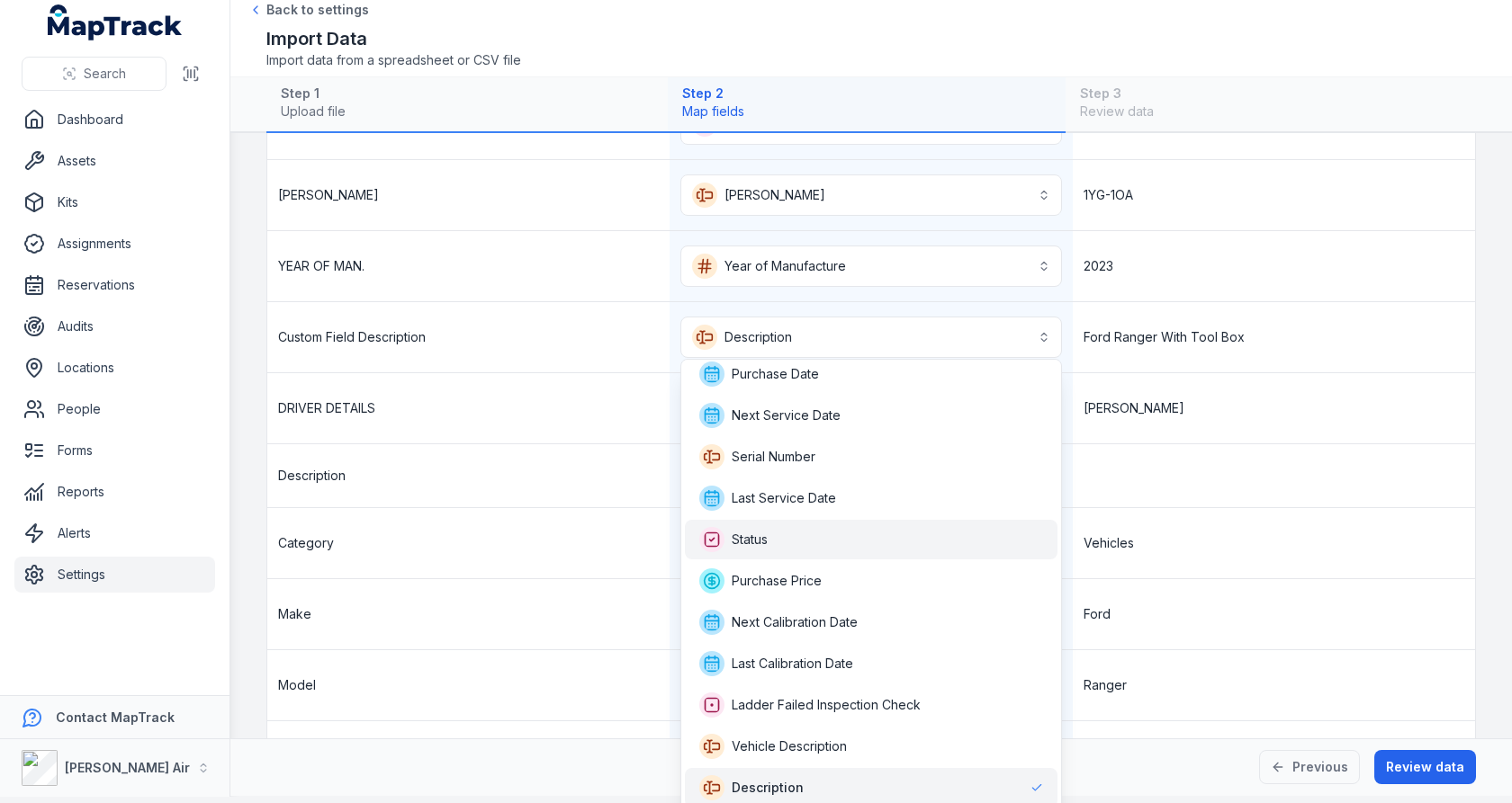
click at [884, 533] on div "Status" at bounding box center [871, 540] width 344 height 25
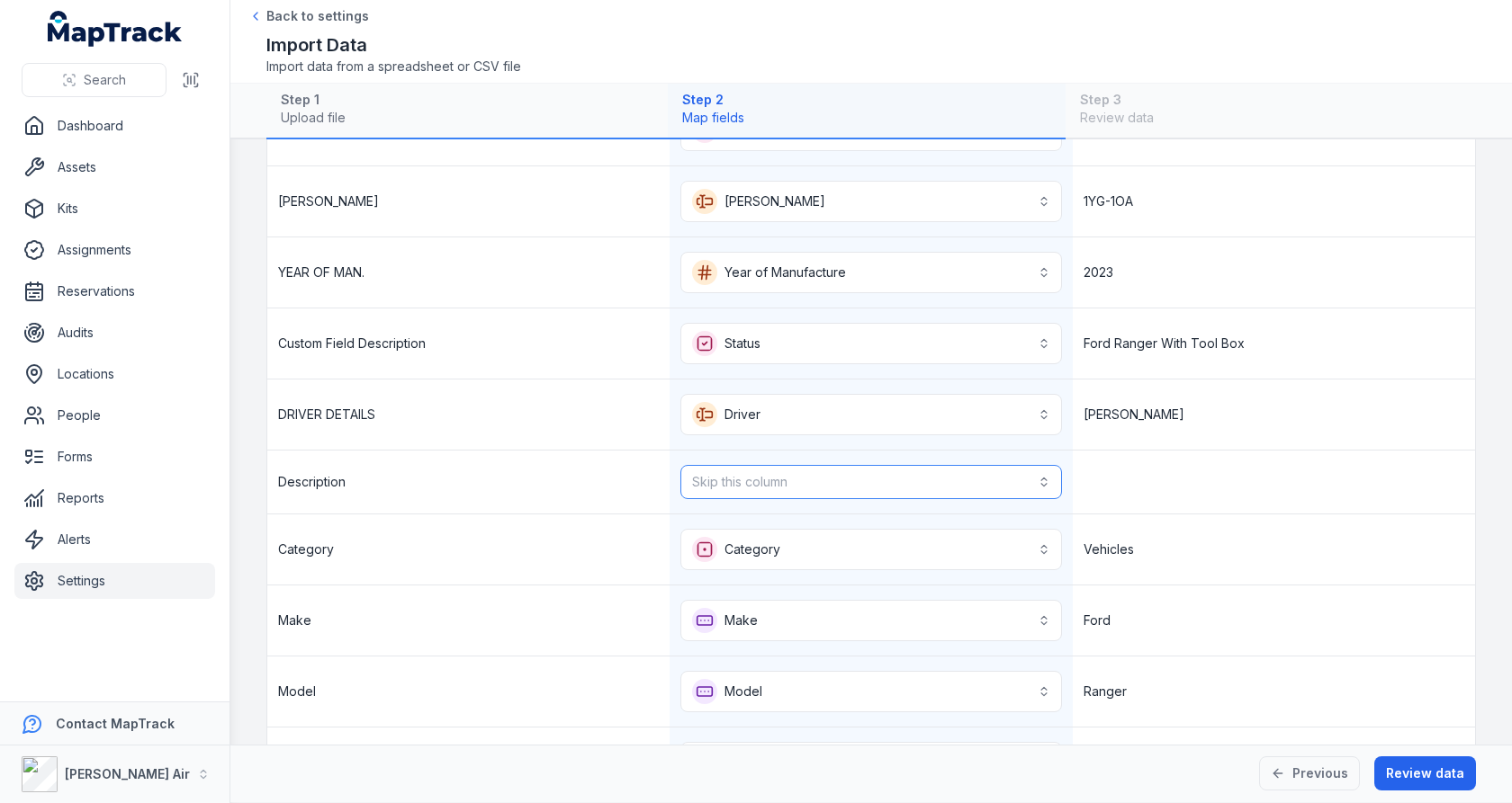
click at [890, 474] on button "Skip this column" at bounding box center [871, 482] width 381 height 34
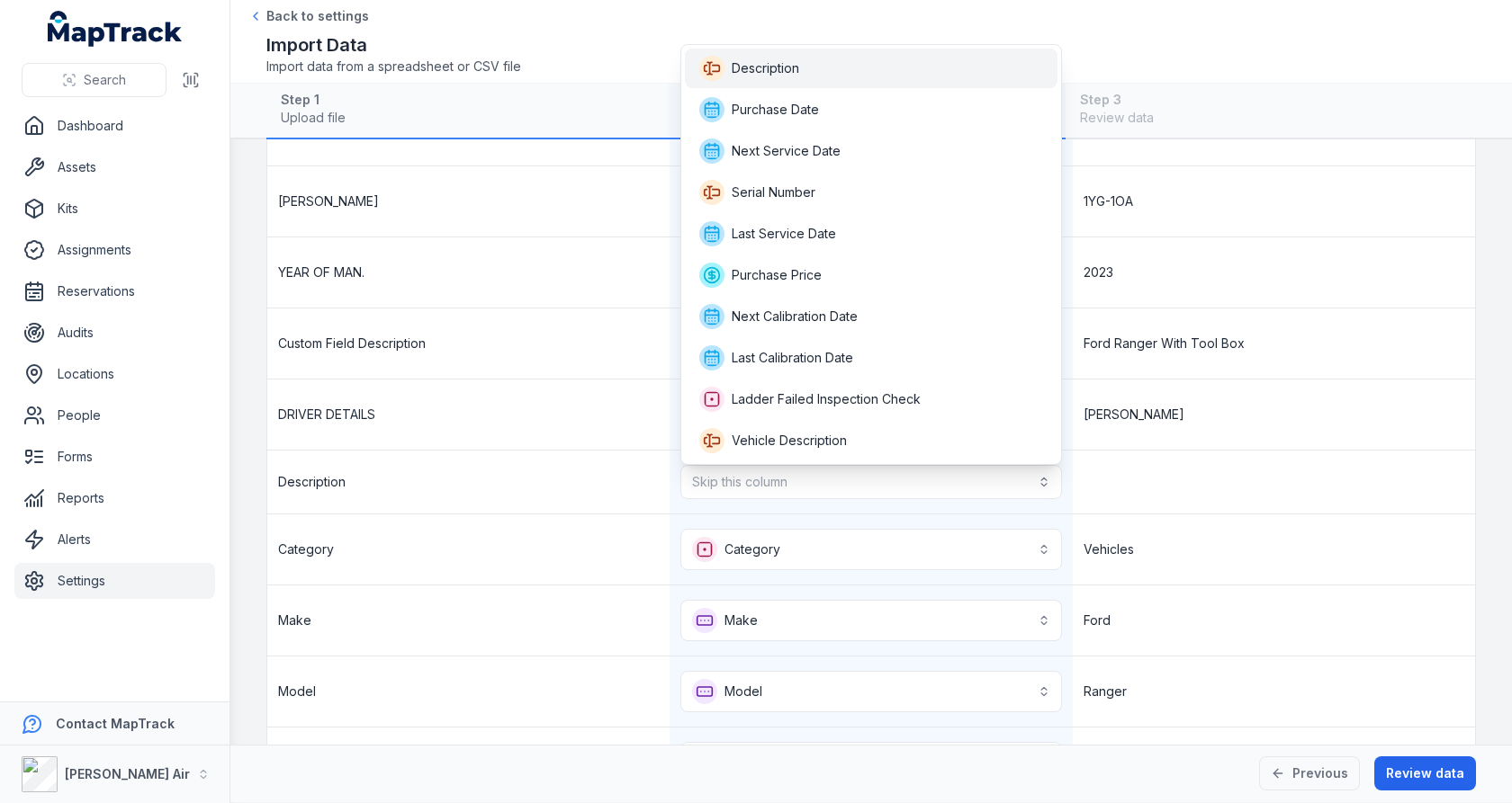
click at [845, 73] on div "Description" at bounding box center [871, 68] width 344 height 25
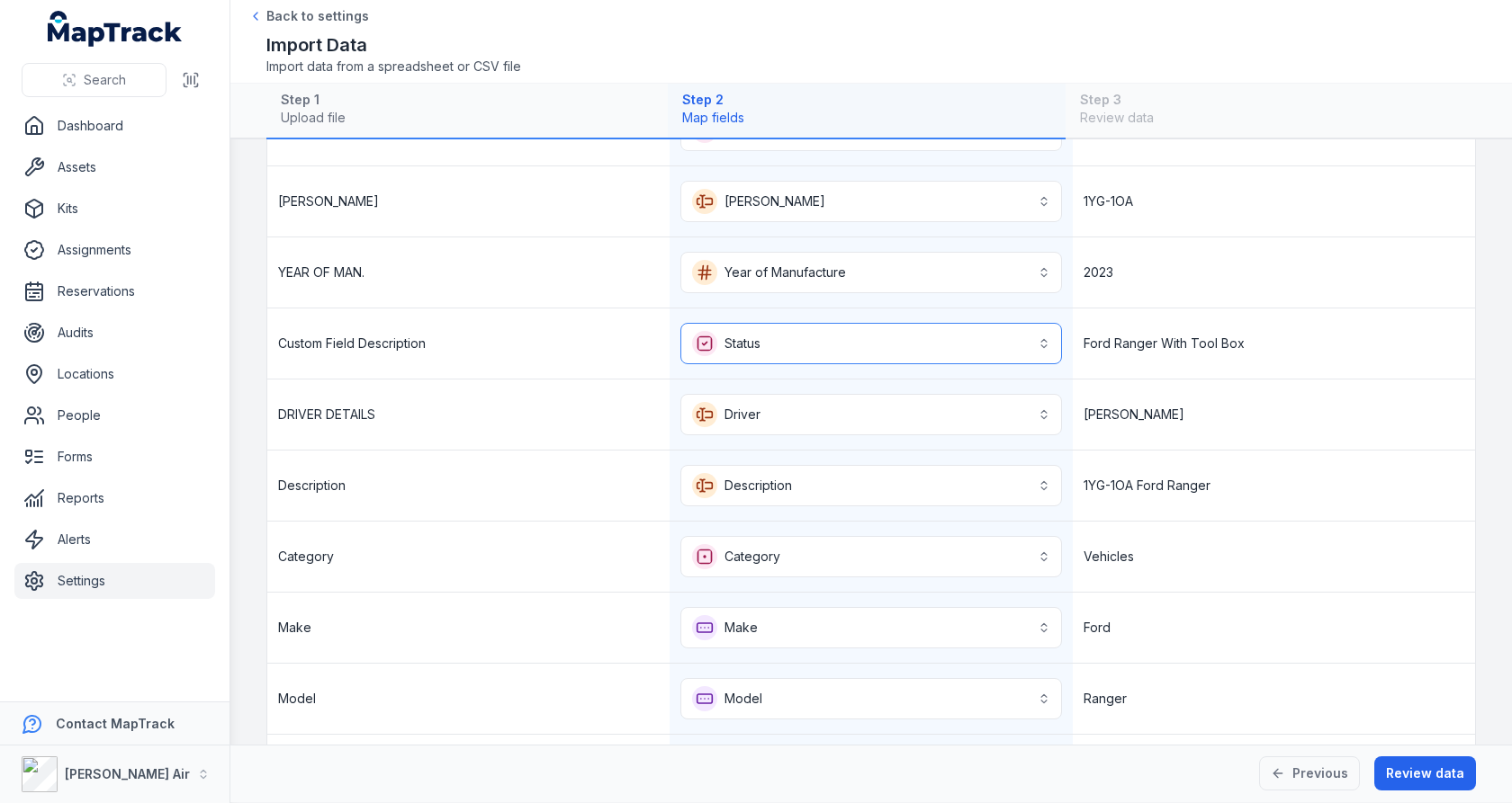
click at [858, 340] on button "**********" at bounding box center [871, 343] width 381 height 41
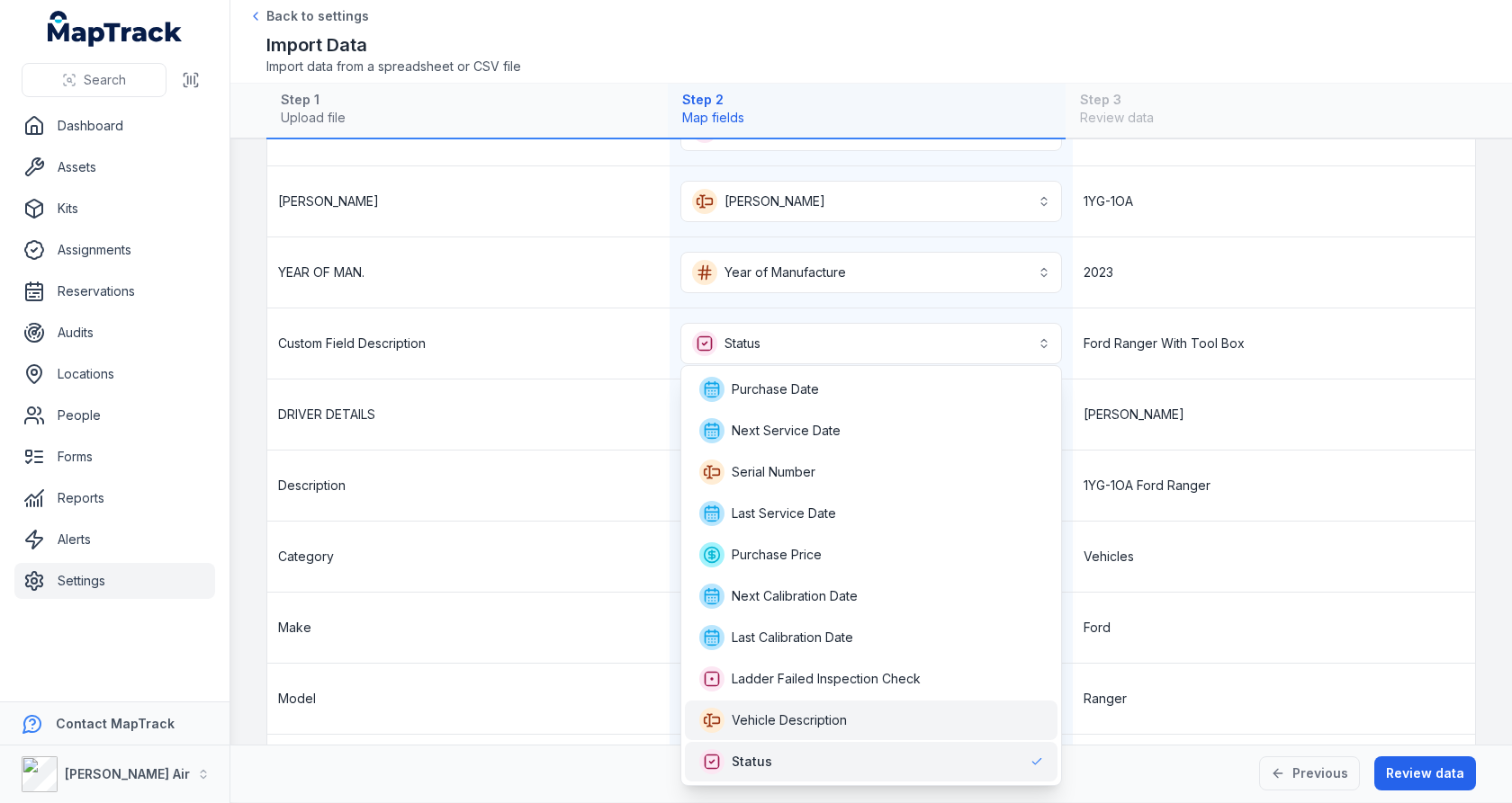
click at [849, 708] on div "Vehicle Description" at bounding box center [871, 720] width 344 height 25
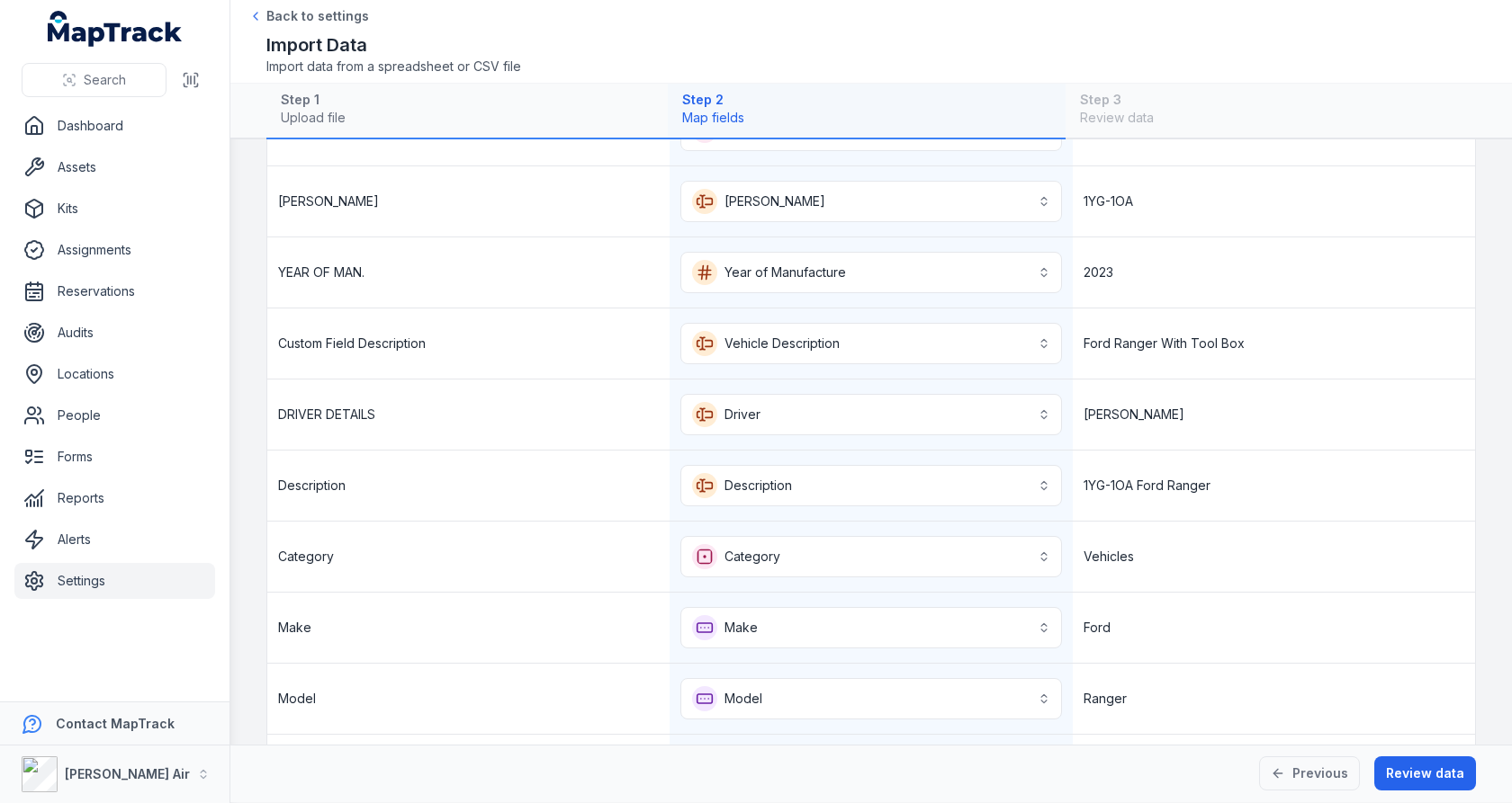
click at [1265, 529] on div "Vehicles" at bounding box center [1275, 556] width 402 height 70
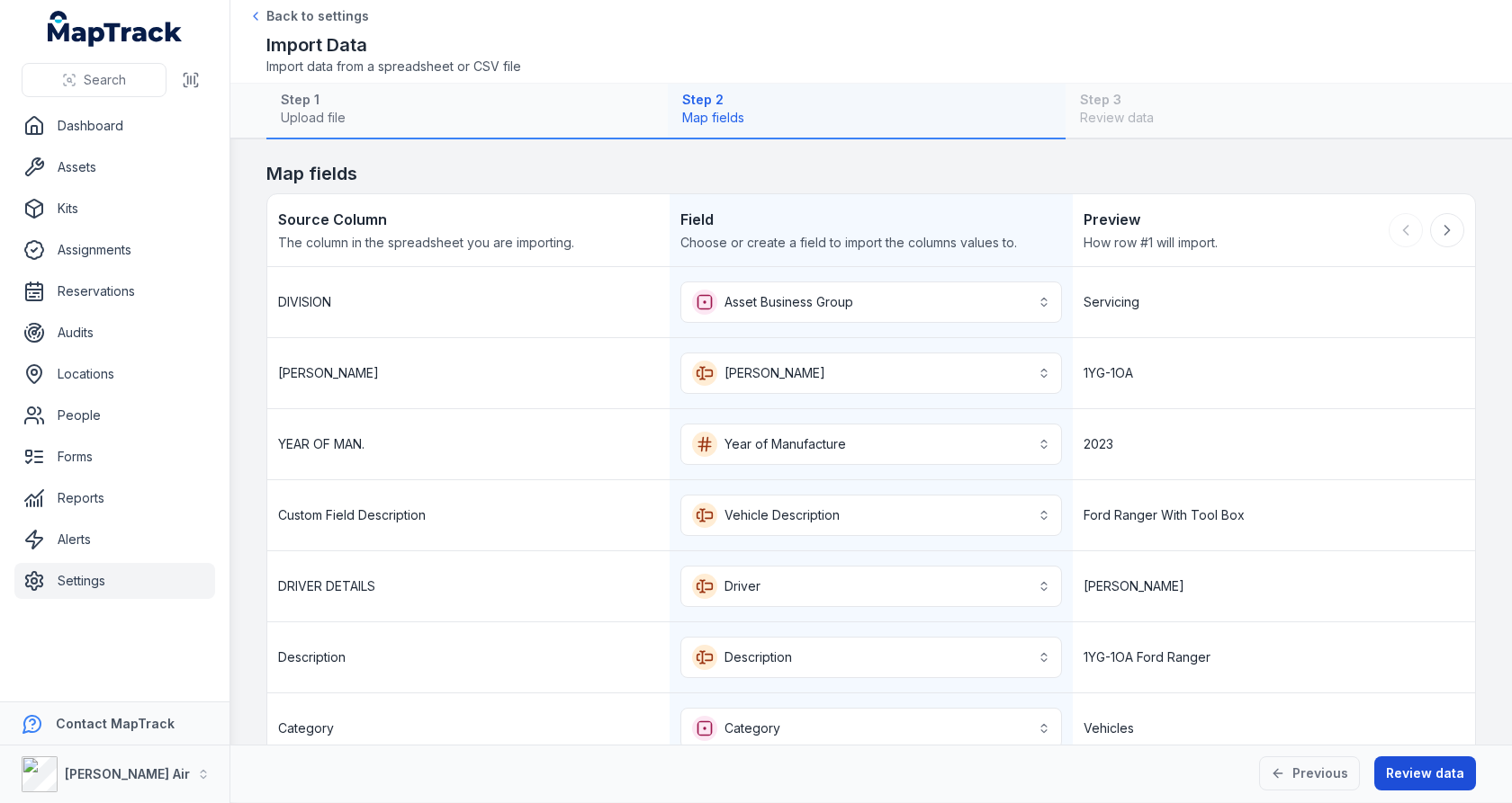
click at [1403, 764] on button "Review data" at bounding box center [1424, 773] width 101 height 34
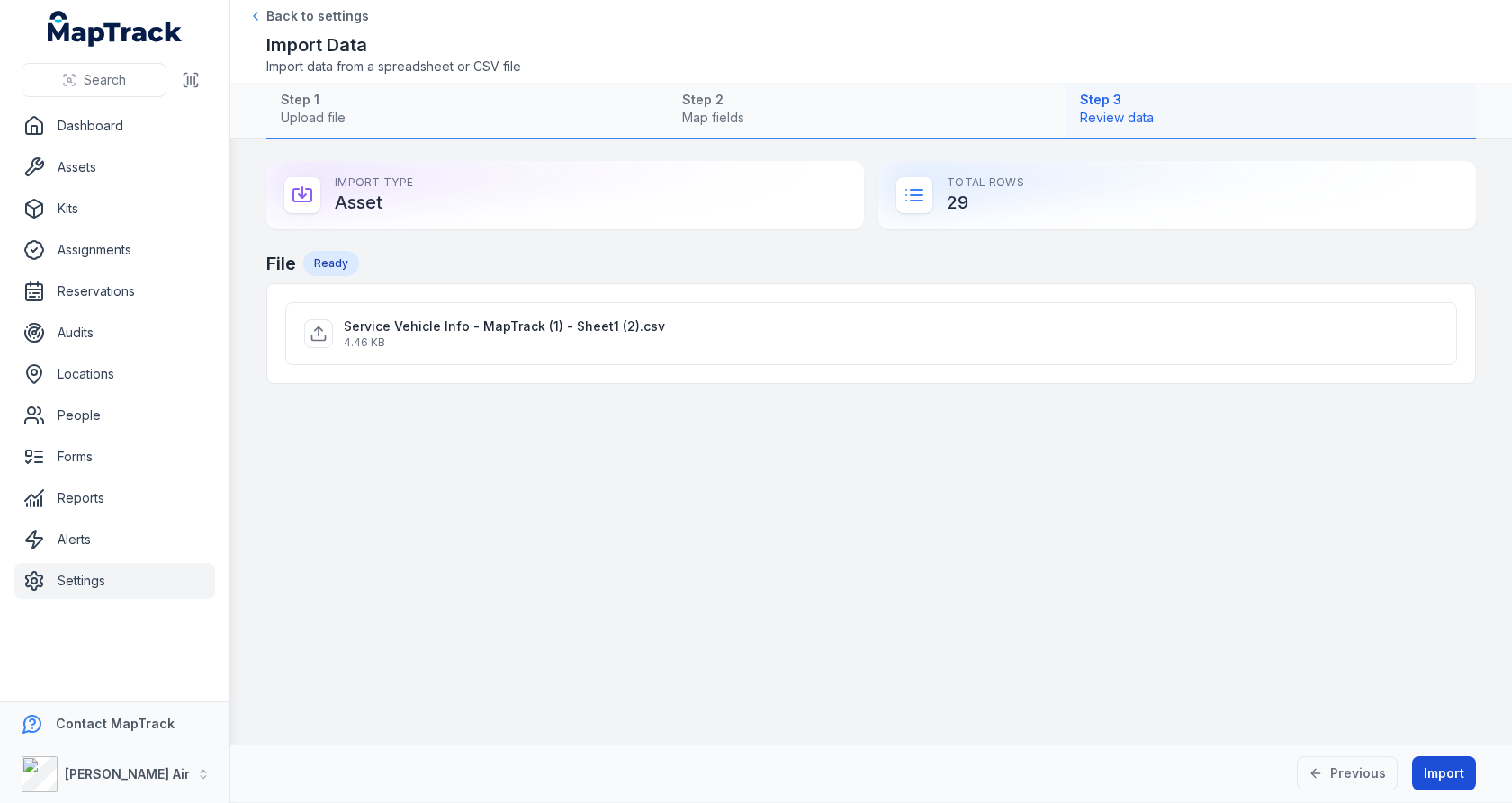
click at [1429, 765] on button "Import" at bounding box center [1444, 773] width 64 height 34
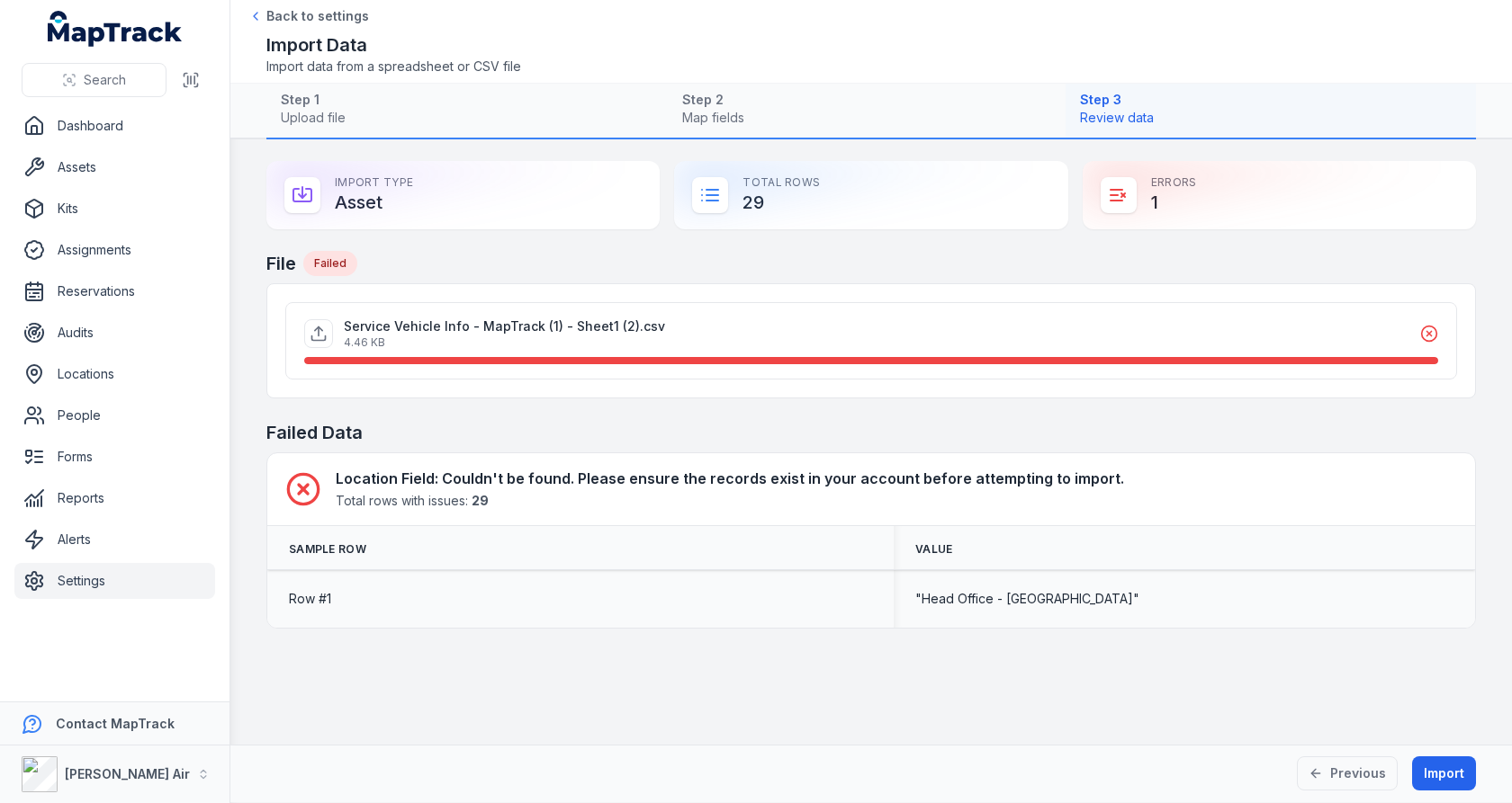
click at [1140, 603] on span ""Head Office - [GEOGRAPHIC_DATA]"" at bounding box center [1027, 598] width 224 height 18
click at [1140, 596] on span ""Head Office - [GEOGRAPHIC_DATA]"" at bounding box center [1027, 598] width 224 height 18
click at [1114, 516] on div "Location Field : Couldn't be found. Please ensure the records exist in your acc…" at bounding box center [871, 489] width 1208 height 73
click at [1438, 769] on button "Import" at bounding box center [1444, 773] width 64 height 34
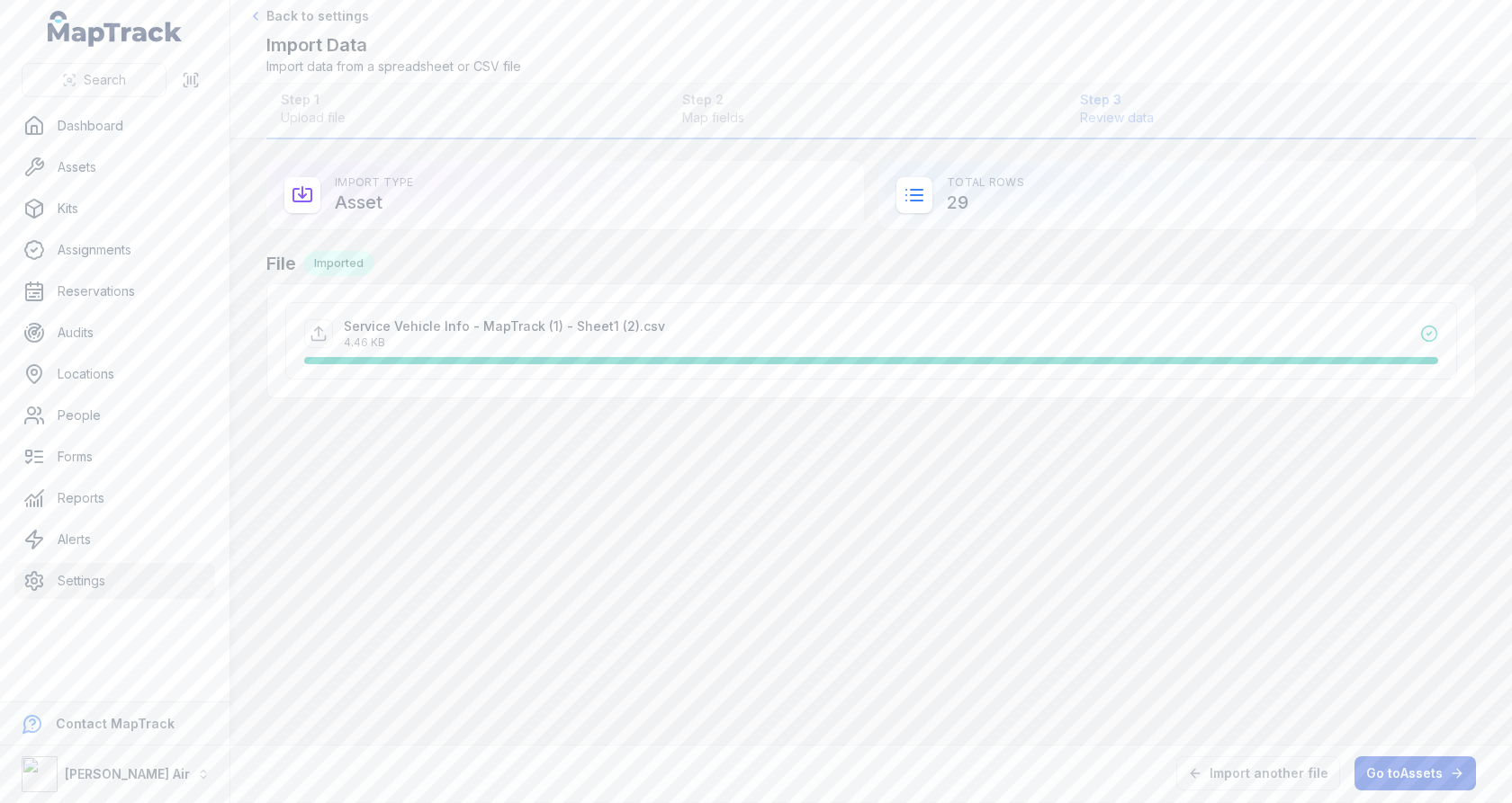
click at [1387, 776] on link "Go to Assets" at bounding box center [1415, 773] width 122 height 34
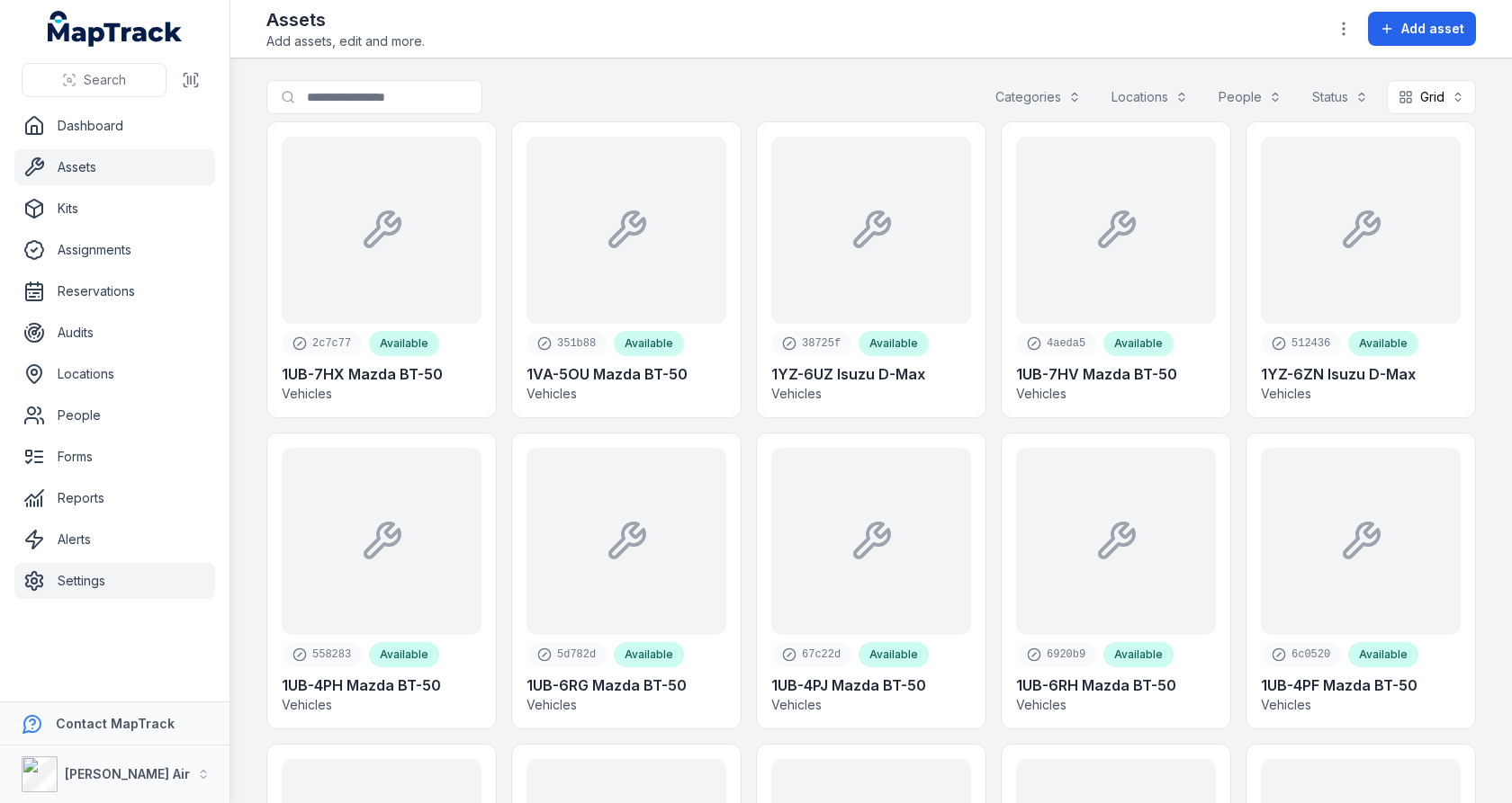
click at [112, 568] on link "Settings" at bounding box center [115, 581] width 201 height 36
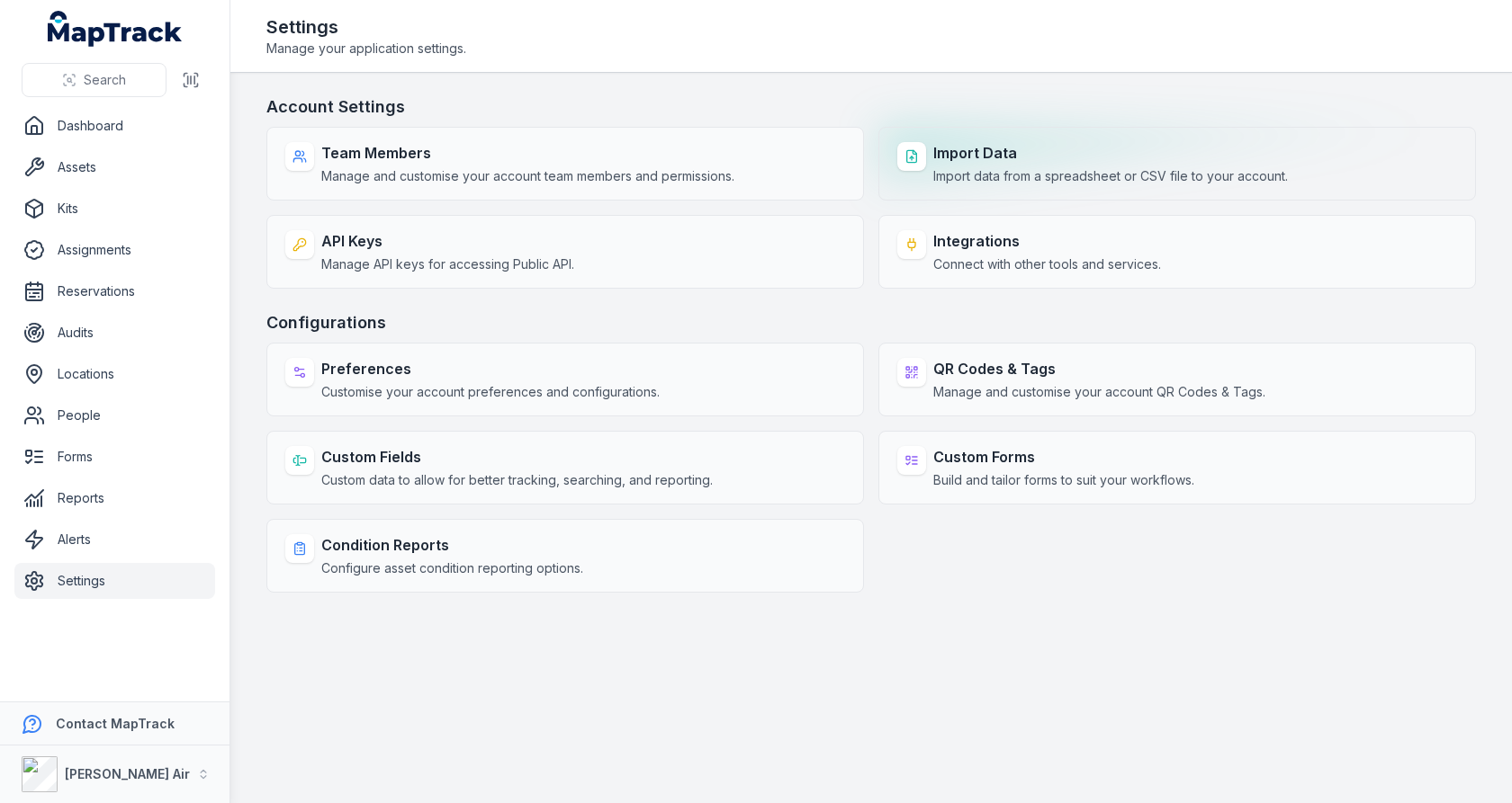
click at [1057, 170] on span "Import data from a spreadsheet or CSV file to your account." at bounding box center [1111, 176] width 355 height 18
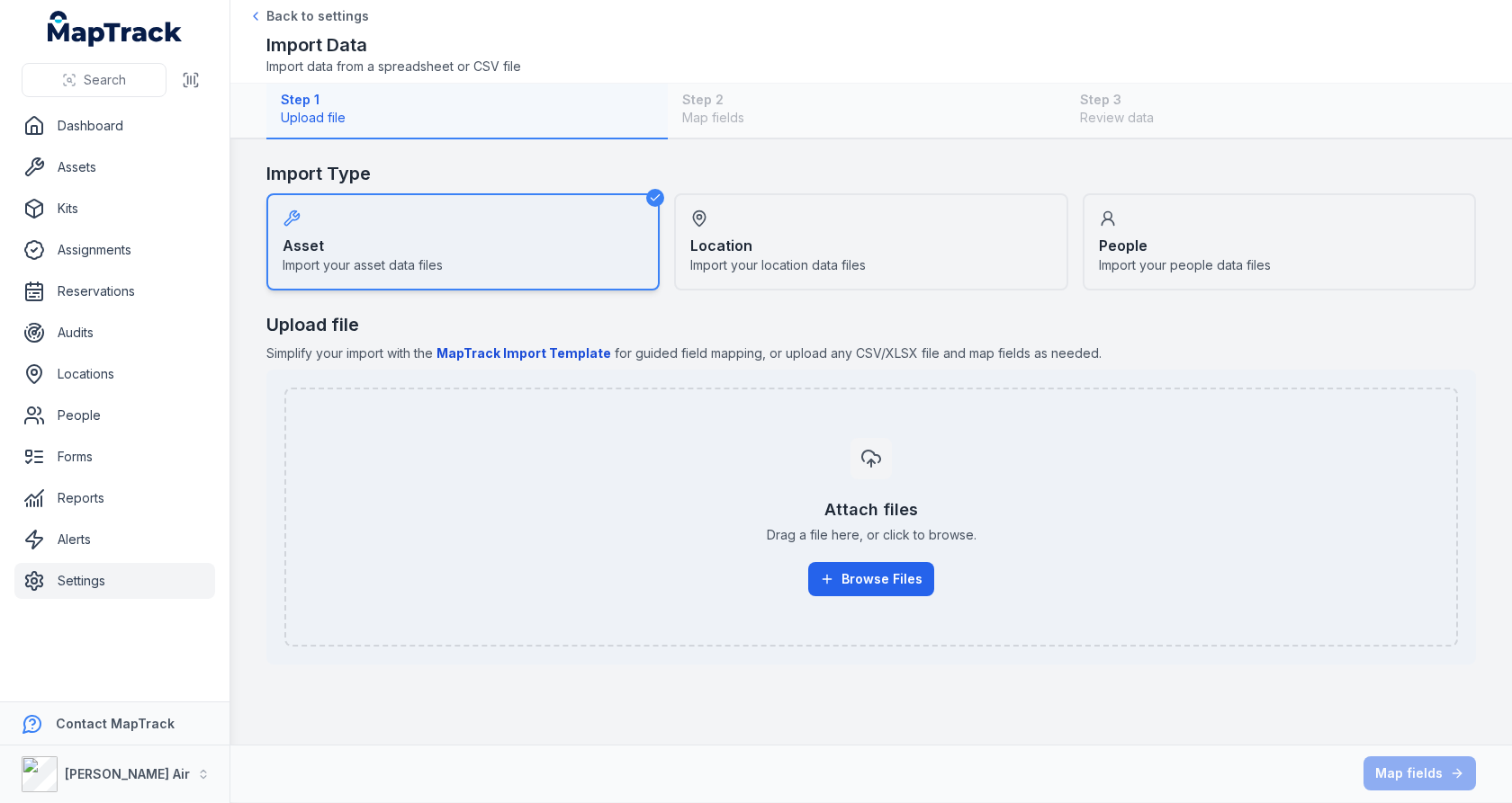
click at [860, 274] on div "Location Import your location data files" at bounding box center [871, 242] width 394 height 97
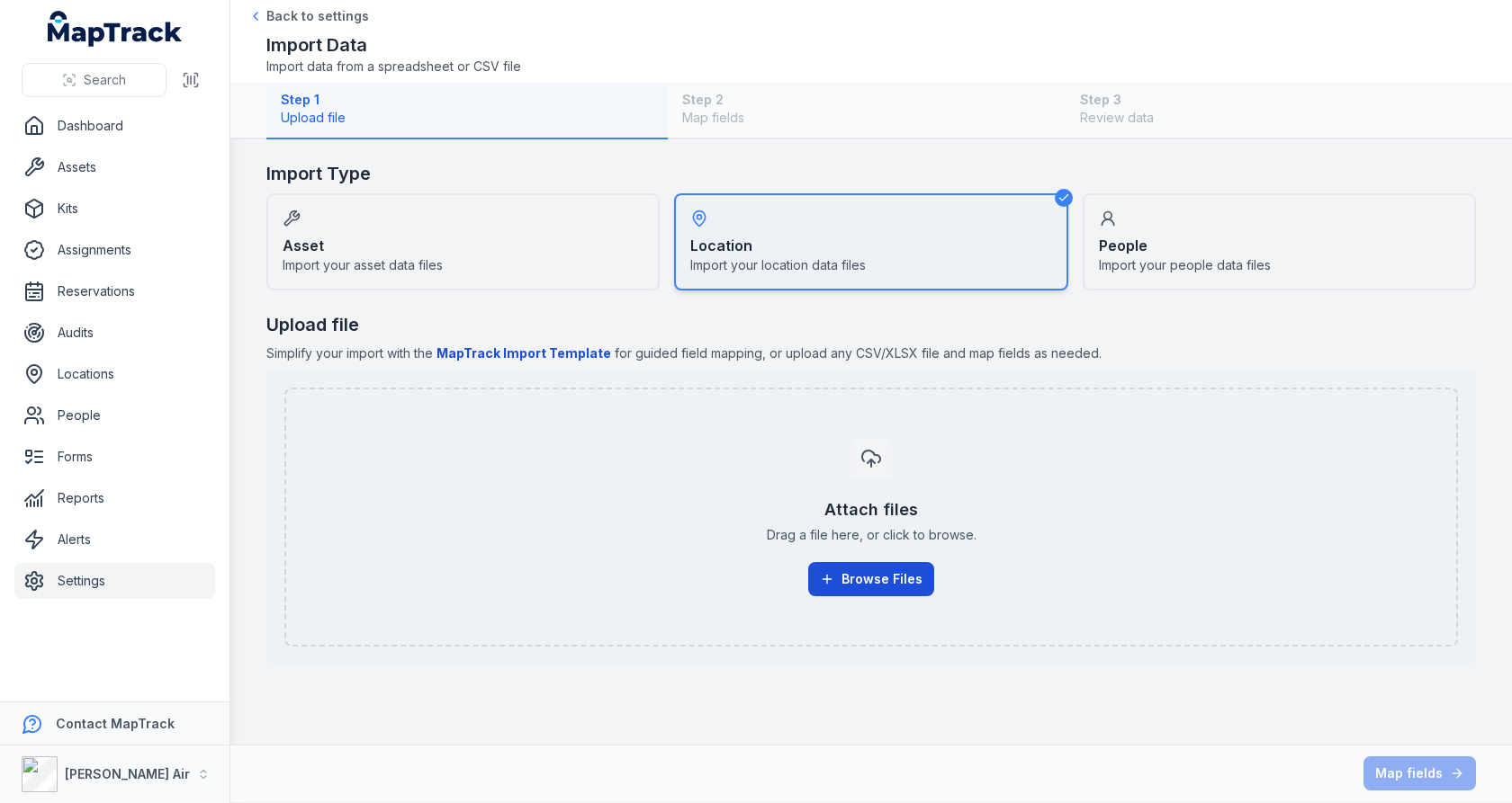
click at [851, 578] on button "Browse Files" at bounding box center [871, 579] width 126 height 34
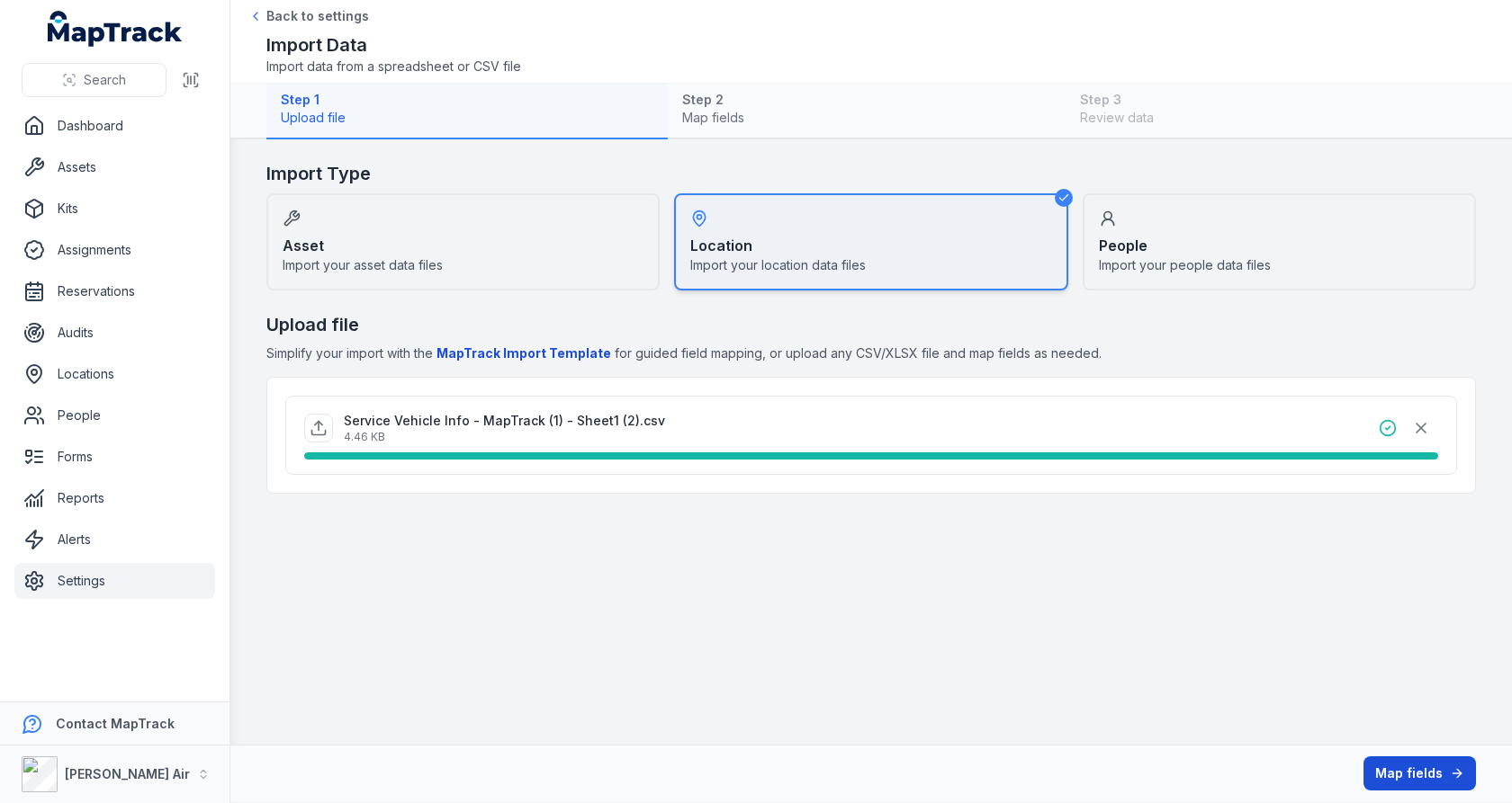
click at [1407, 783] on button "Map fields" at bounding box center [1420, 773] width 113 height 34
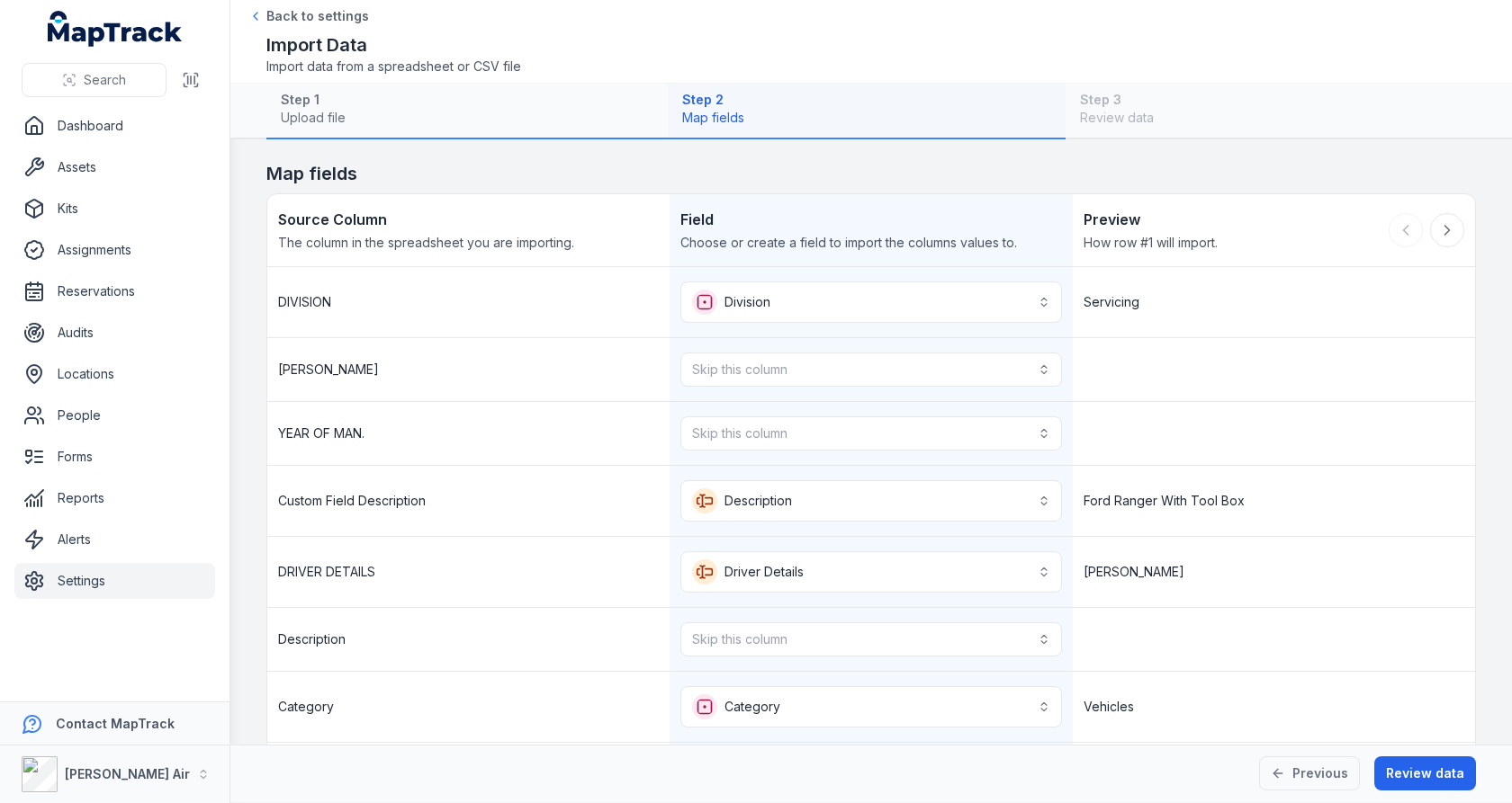
scroll to position [197, 0]
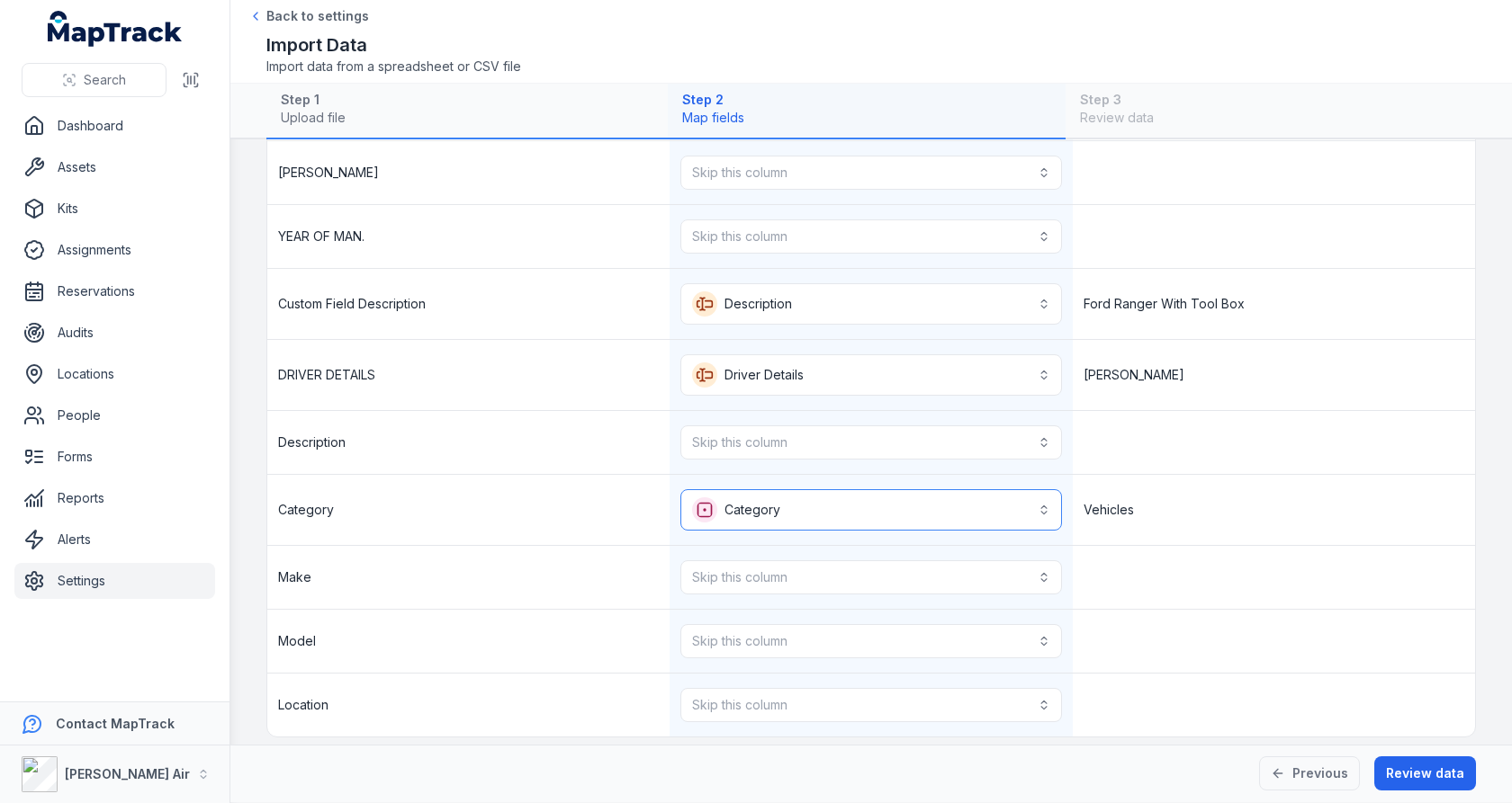
click at [965, 493] on button "Category ********" at bounding box center [871, 510] width 381 height 41
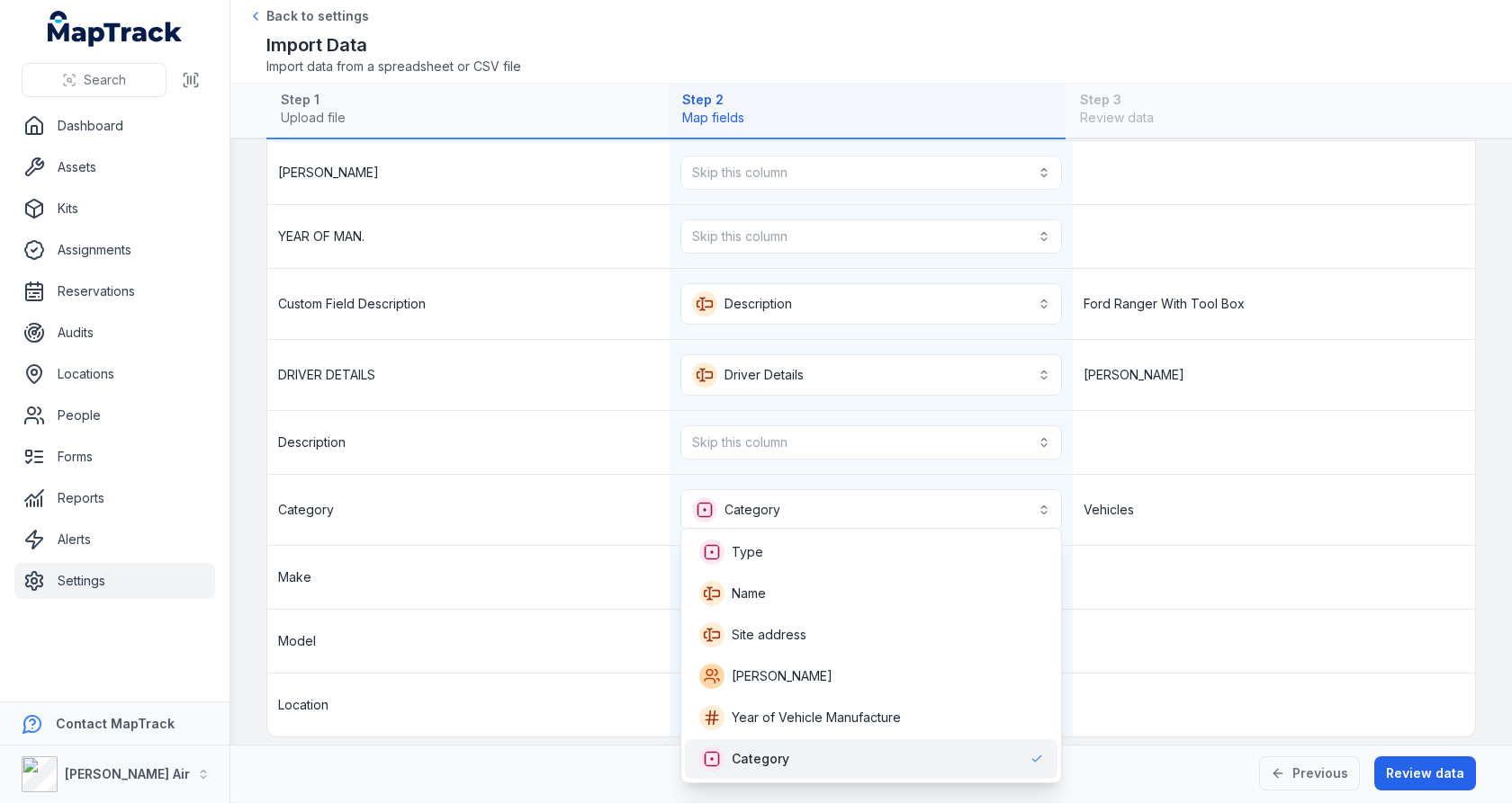
click at [1196, 464] on div "**********" at bounding box center [871, 403] width 1208 height 666
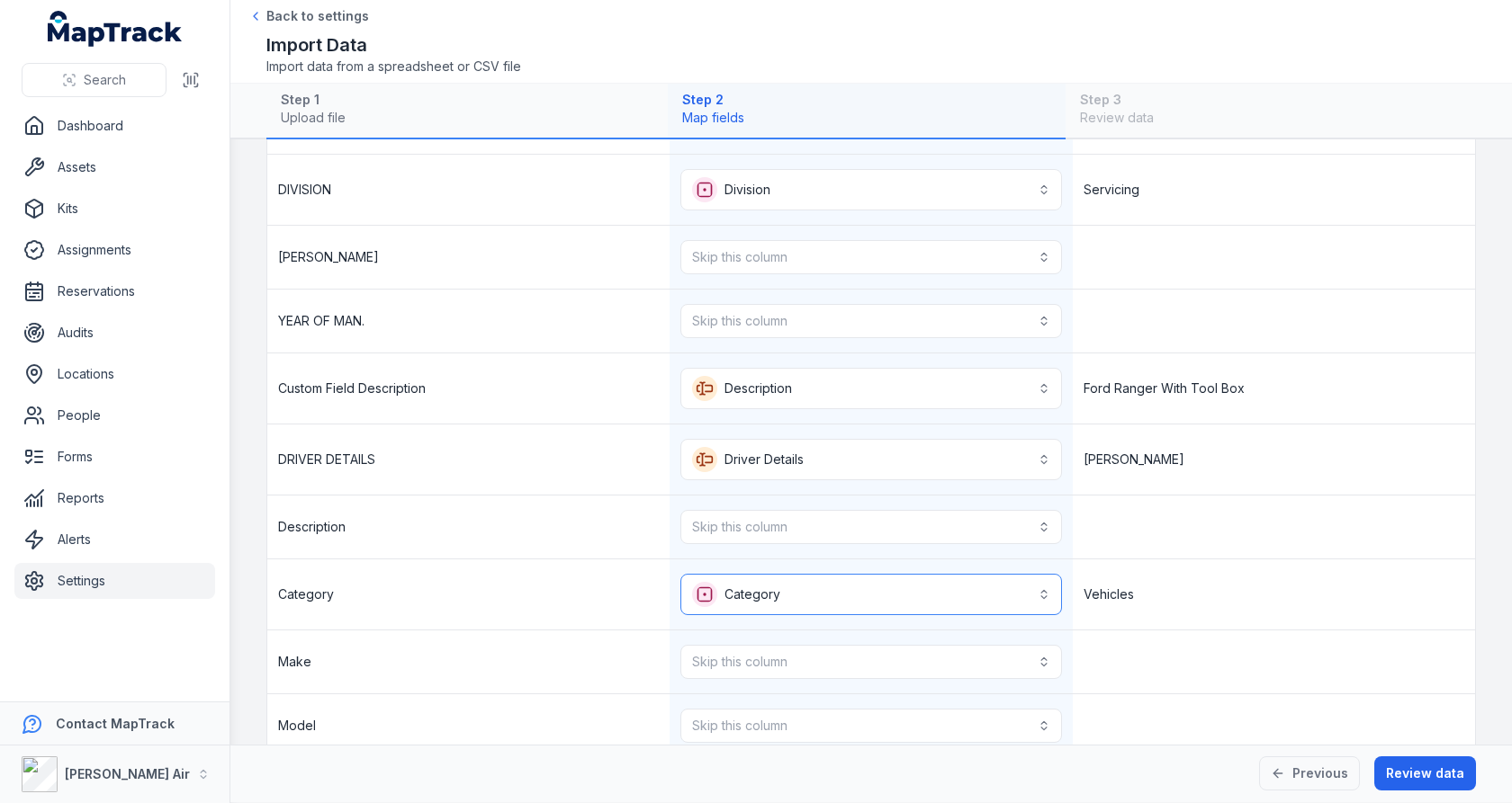
scroll to position [93, 0]
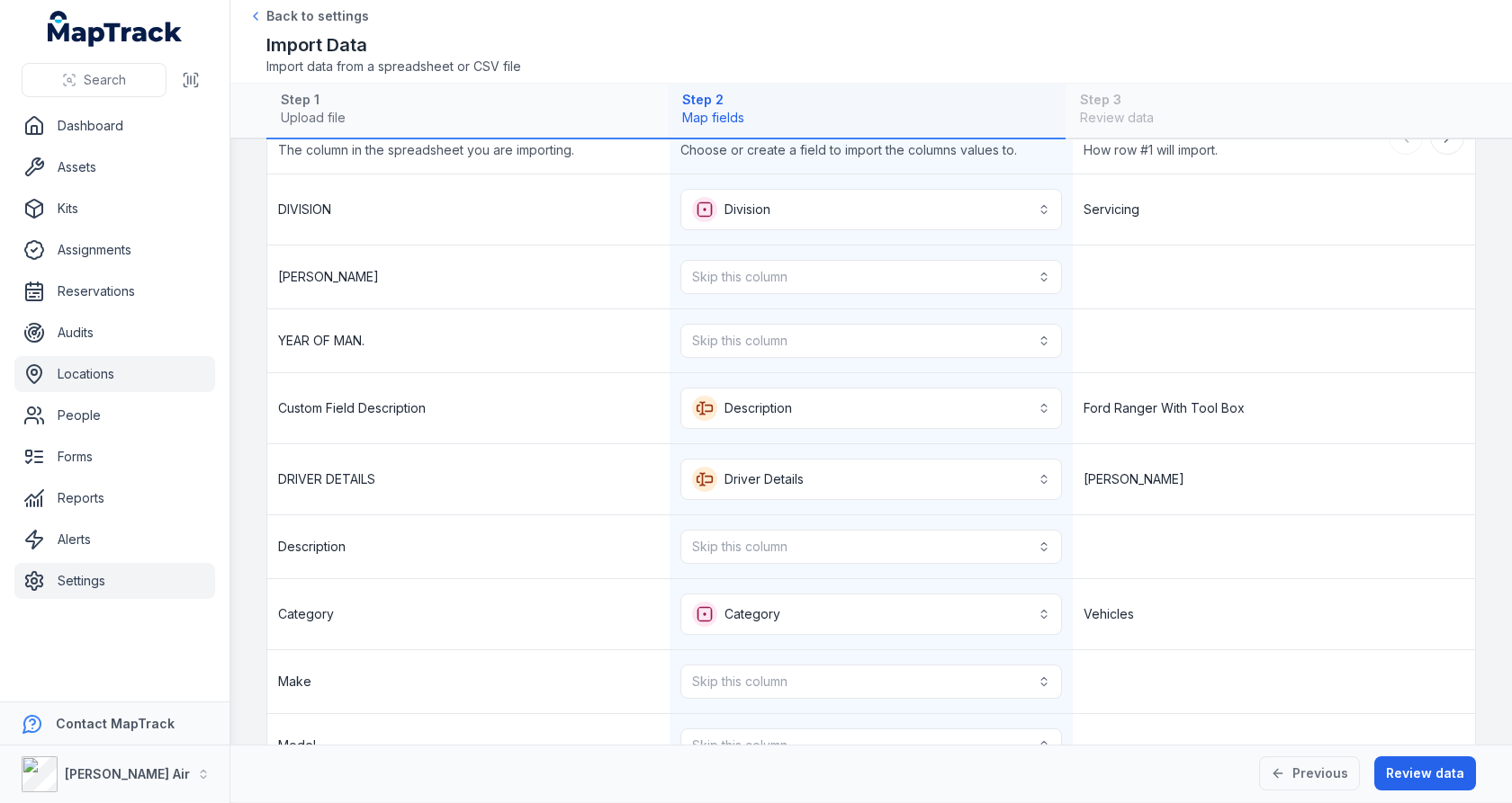
click at [70, 384] on link "Locations" at bounding box center [115, 374] width 201 height 36
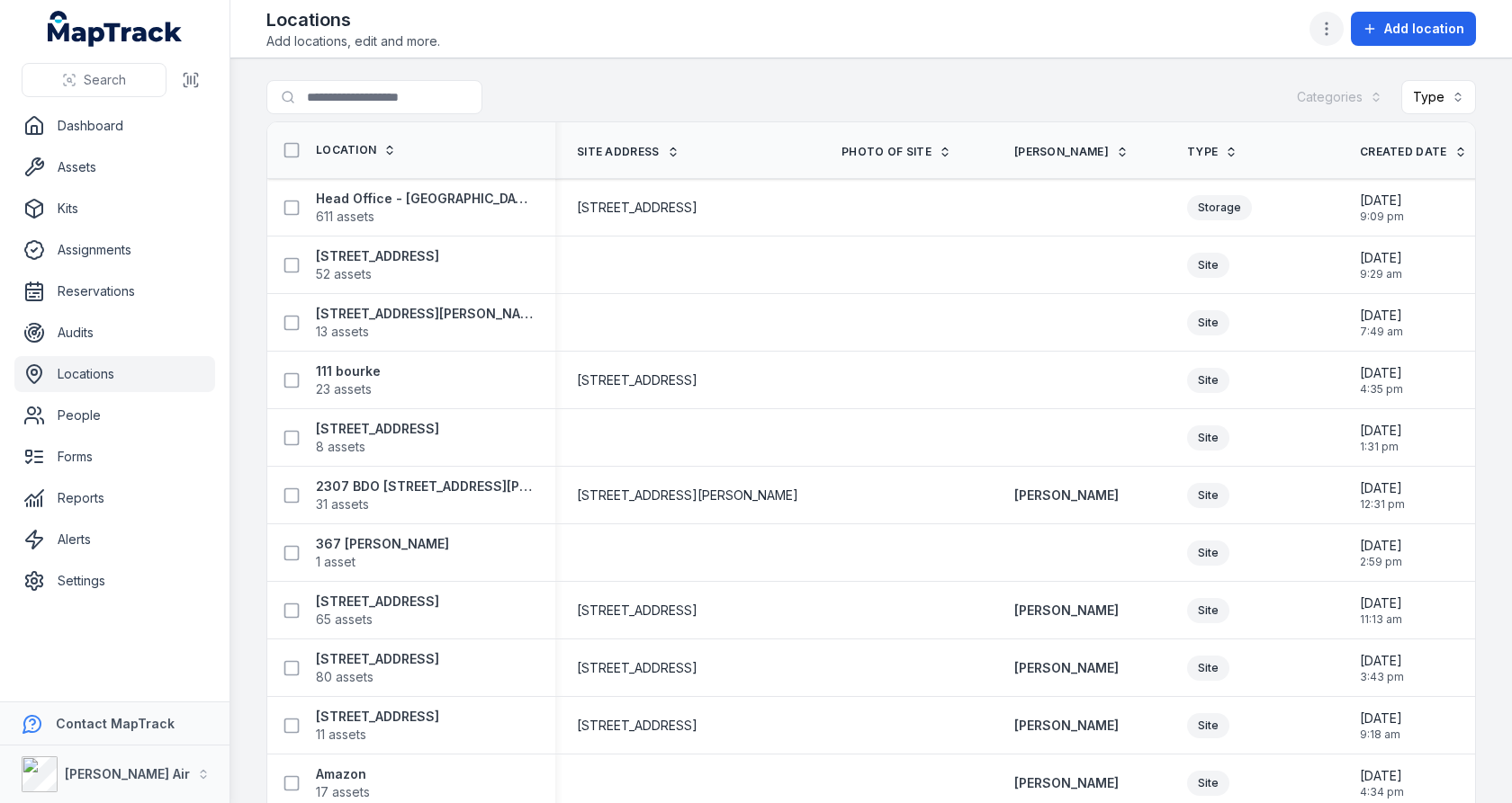
click at [1324, 27] on icon "button" at bounding box center [1327, 28] width 18 height 18
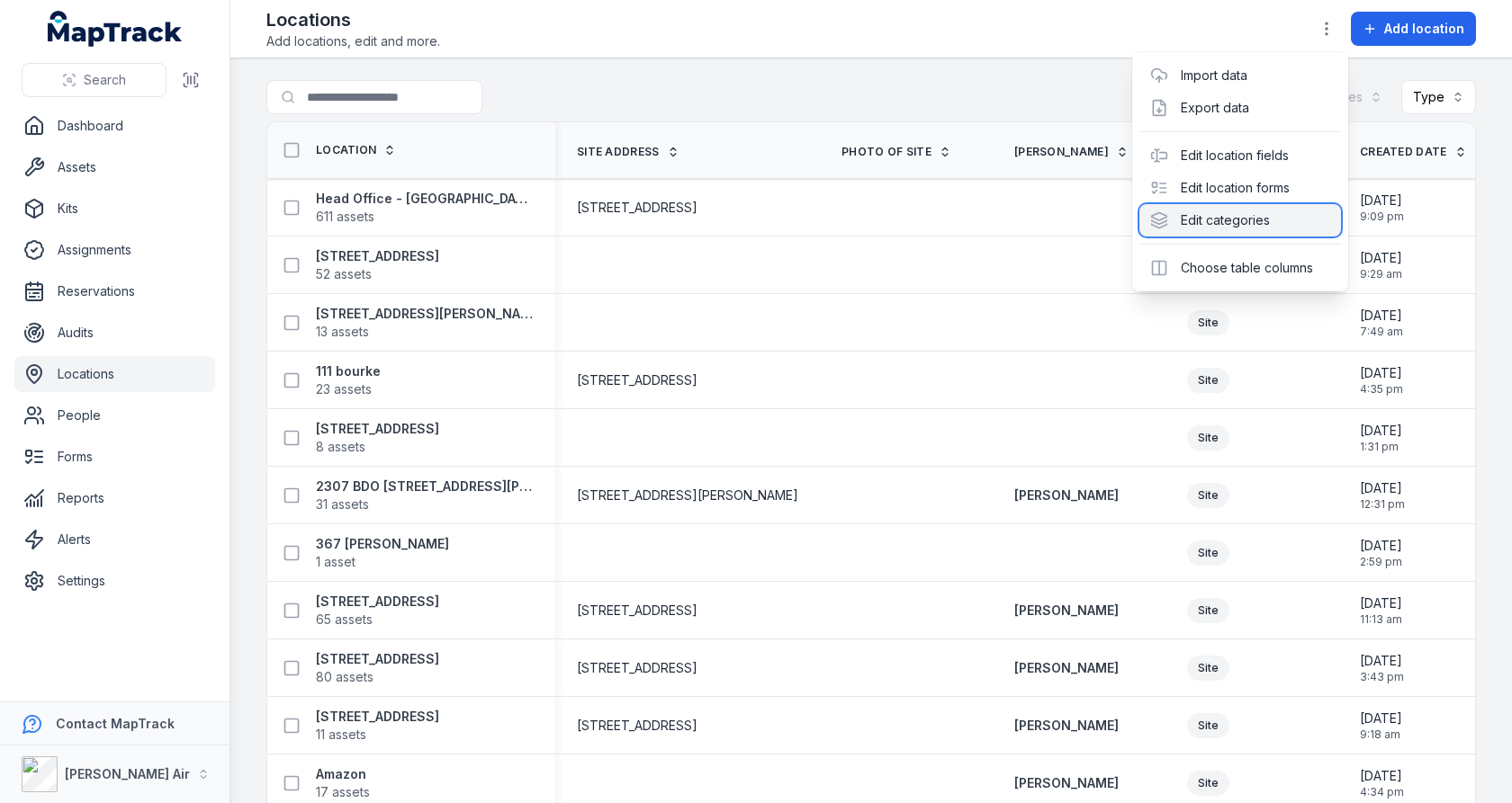
click at [1255, 211] on div "Edit categories" at bounding box center [1240, 220] width 202 height 33
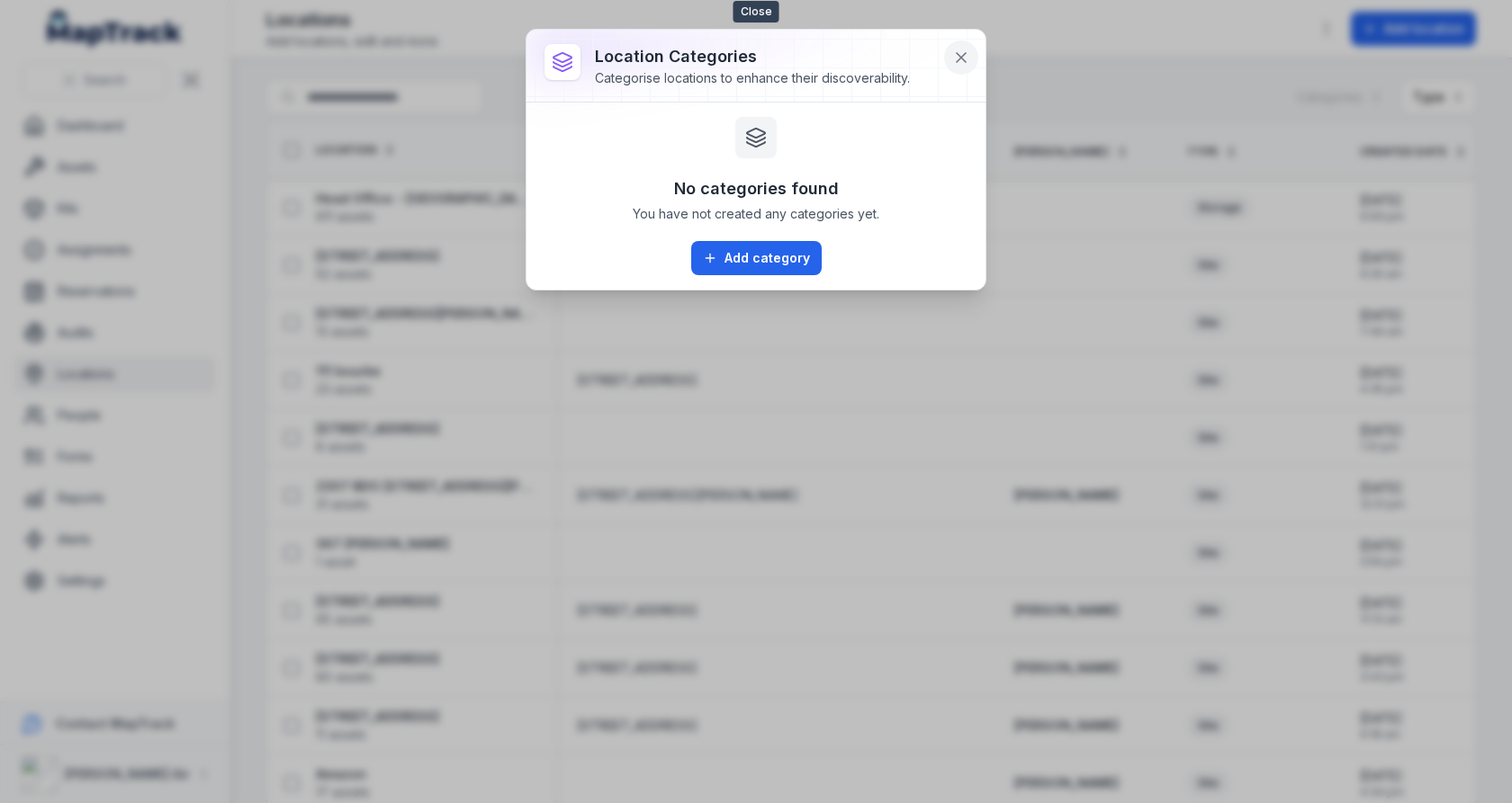
click at [956, 65] on icon at bounding box center [961, 57] width 18 height 18
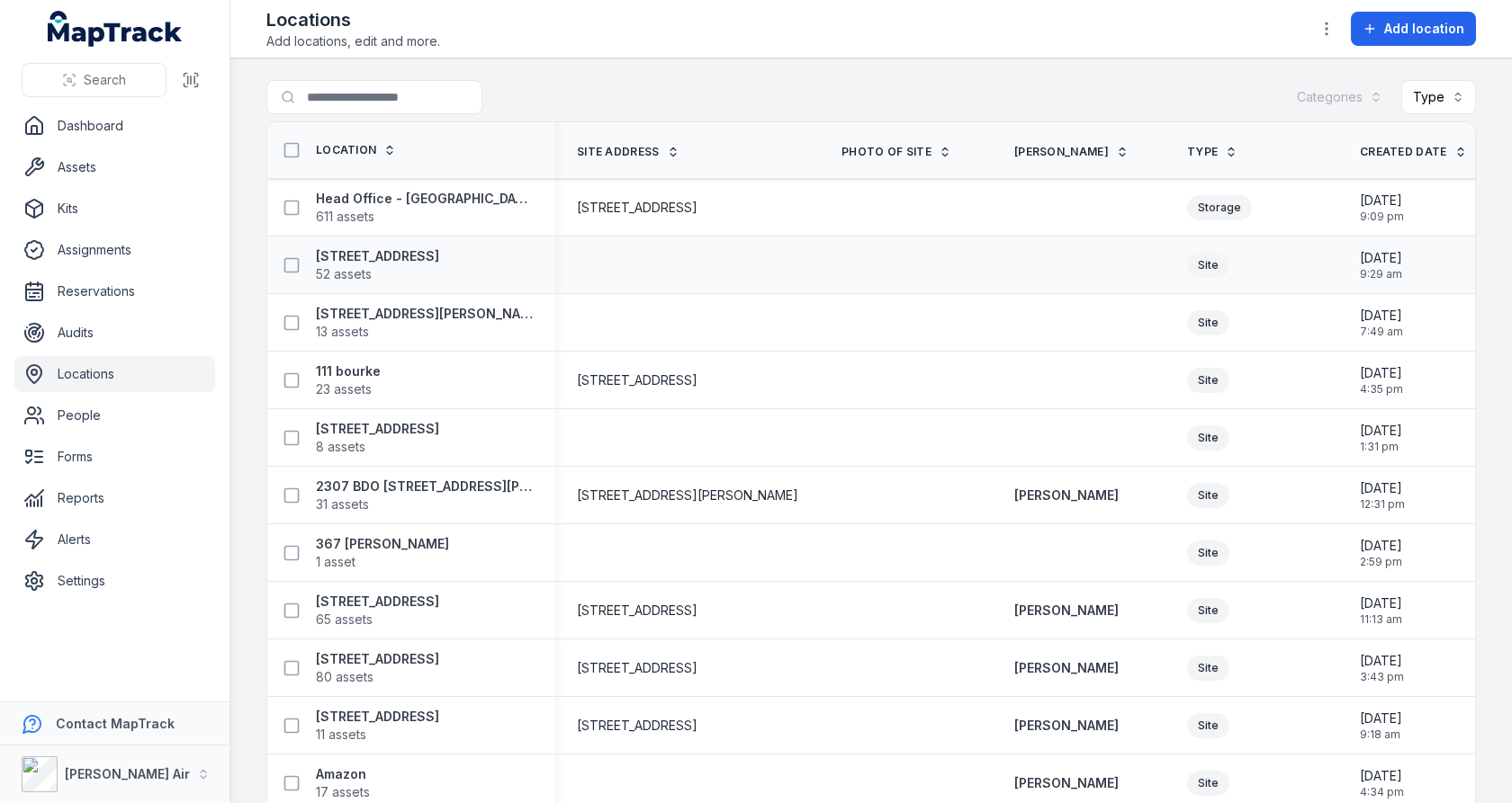
click at [928, 236] on td at bounding box center [907, 265] width 173 height 58
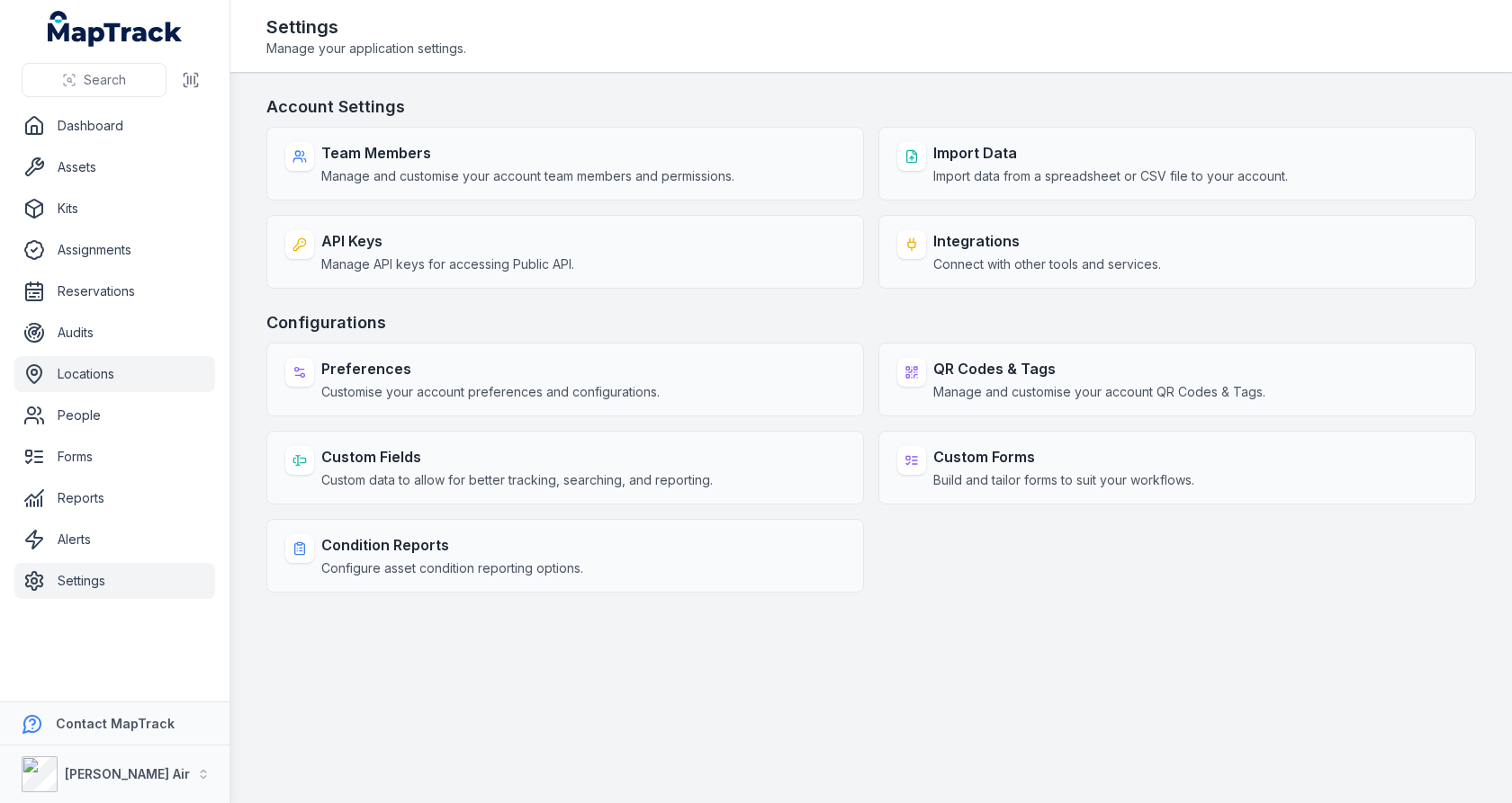
click at [113, 385] on link "Locations" at bounding box center [115, 374] width 201 height 36
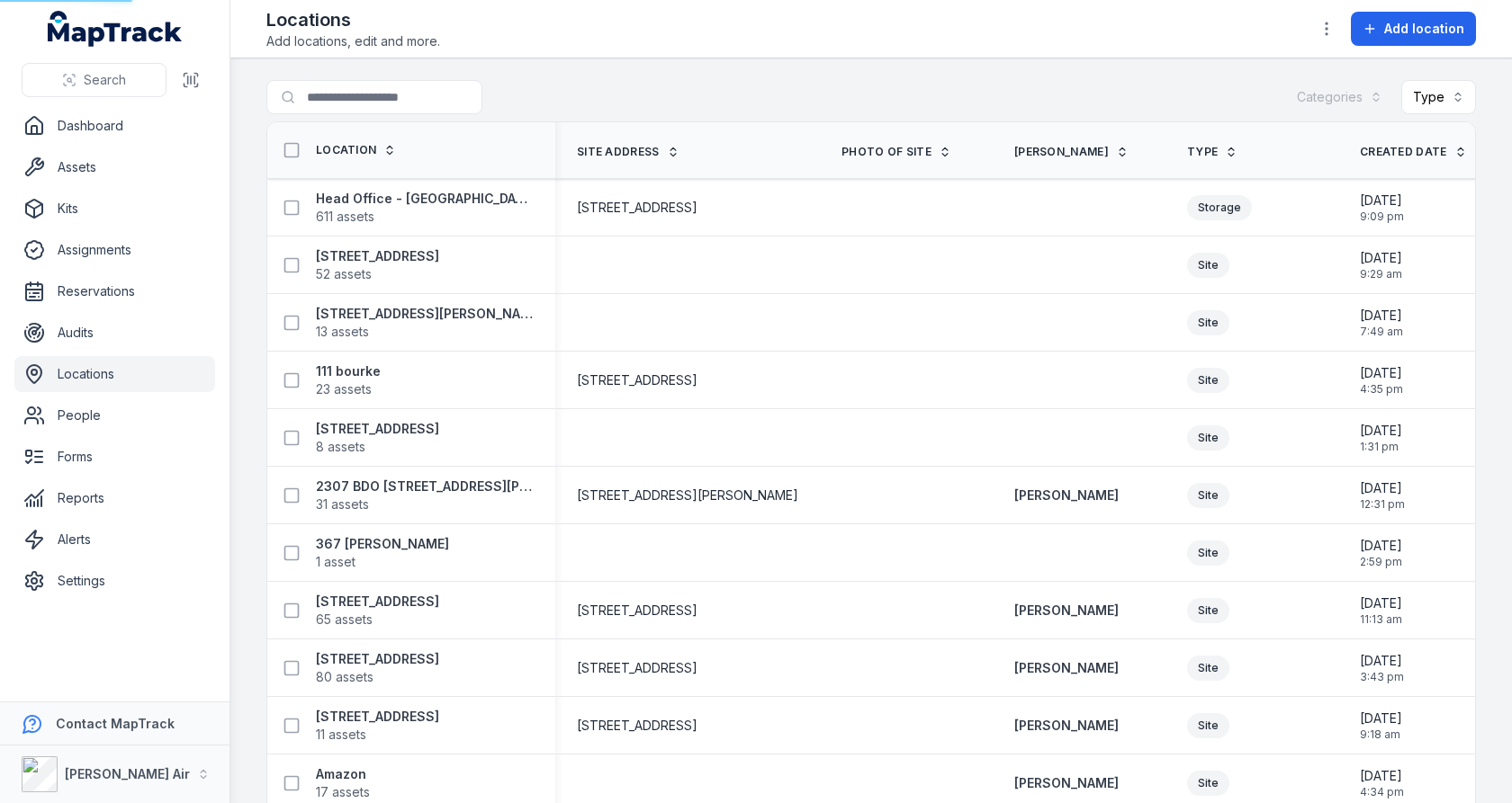
click at [716, 88] on div "Search for locations Categories Type" at bounding box center [871, 100] width 1210 height 41
click at [425, 196] on strong "Head Office - [GEOGRAPHIC_DATA]" at bounding box center [425, 198] width 218 height 18
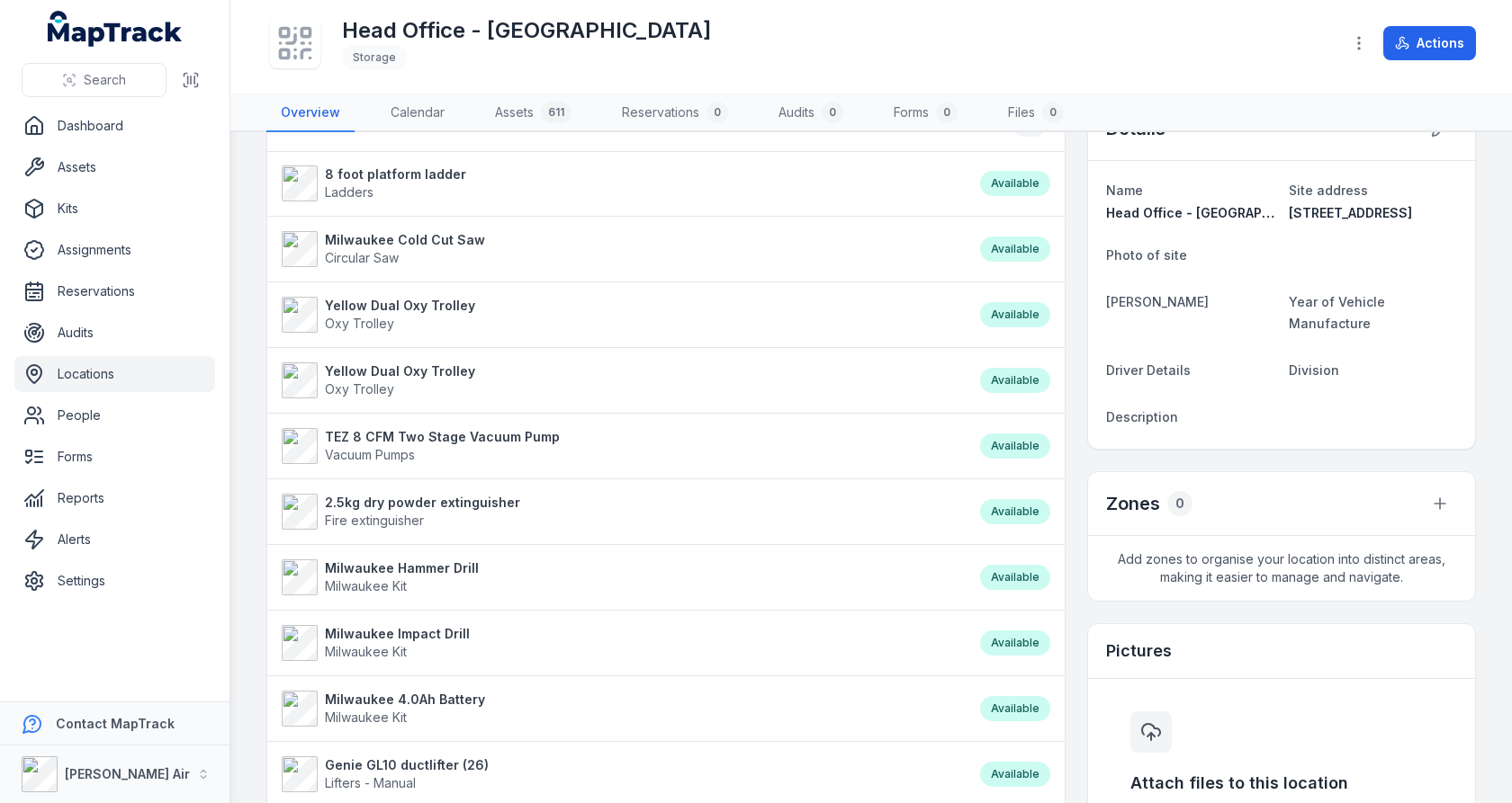
scroll to position [60, 0]
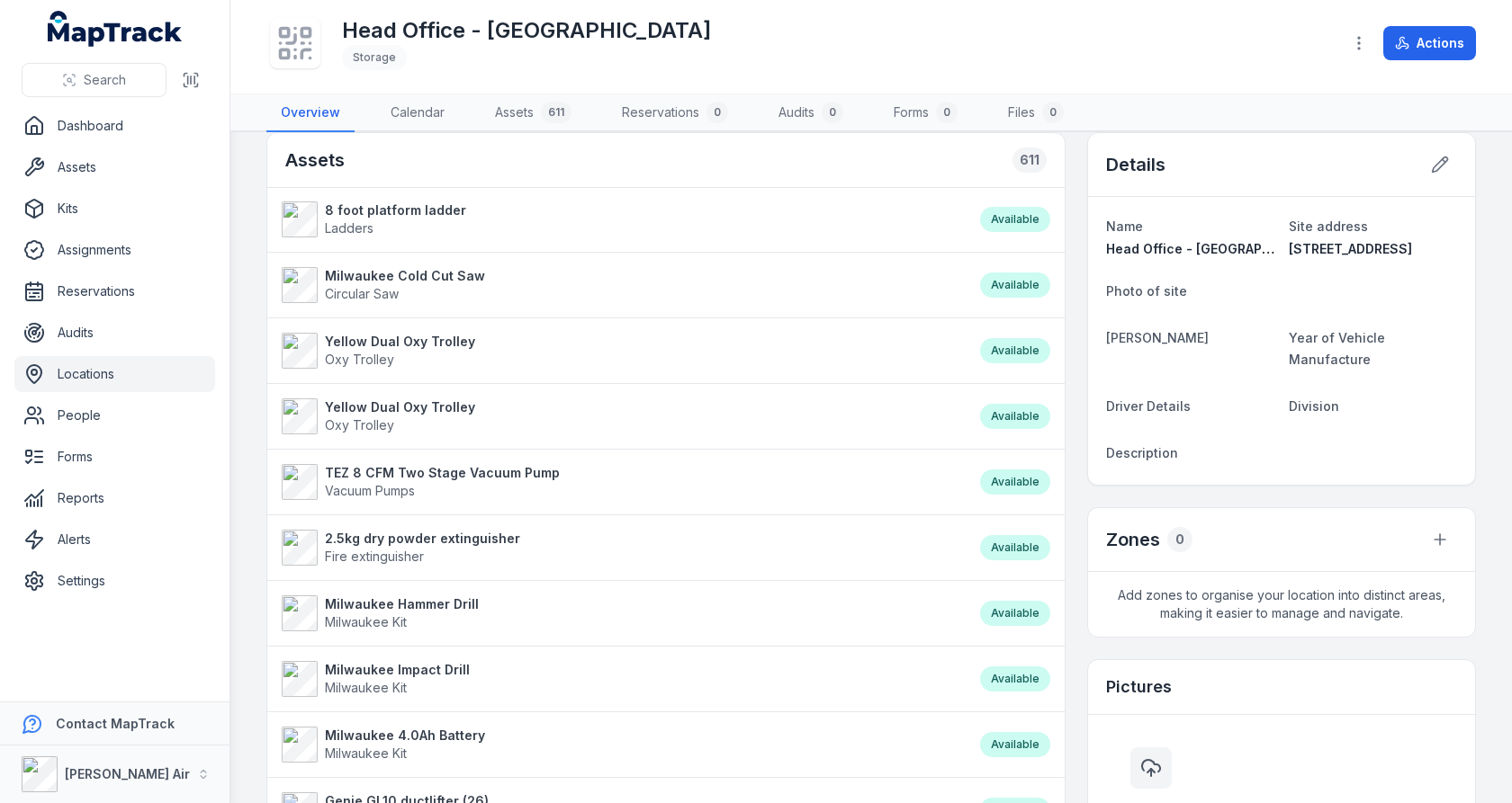
scroll to position [0, 0]
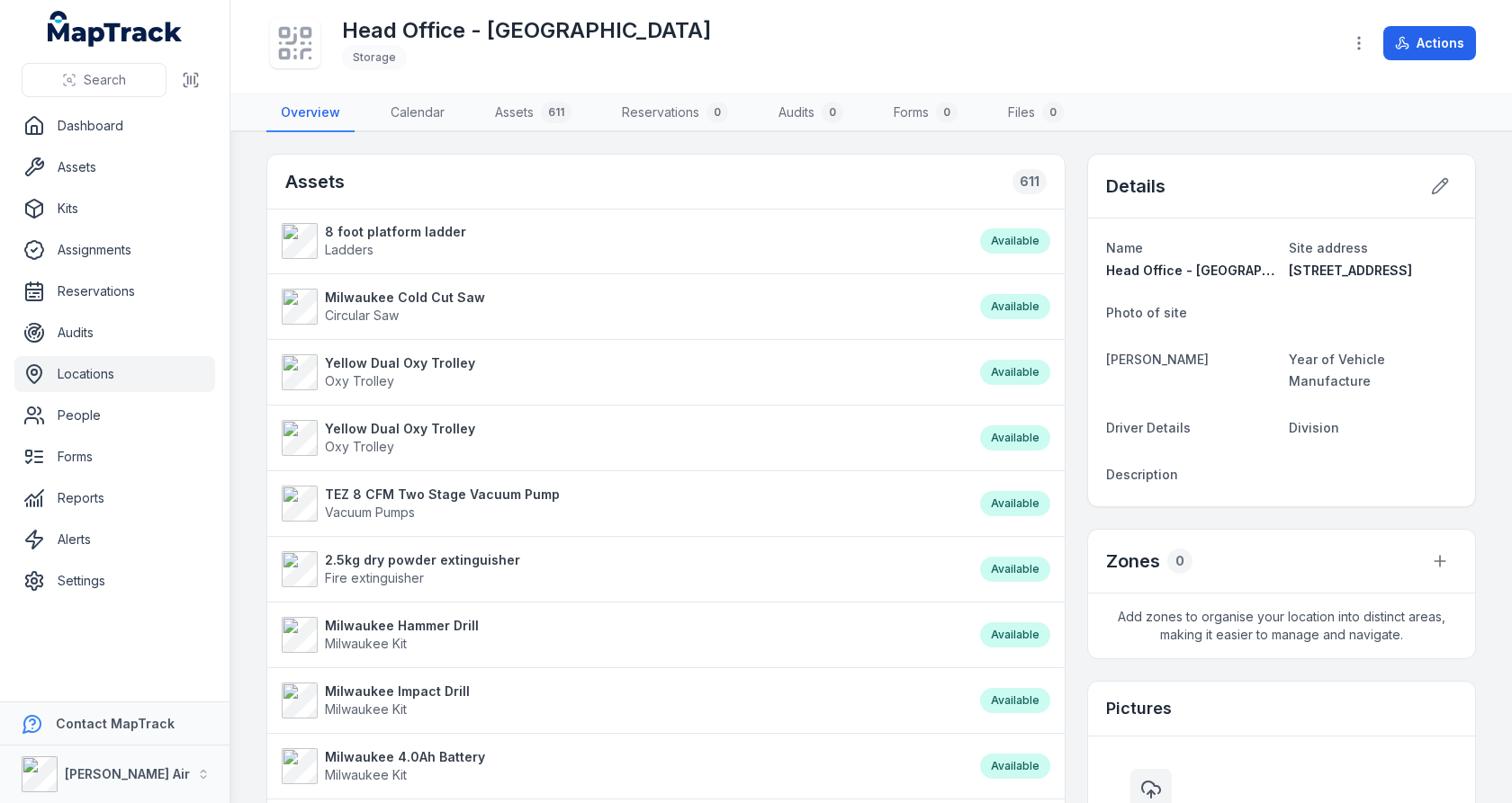
click at [456, 36] on h1 "Head Office - [GEOGRAPHIC_DATA]" at bounding box center [526, 30] width 369 height 29
copy h1 "Head Office - [GEOGRAPHIC_DATA]"
click at [553, 24] on h1 "Head Office - [GEOGRAPHIC_DATA]" at bounding box center [526, 30] width 369 height 29
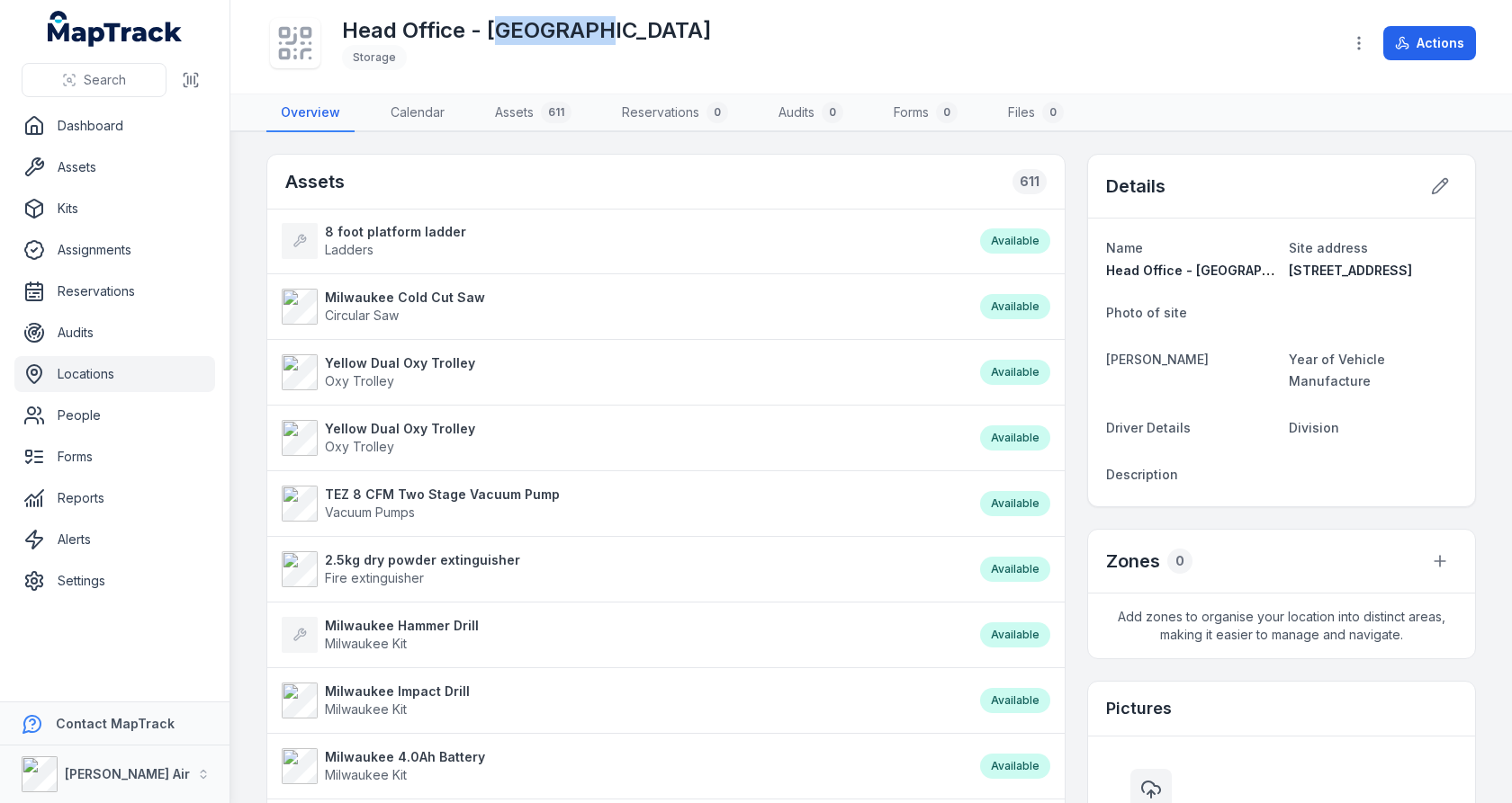
click at [553, 24] on h1 "Head Office - [GEOGRAPHIC_DATA]" at bounding box center [526, 30] width 369 height 29
click at [117, 384] on link "Locations" at bounding box center [115, 374] width 201 height 36
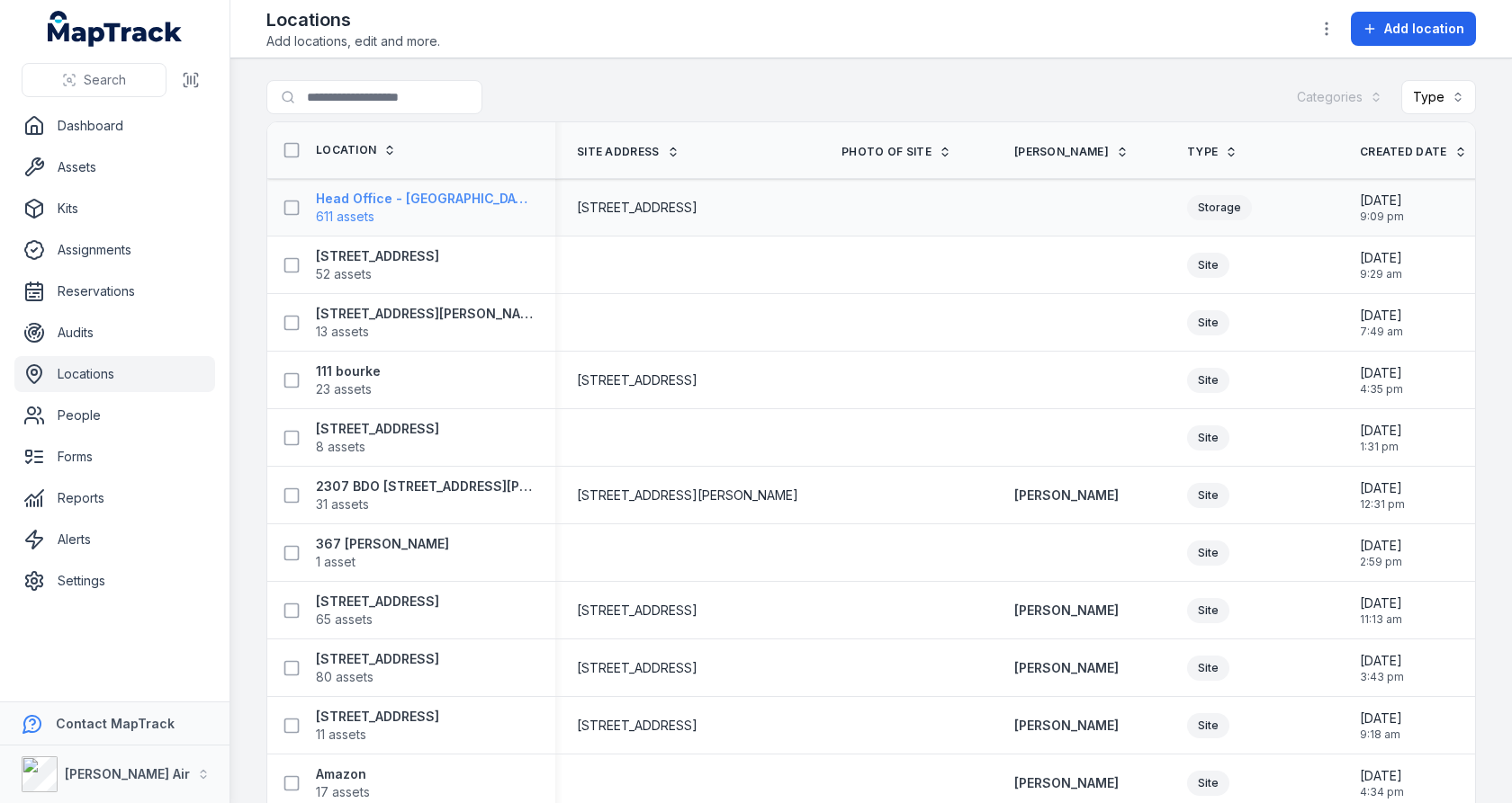
click at [436, 195] on strong "Head Office - [GEOGRAPHIC_DATA]" at bounding box center [425, 198] width 218 height 18
click at [900, 105] on div "Search for locations Categories Type" at bounding box center [871, 100] width 1210 height 41
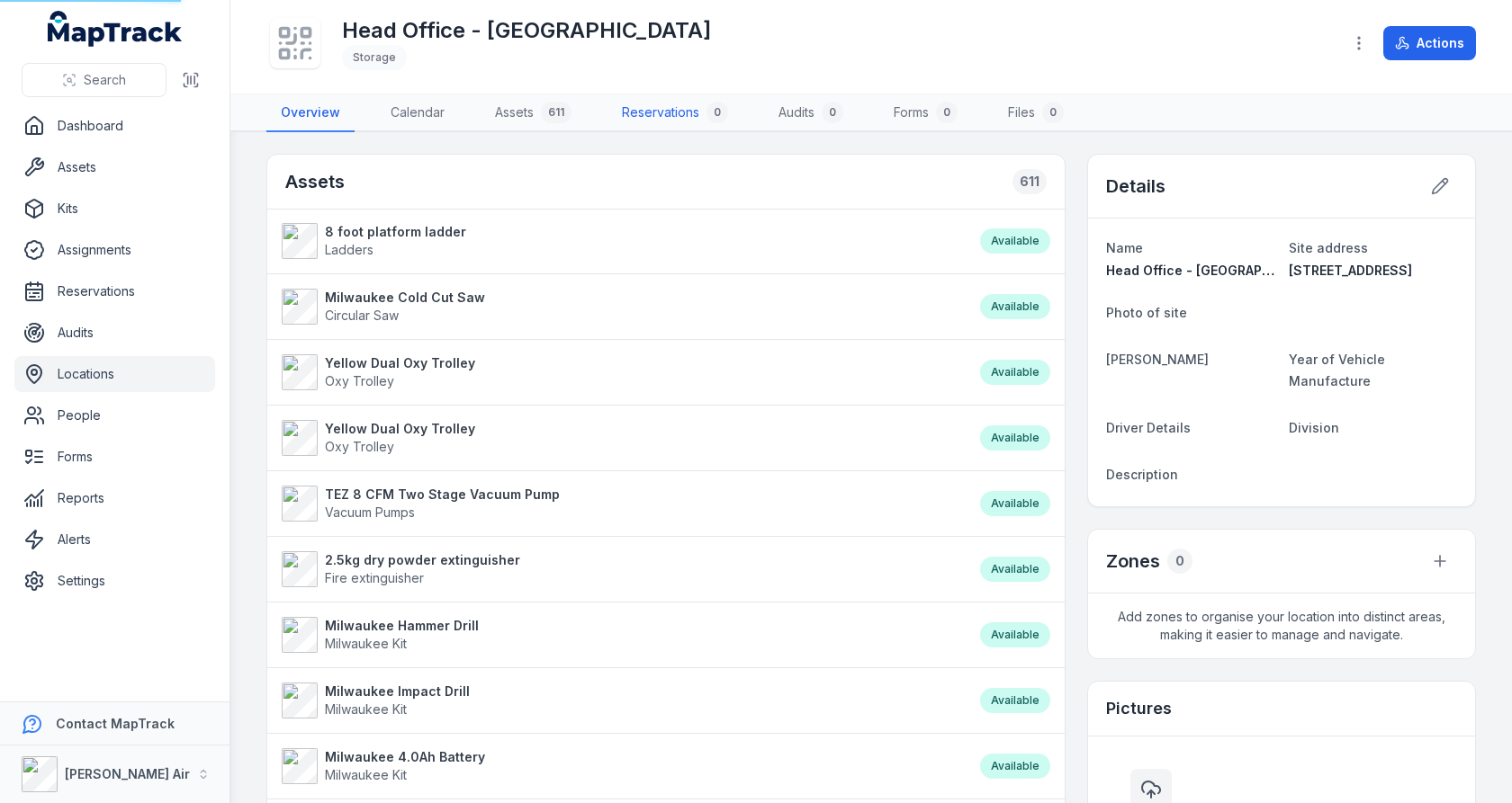
click at [738, 95] on link "Reservations 0" at bounding box center [675, 114] width 135 height 38
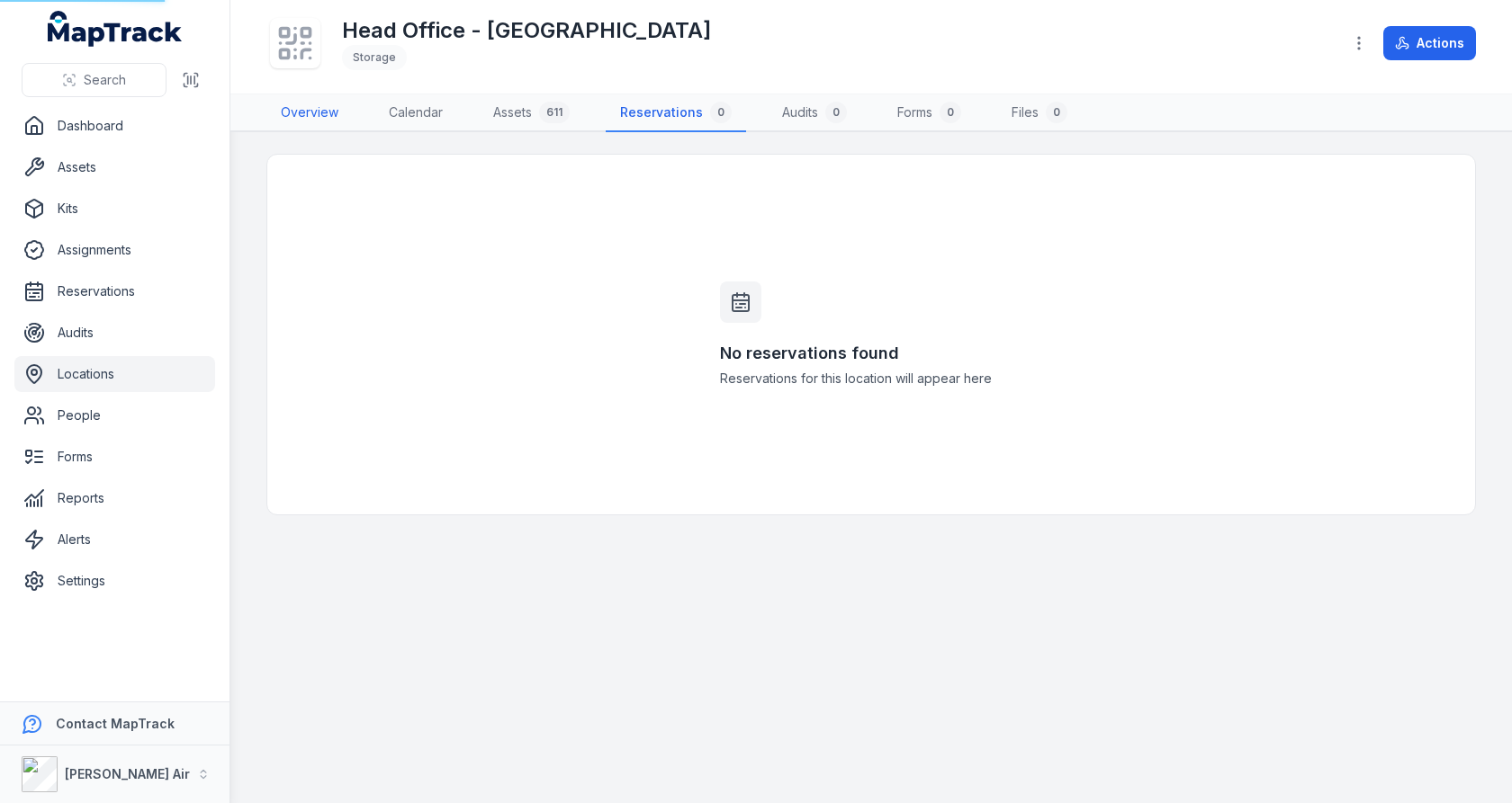
click at [340, 111] on link "Overview" at bounding box center [309, 114] width 87 height 38
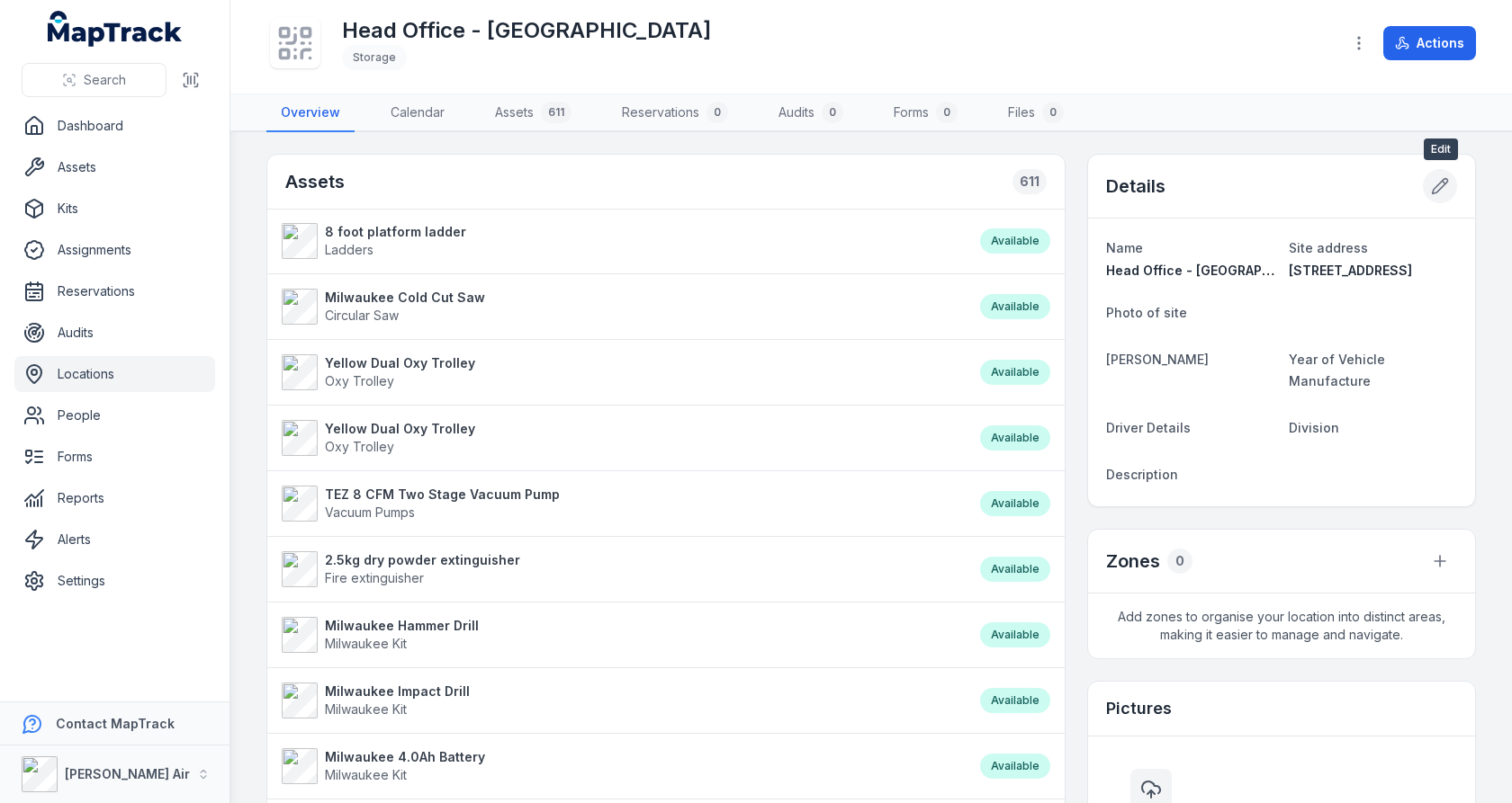
click at [1445, 177] on icon at bounding box center [1439, 185] width 18 height 18
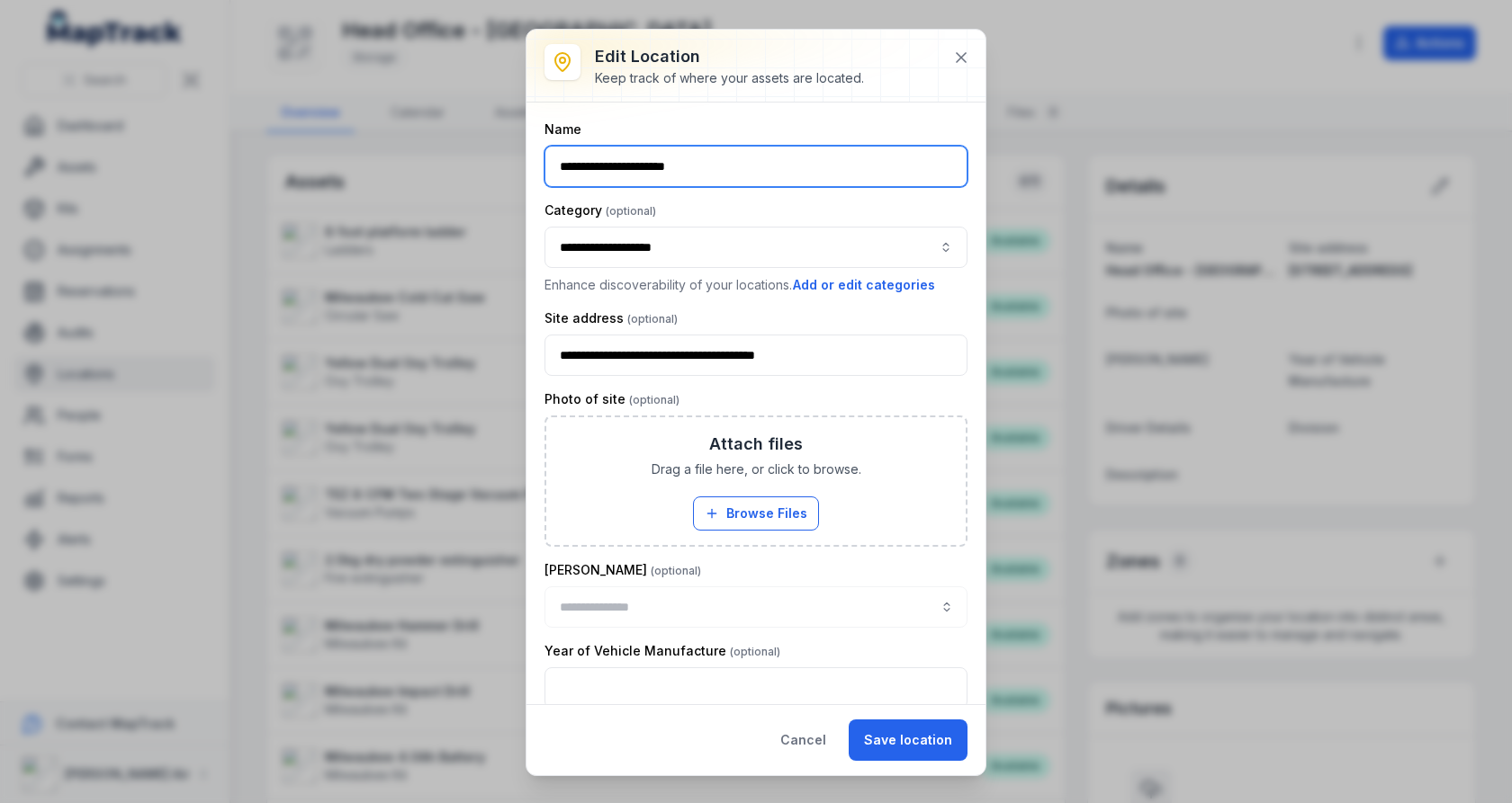
click at [762, 167] on input "**********" at bounding box center [756, 167] width 423 height 41
click at [640, 154] on input "**********" at bounding box center [756, 167] width 423 height 41
click at [646, 166] on input "**********" at bounding box center [756, 167] width 423 height 41
click at [686, 182] on input "**********" at bounding box center [756, 167] width 423 height 41
drag, startPoint x: 697, startPoint y: 169, endPoint x: 557, endPoint y: 167, distance: 140.0
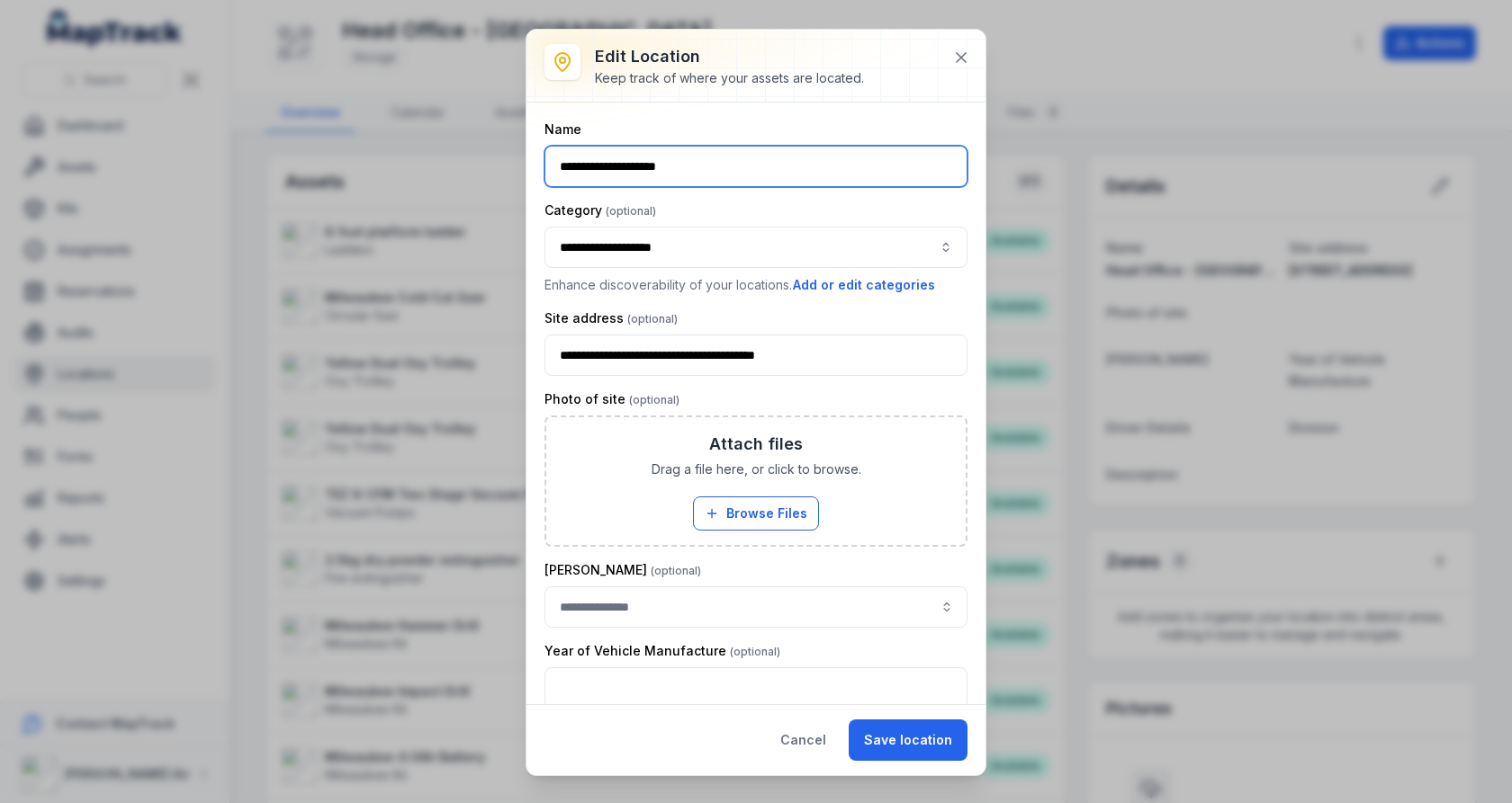
click at [557, 167] on input "**********" at bounding box center [756, 167] width 423 height 41
click at [562, 164] on input "**********" at bounding box center [756, 167] width 423 height 41
click at [633, 168] on input "**********" at bounding box center [756, 167] width 423 height 41
type input "**********"
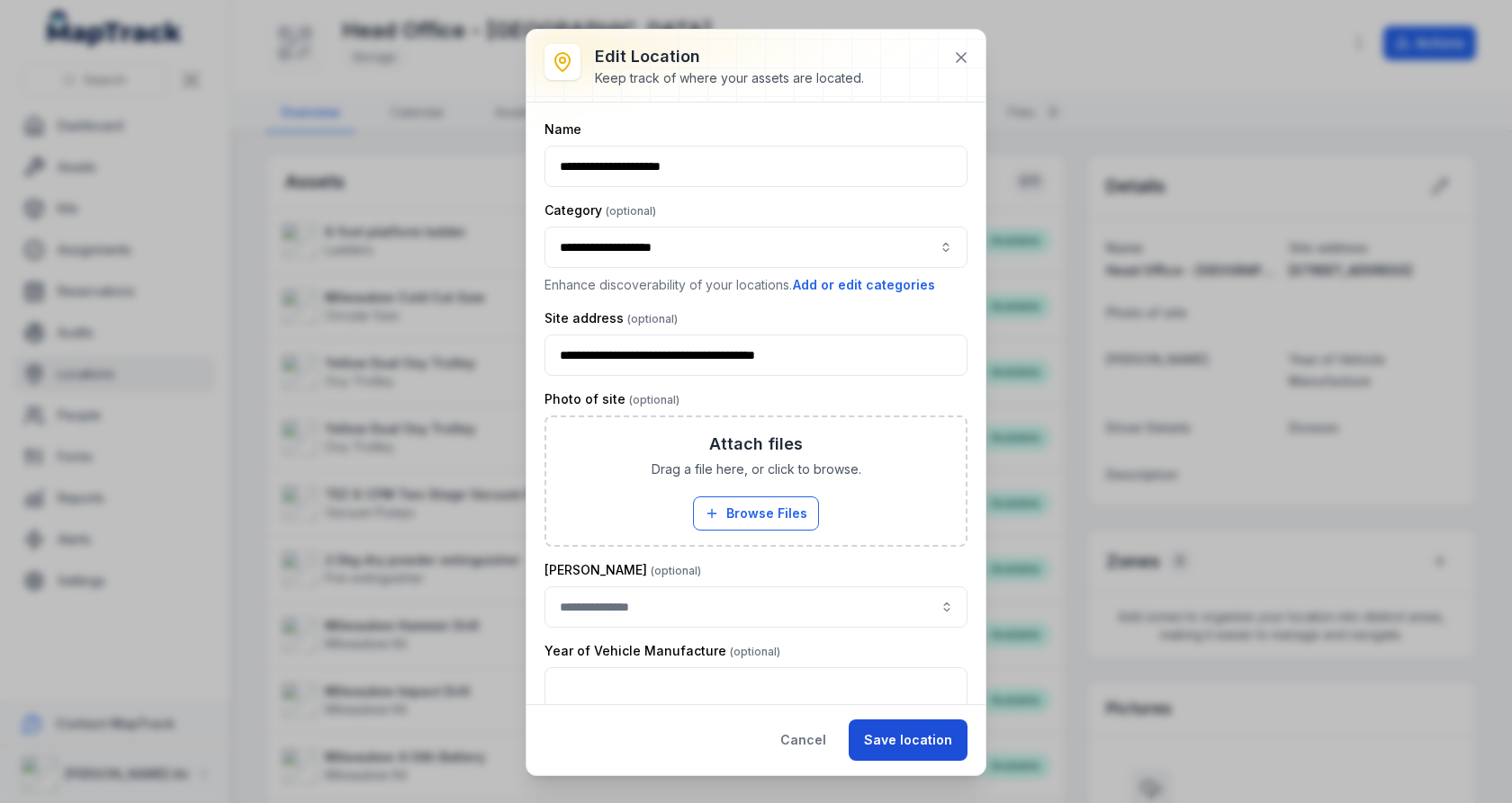
click at [887, 739] on button "Save location" at bounding box center [909, 741] width 119 height 41
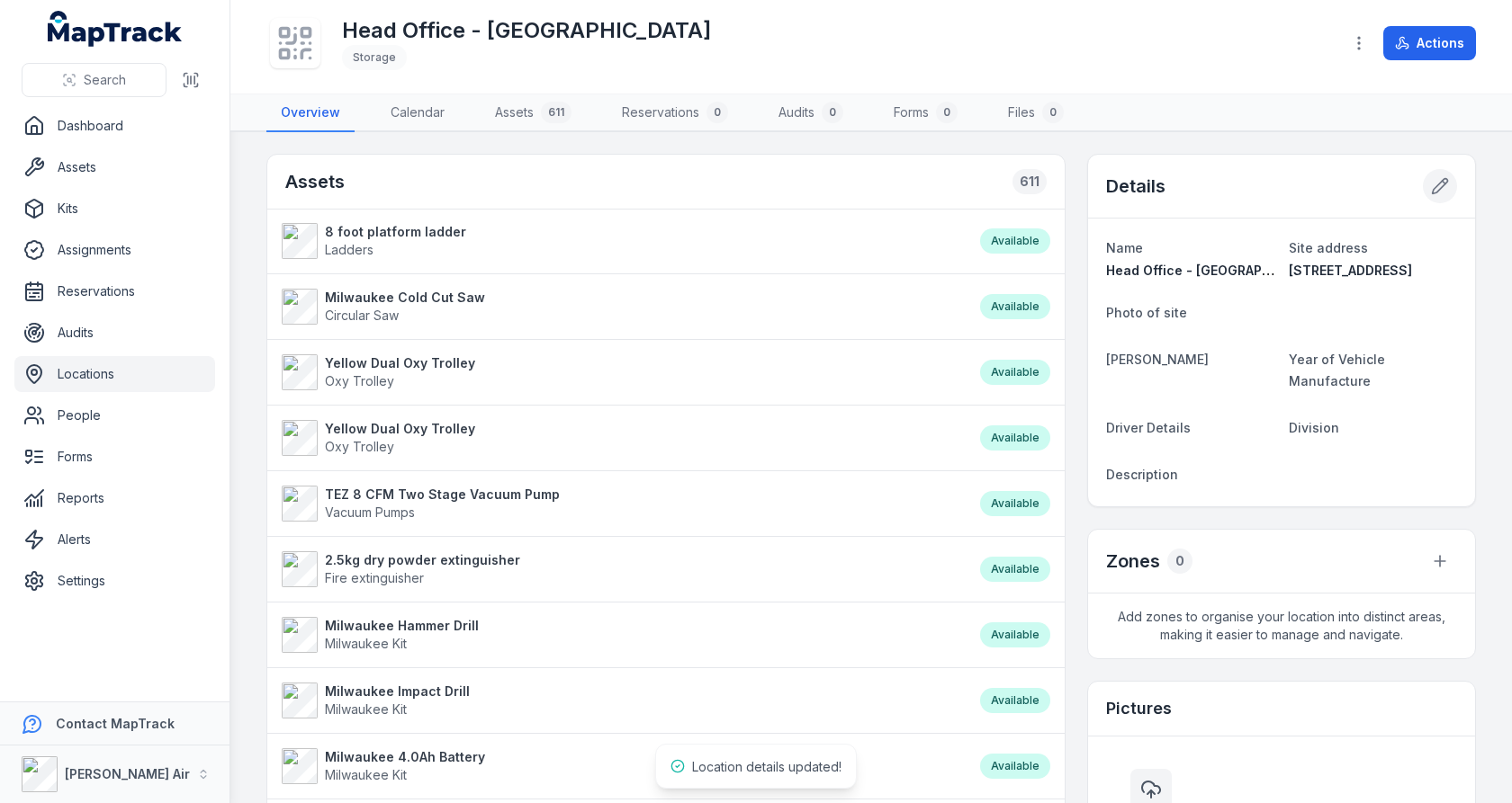
click at [1431, 185] on button at bounding box center [1440, 186] width 34 height 34
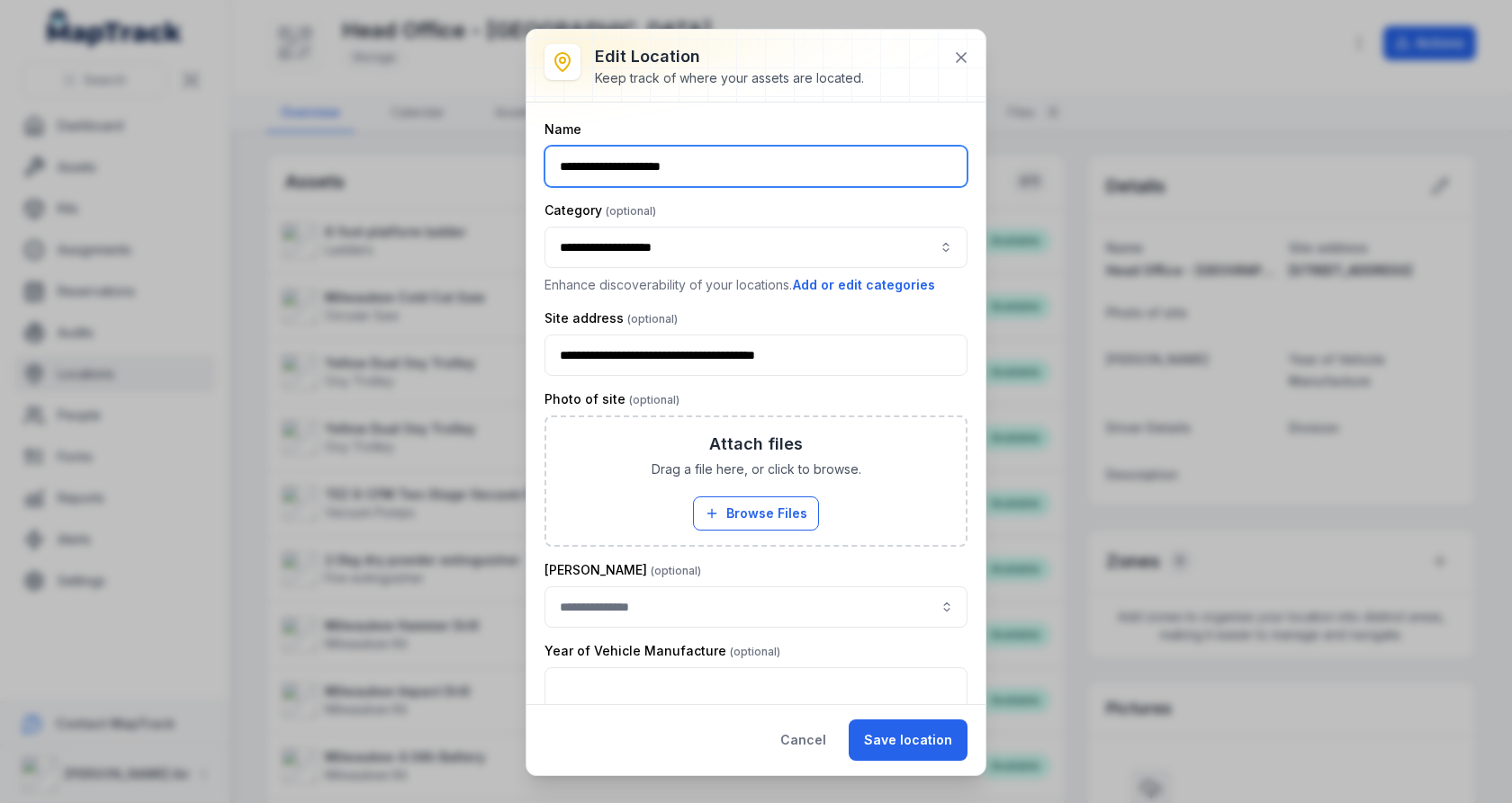
click at [695, 179] on input "**********" at bounding box center [756, 167] width 423 height 41
click at [891, 737] on button "Save location" at bounding box center [909, 741] width 119 height 41
